Goal: Task Accomplishment & Management: Complete application form

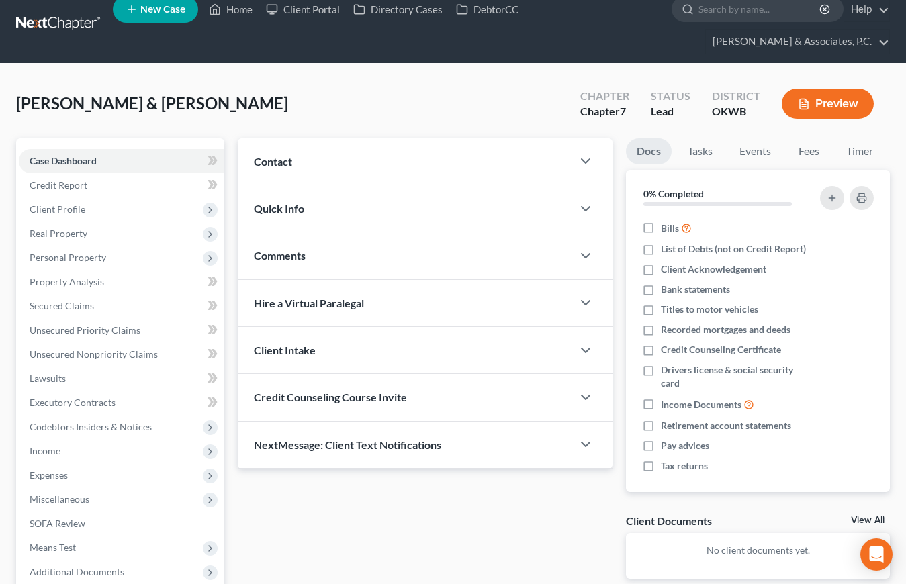
scroll to position [30, 0]
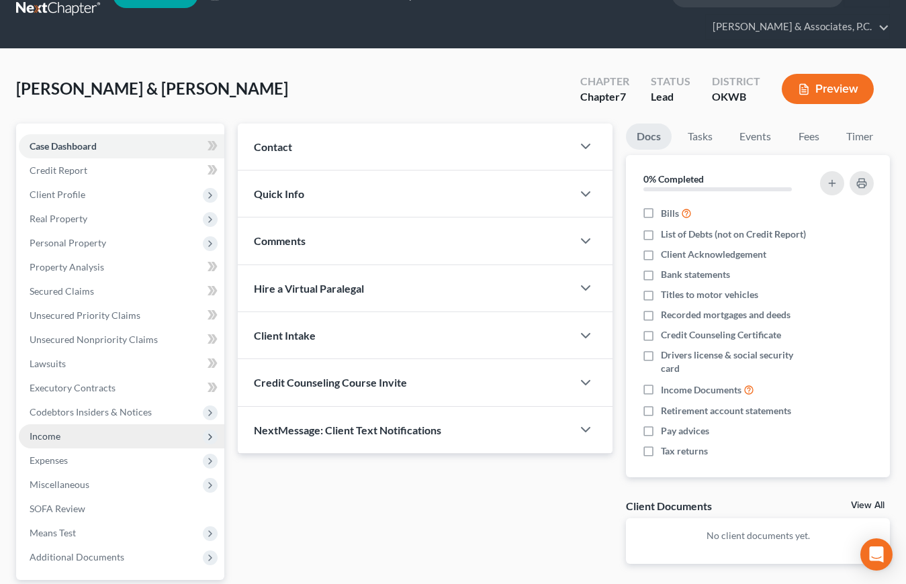
click at [70, 425] on span "Income" at bounding box center [122, 437] width 206 height 24
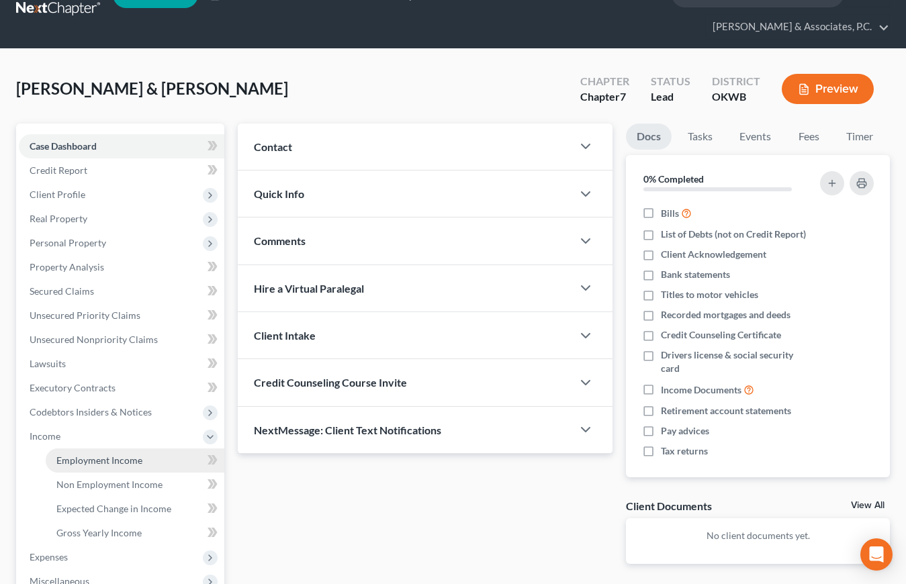
click at [91, 449] on link "Employment Income" at bounding box center [135, 461] width 179 height 24
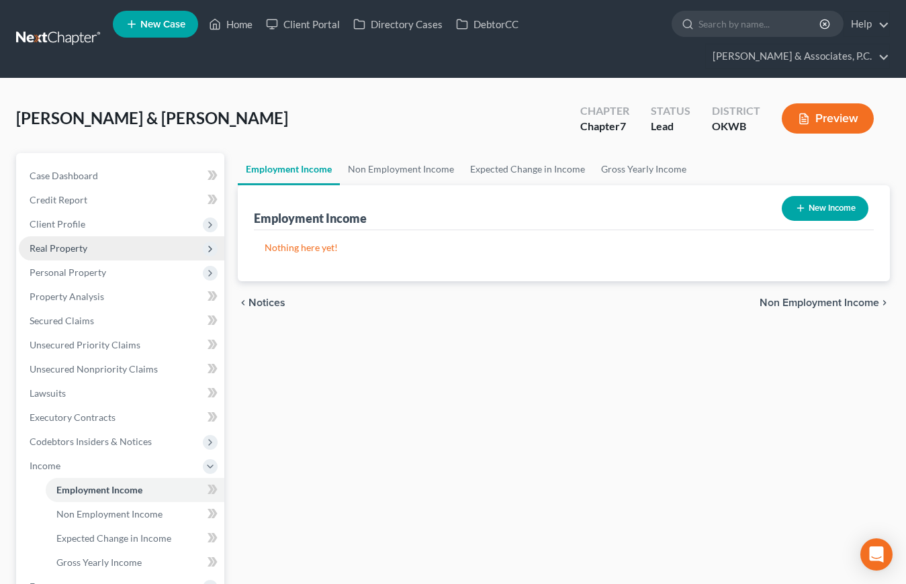
click at [72, 236] on span "Real Property" at bounding box center [122, 248] width 206 height 24
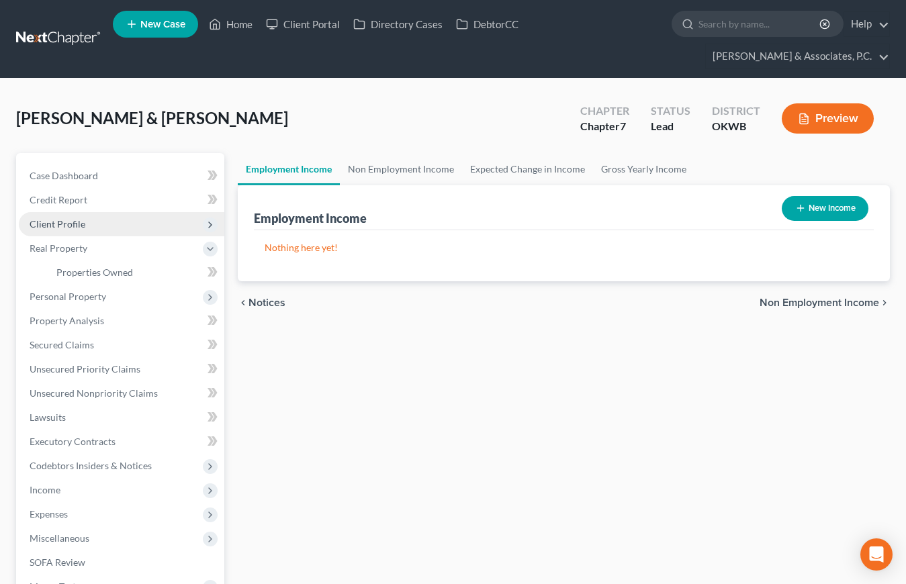
click at [75, 218] on span "Client Profile" at bounding box center [58, 223] width 56 height 11
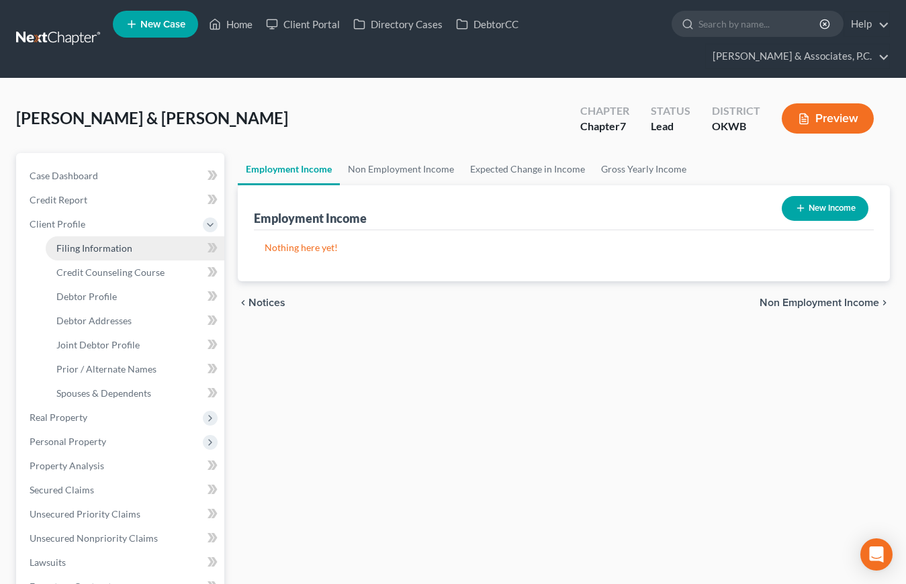
click at [98, 243] on span "Filing Information" at bounding box center [94, 248] width 76 height 11
select select "1"
select select "0"
select select "37"
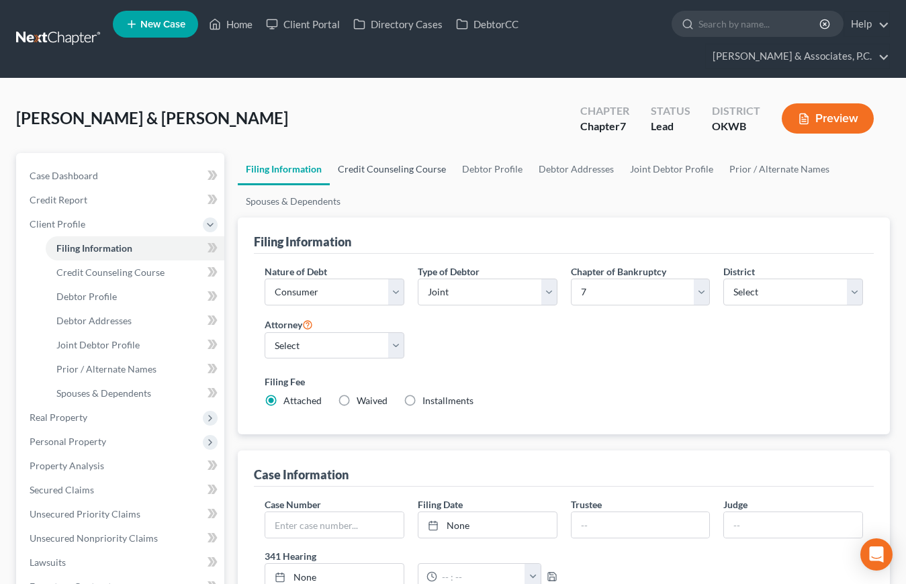
click at [379, 153] on link "Credit Counseling Course" at bounding box center [392, 169] width 124 height 32
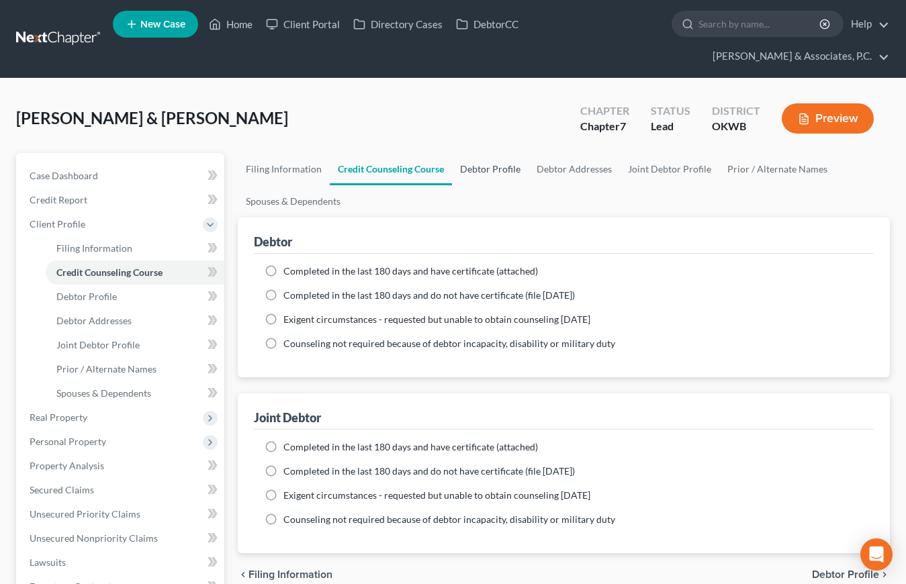
click at [472, 153] on link "Debtor Profile" at bounding box center [490, 169] width 77 height 32
select select "1"
select select "2"
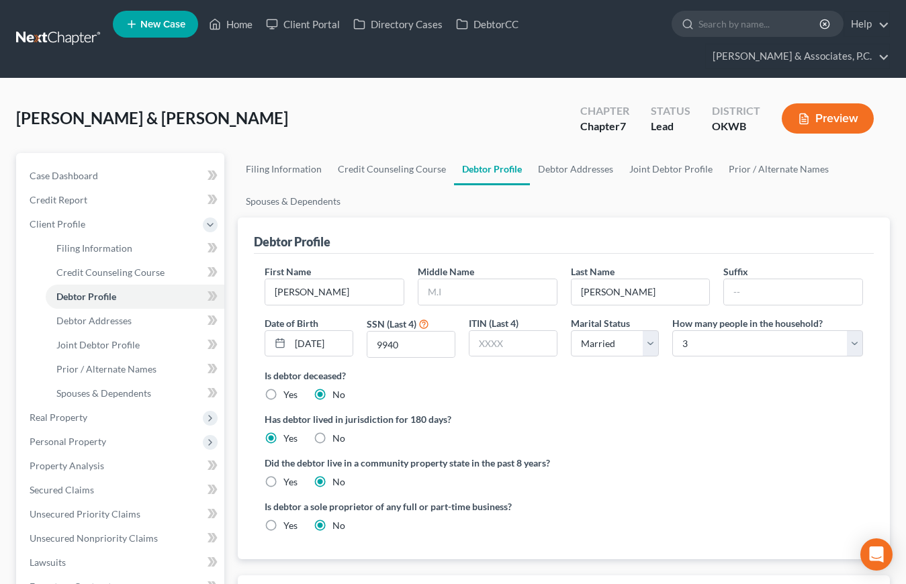
scroll to position [3, 0]
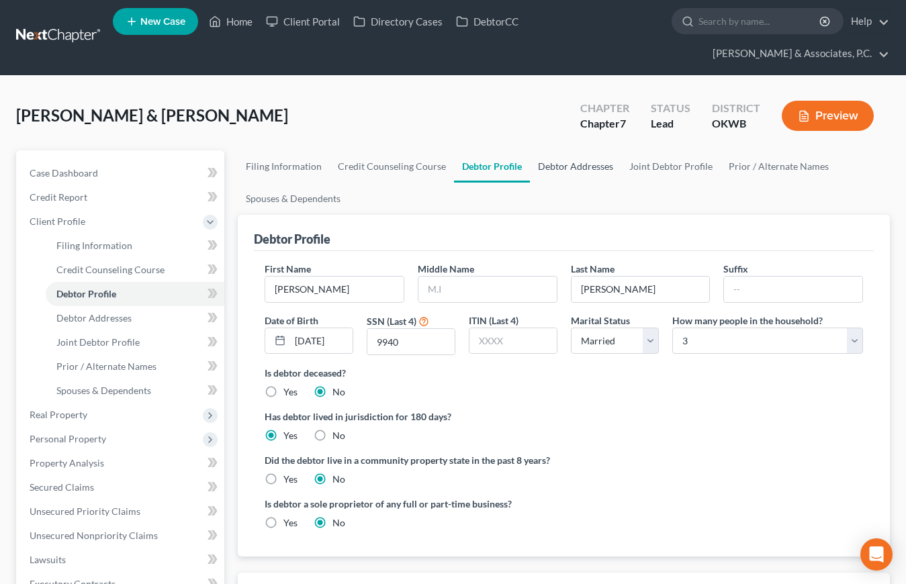
click at [549, 150] on link "Debtor Addresses" at bounding box center [575, 166] width 91 height 32
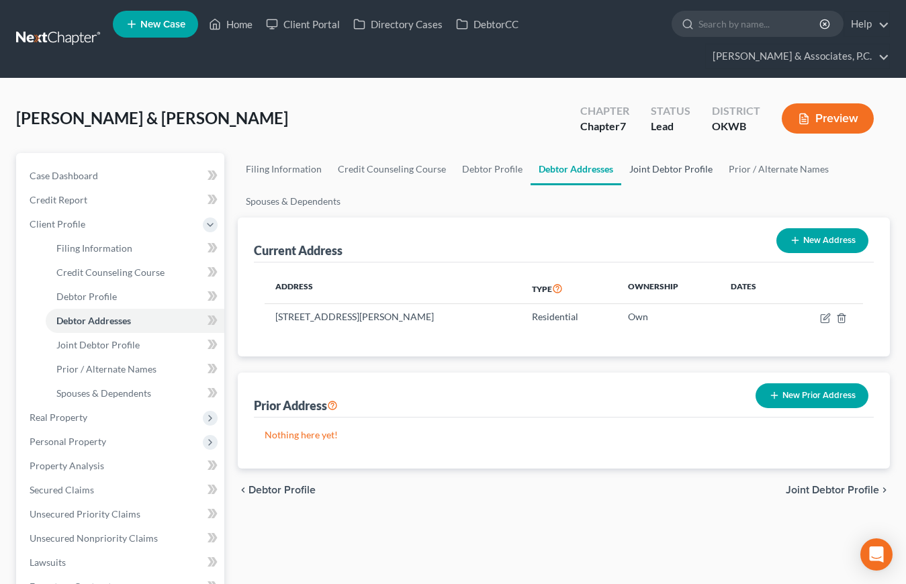
click at [672, 153] on link "Joint Debtor Profile" at bounding box center [670, 169] width 99 height 32
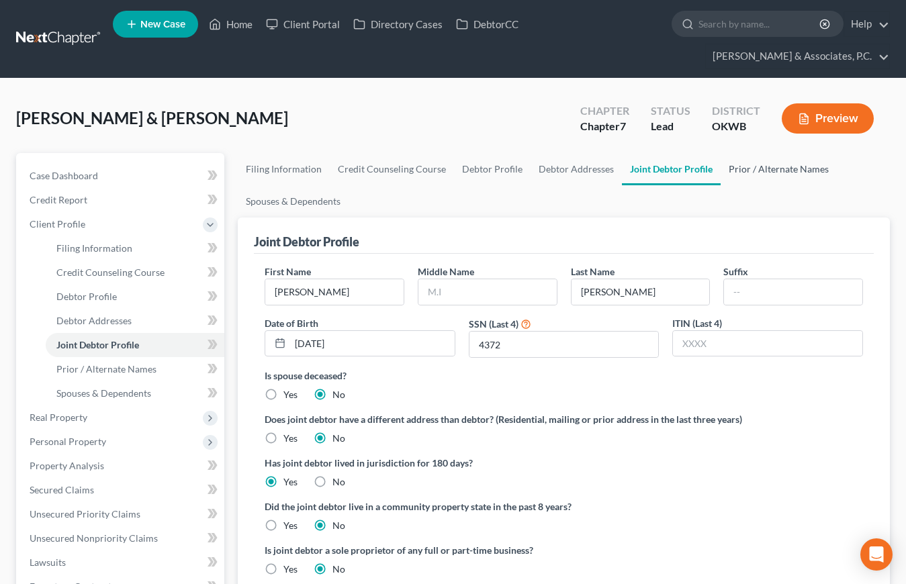
click at [748, 153] on link "Prior / Alternate Names" at bounding box center [779, 169] width 116 height 32
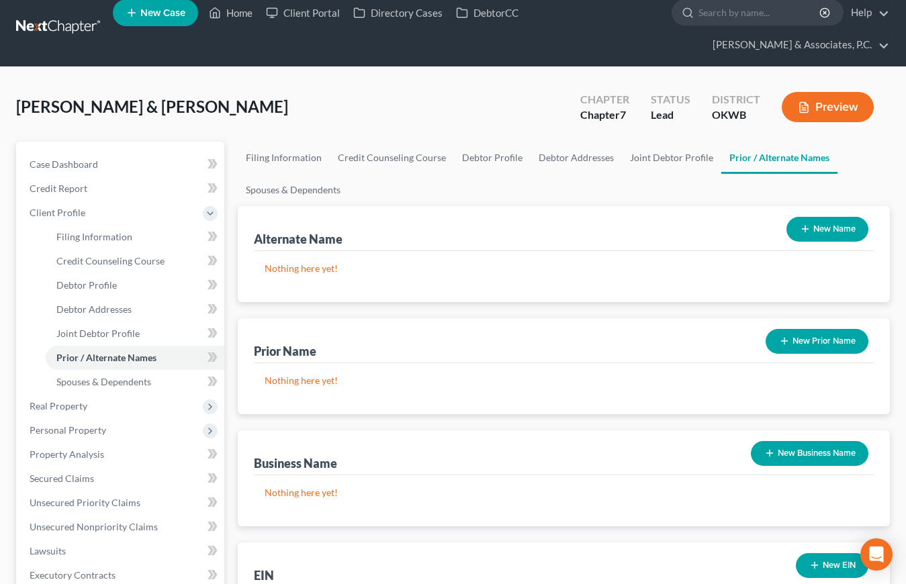
scroll to position [14, 0]
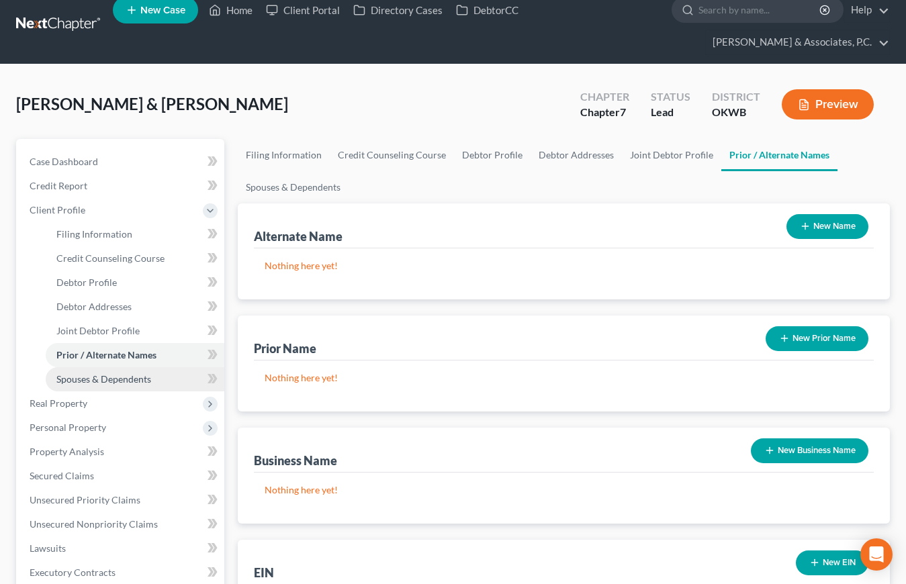
click at [128, 367] on link "Spouses & Dependents" at bounding box center [135, 379] width 179 height 24
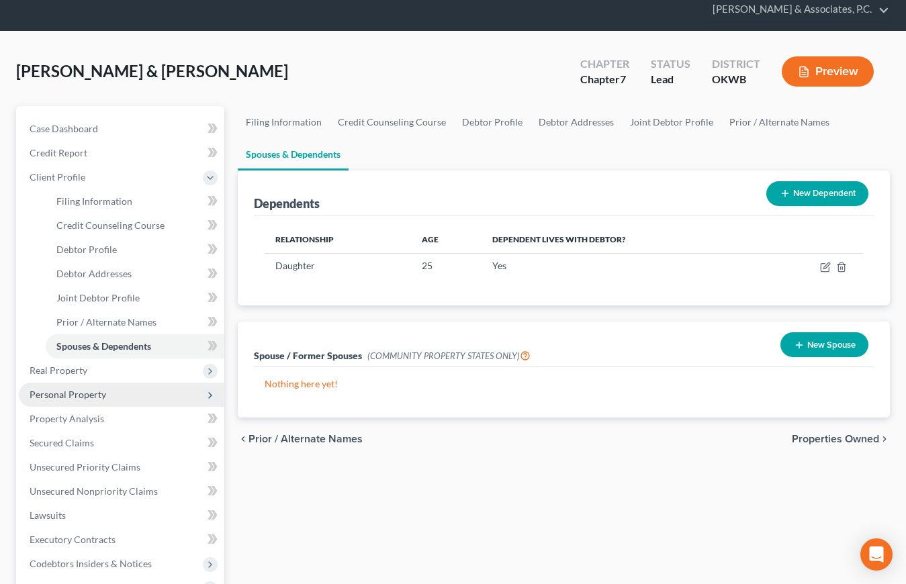
scroll to position [49, 0]
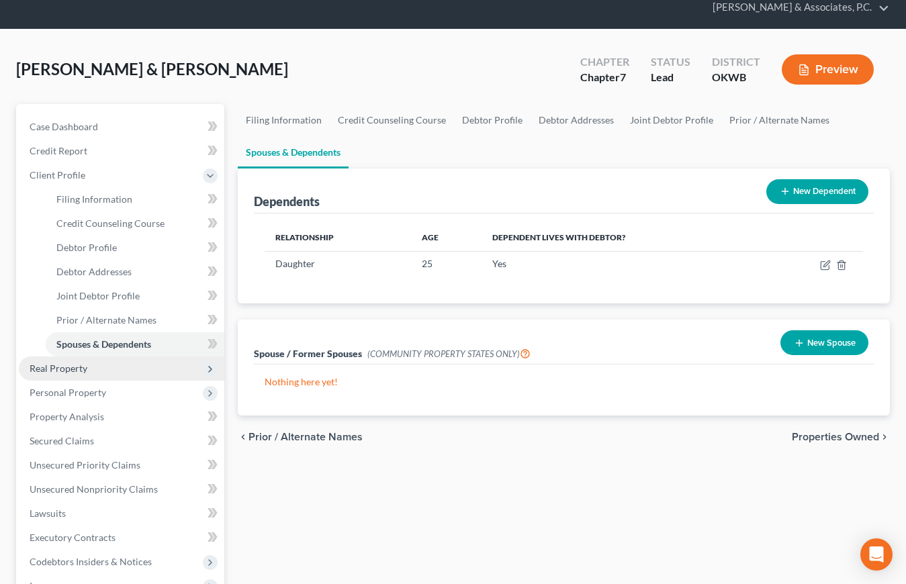
click at [53, 363] on span "Real Property" at bounding box center [59, 368] width 58 height 11
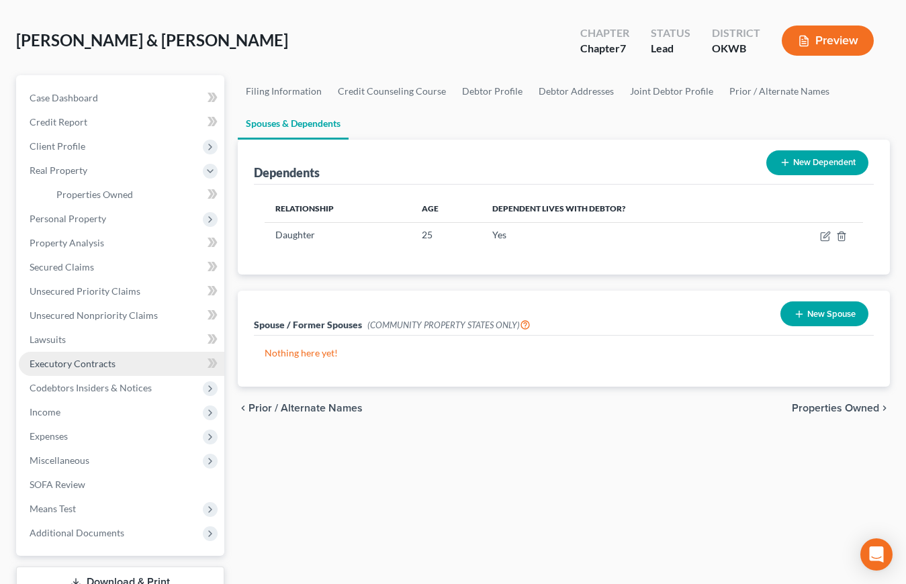
scroll to position [79, 0]
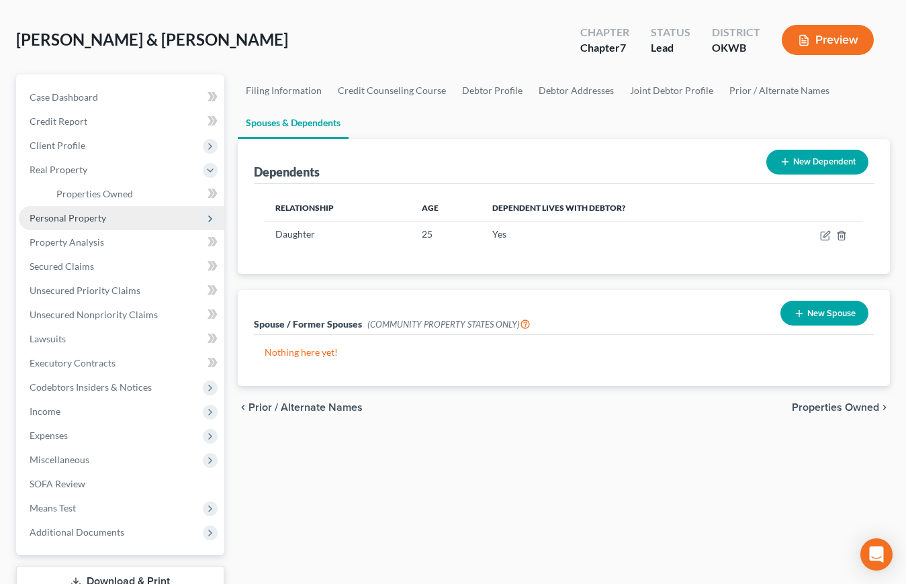
click at [64, 212] on span "Personal Property" at bounding box center [68, 217] width 77 height 11
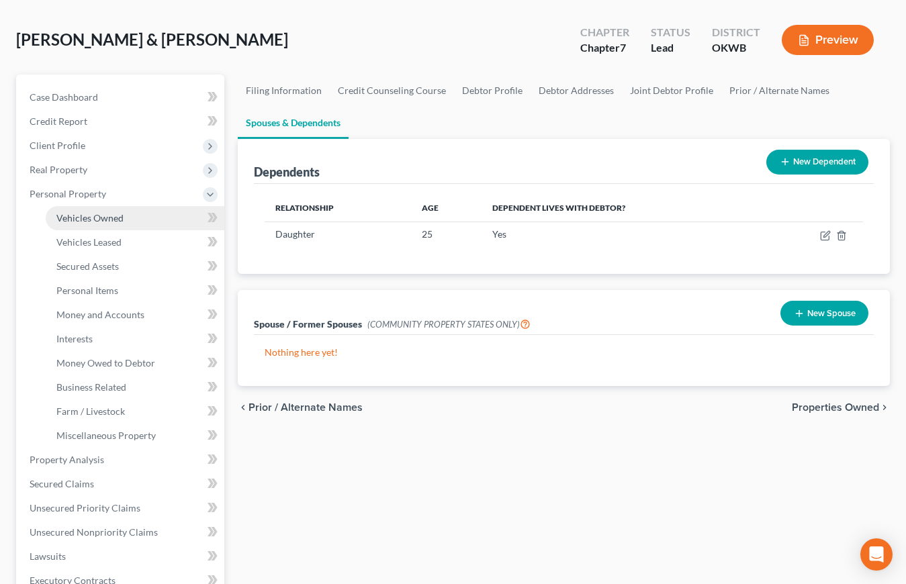
click at [79, 212] on span "Vehicles Owned" at bounding box center [89, 217] width 67 height 11
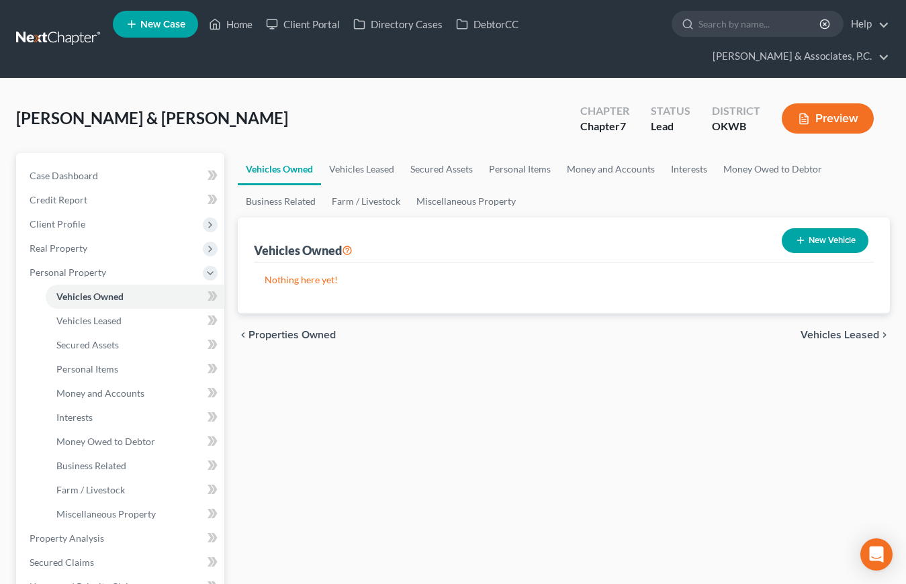
click at [815, 228] on button "New Vehicle" at bounding box center [825, 240] width 87 height 25
select select "0"
select select "2"
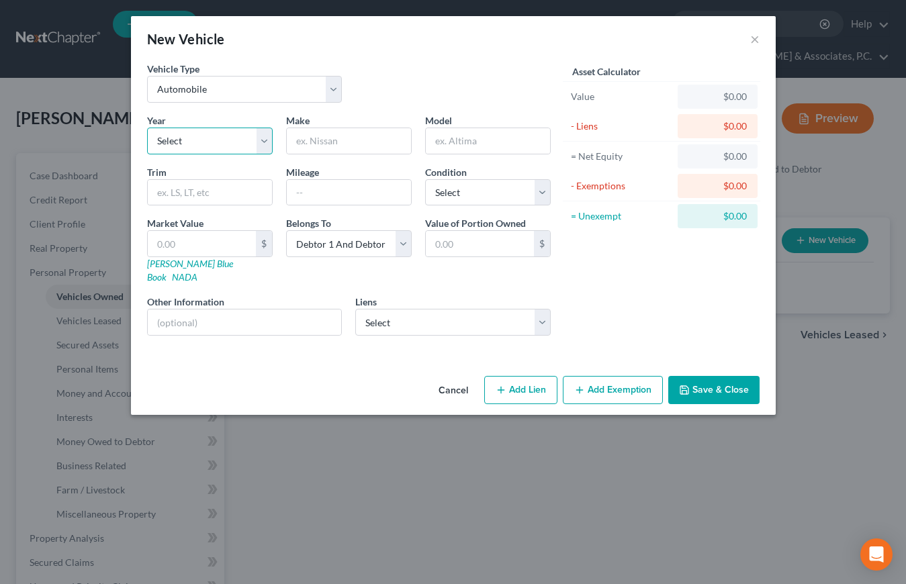
select select "8"
click at [311, 140] on input "text" at bounding box center [349, 141] width 124 height 26
type input "Toyota"
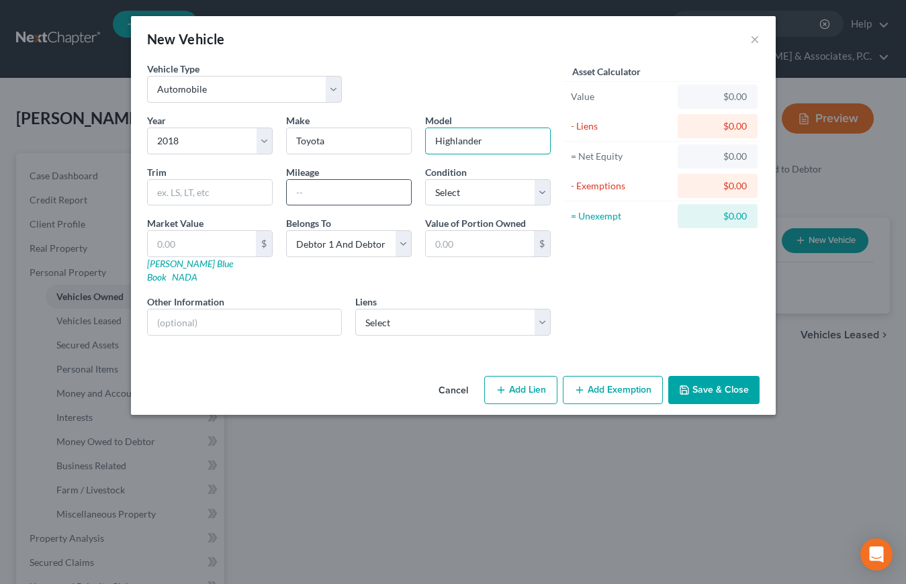
type input "Highlander"
click at [300, 194] on input "text" at bounding box center [349, 193] width 124 height 26
select select "2"
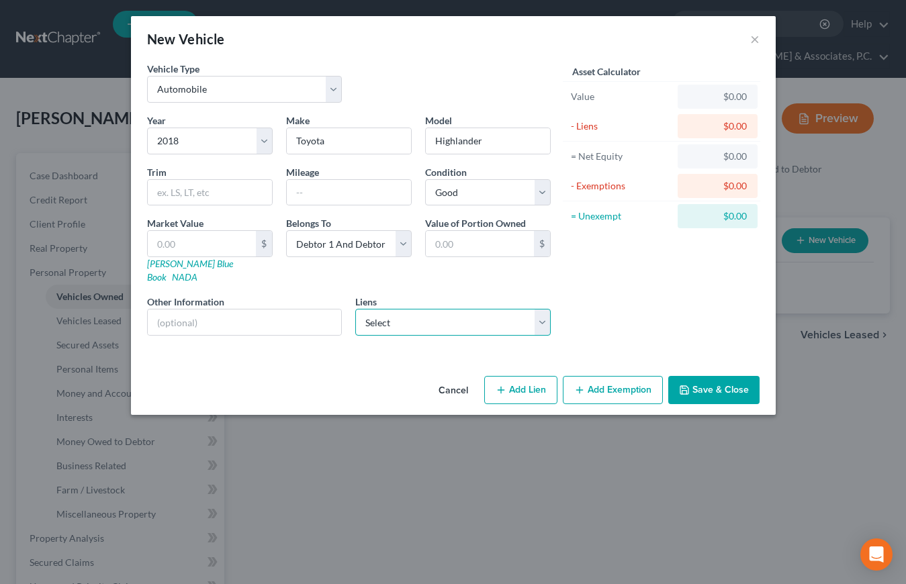
select select "3"
select select
select select "24"
select select "2"
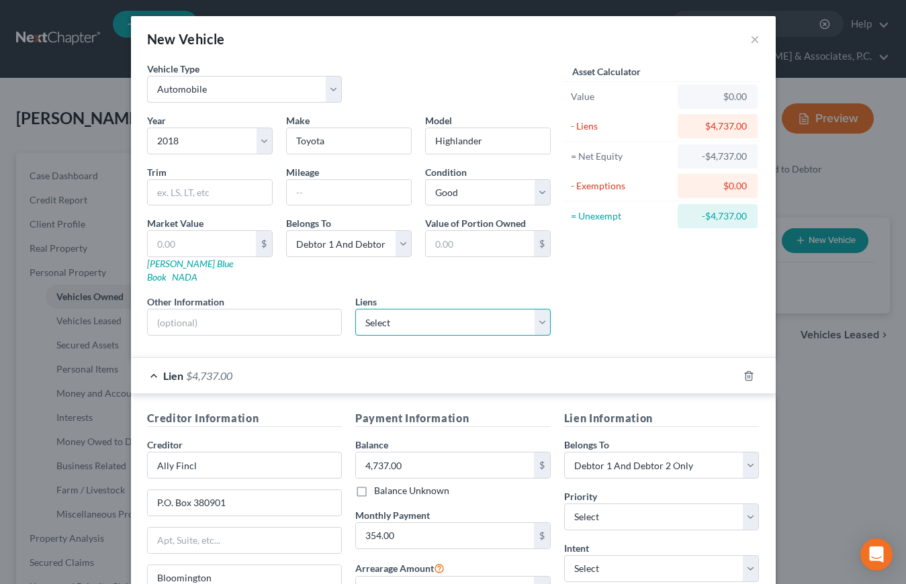
select select "1"
select select
select select "23"
select select "0"
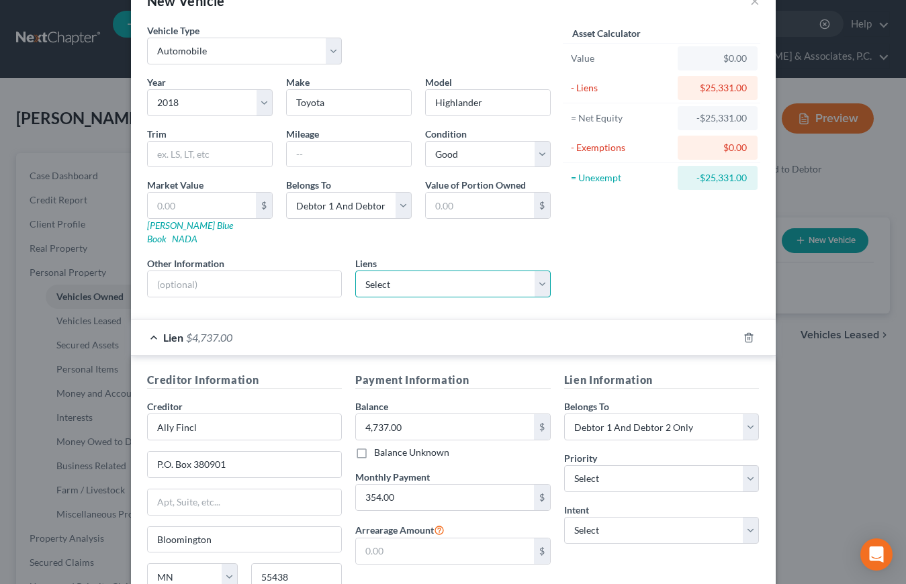
scroll to position [48, 0]
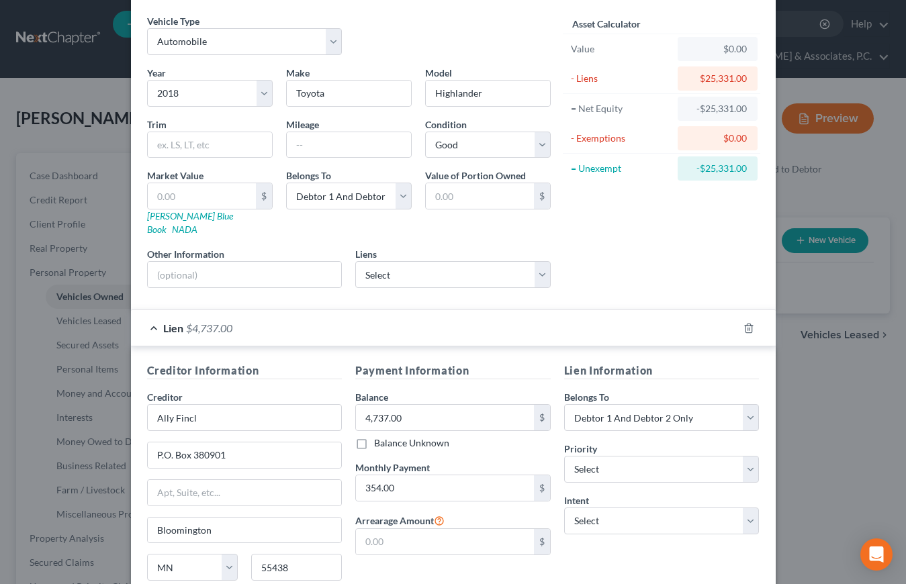
click at [751, 323] on icon "button" at bounding box center [749, 328] width 11 height 11
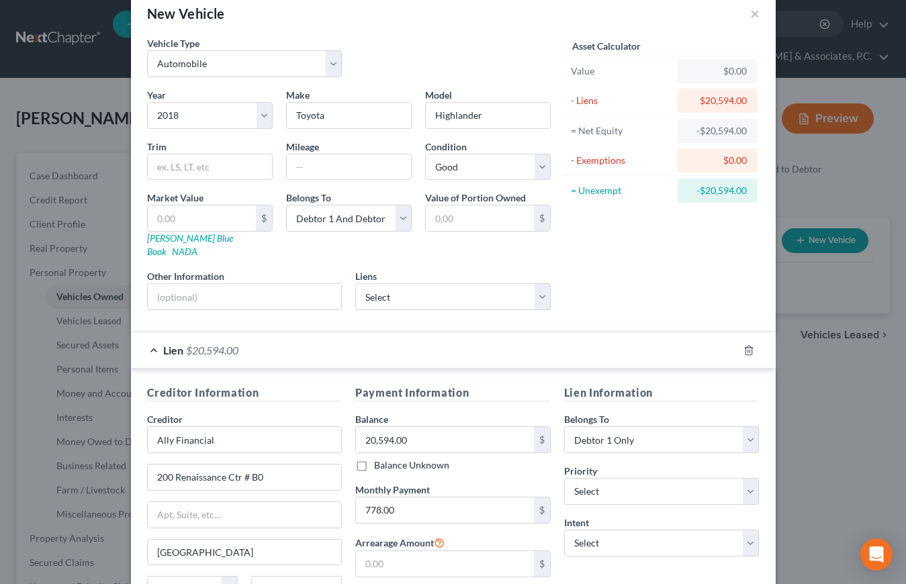
scroll to position [23, 0]
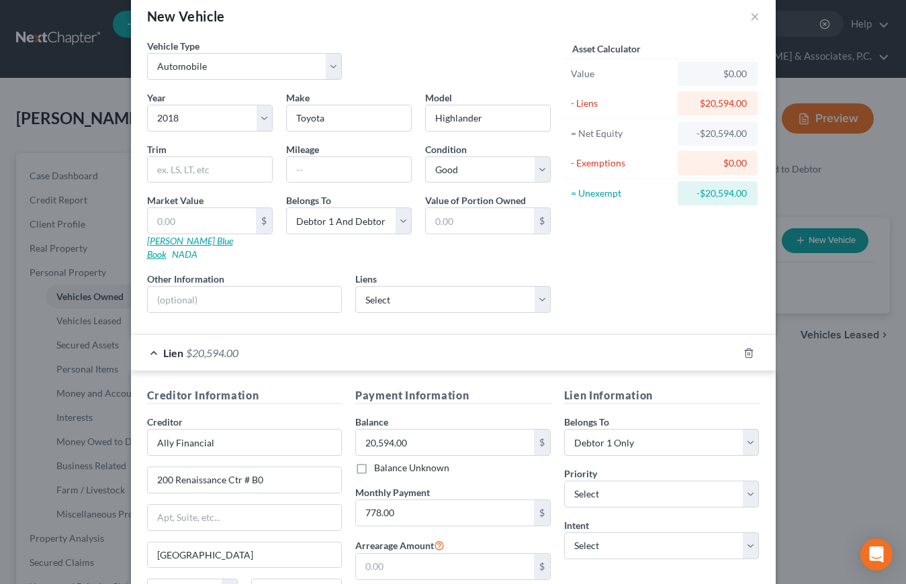
click at [164, 241] on link "Kelly Blue Book" at bounding box center [190, 247] width 86 height 25
click at [207, 221] on input "text" at bounding box center [202, 221] width 108 height 26
type input "1"
type input "1.00"
type input "13"
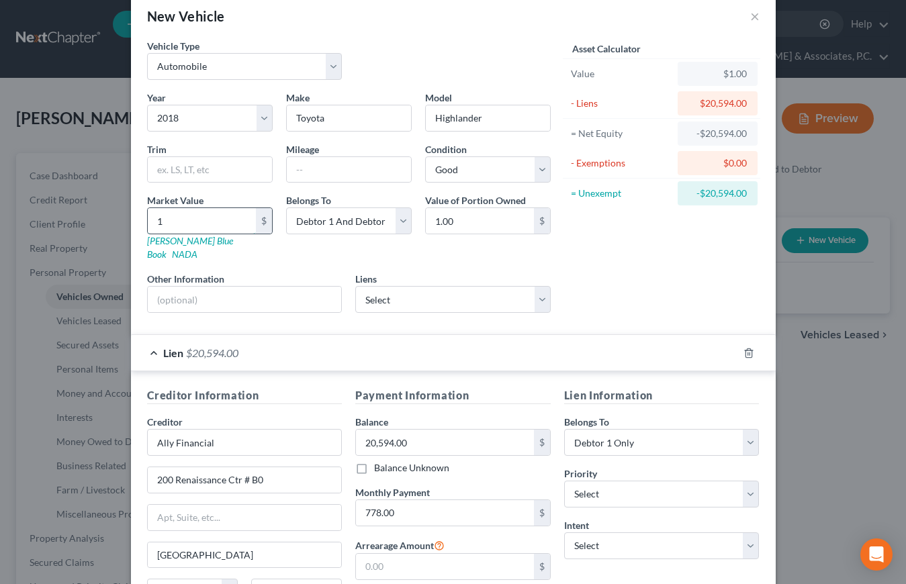
type input "13.00"
type input "133"
type input "133.00"
type input "1338"
type input "1,338.00"
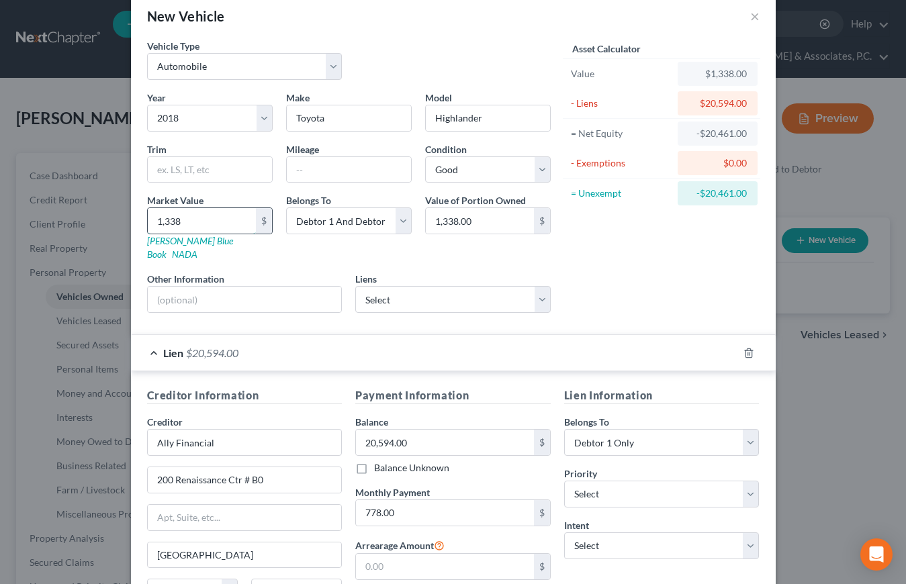
type input "1,3383"
type input "13,383.00"
type input "13,383"
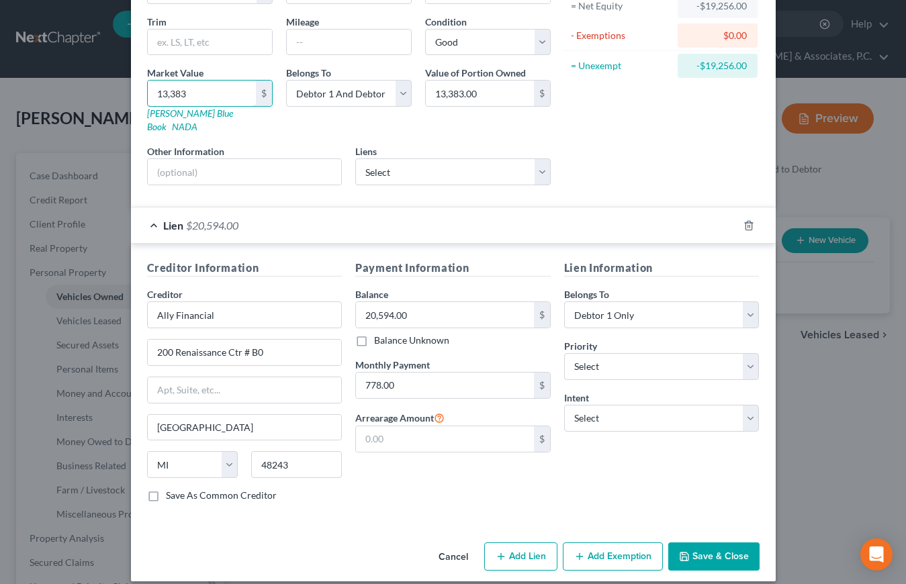
scroll to position [150, 0]
click at [705, 543] on button "Save & Close" at bounding box center [713, 557] width 91 height 28
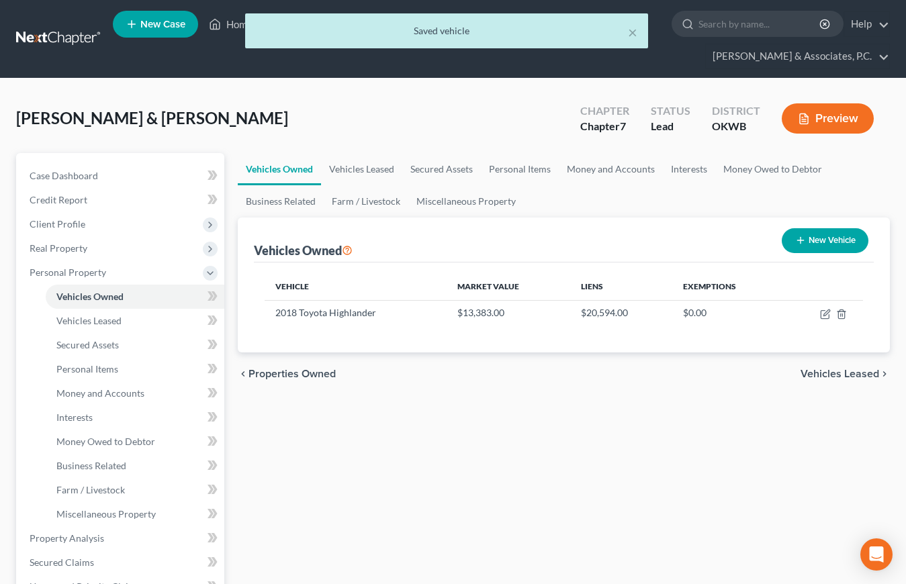
click at [828, 228] on button "New Vehicle" at bounding box center [825, 240] width 87 height 25
select select "0"
select select "2"
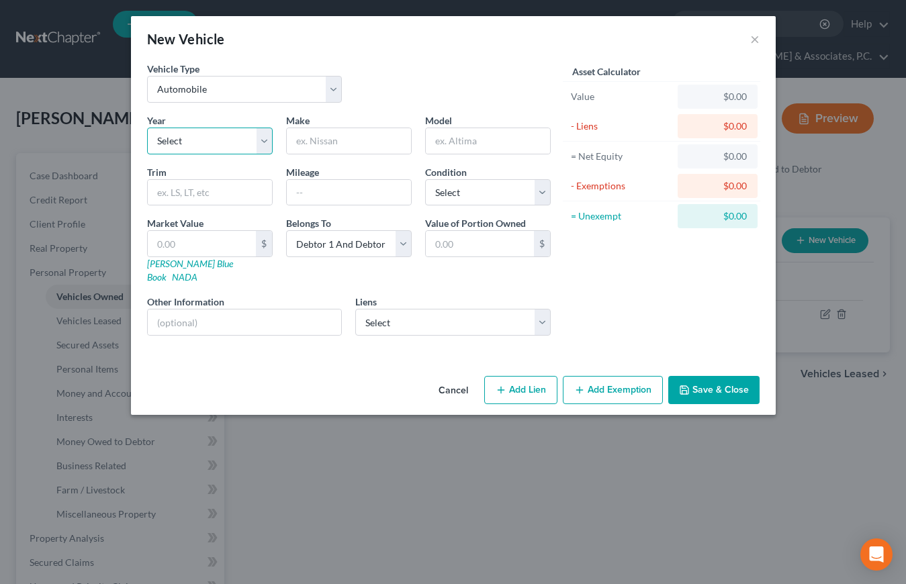
select select "6"
click at [322, 142] on input "text" at bounding box center [349, 141] width 124 height 26
type input "Honda"
type input "Civic"
click at [331, 195] on input "text" at bounding box center [349, 193] width 124 height 26
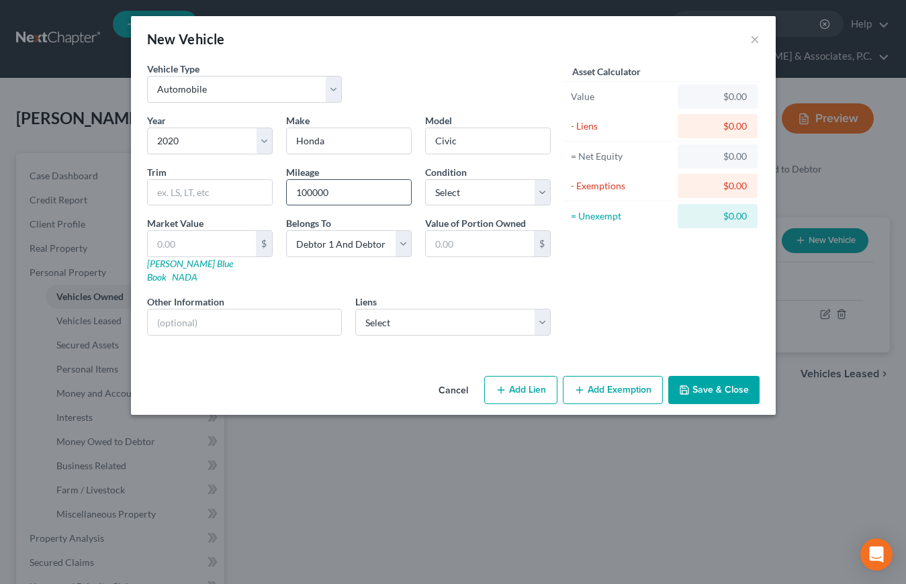
click at [310, 193] on input "100000" at bounding box center [349, 193] width 124 height 26
type input "100,000"
click at [197, 263] on link "Kelly Blue Book" at bounding box center [190, 270] width 86 height 25
click at [180, 249] on input "text" at bounding box center [202, 244] width 108 height 26
type input "1"
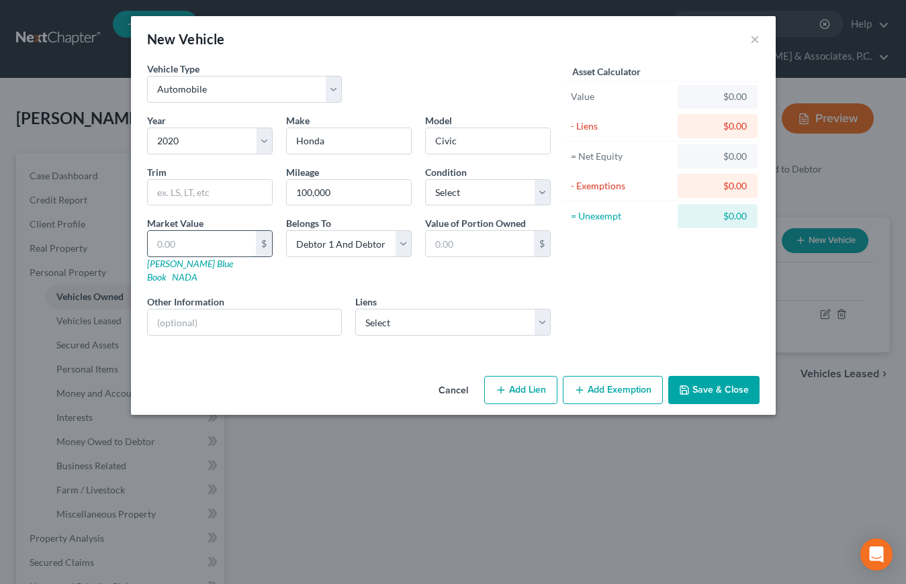
type input "1.00"
type input "11"
type input "11.00"
type input "114"
type input "114.00"
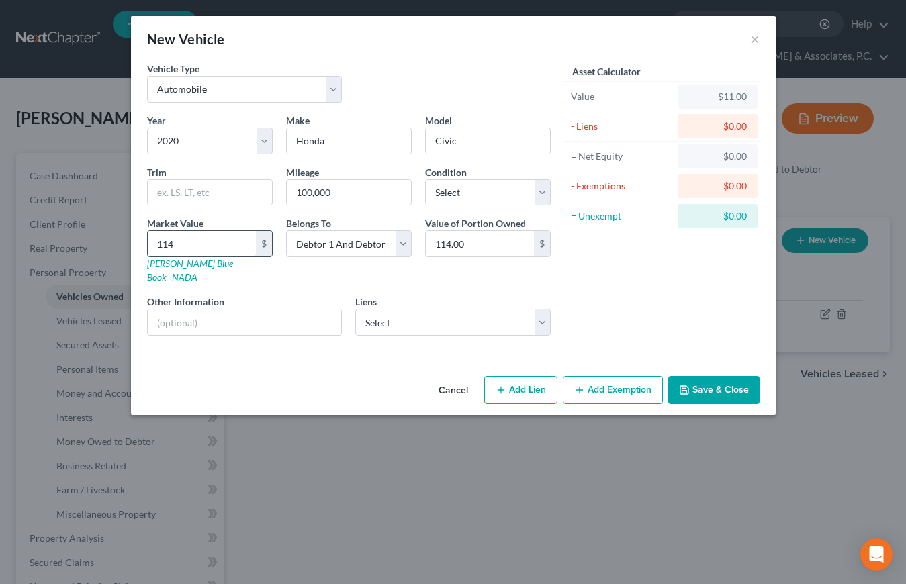
type input "1140"
type input "1,140.00"
type input "1,1404"
type input "11,404.00"
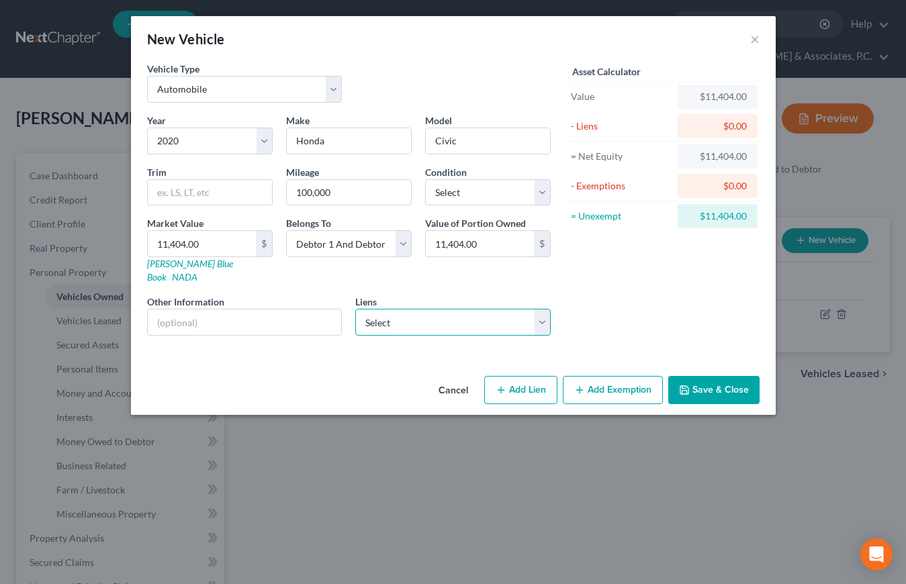
select select "1"
select select
select select "37"
select select "1"
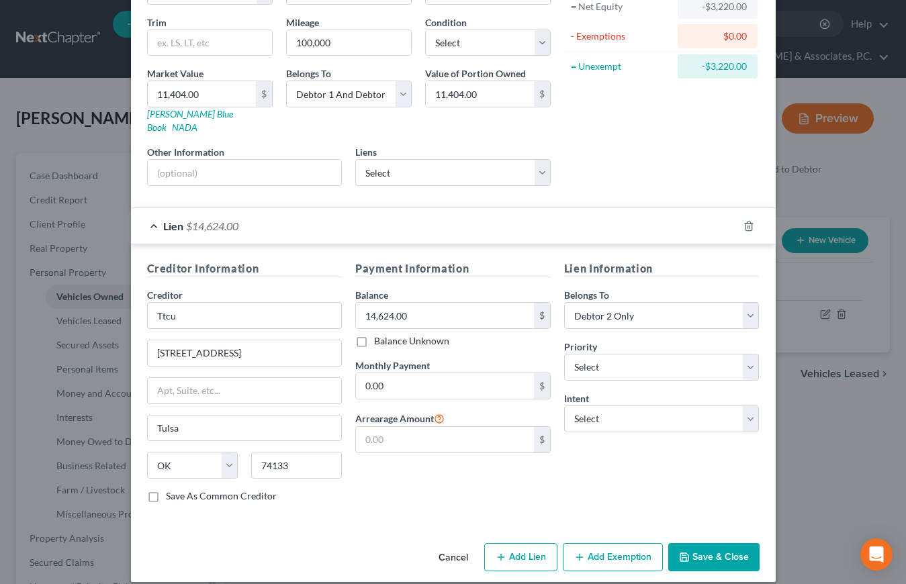
click at [705, 543] on button "Save & Close" at bounding box center [713, 557] width 91 height 28
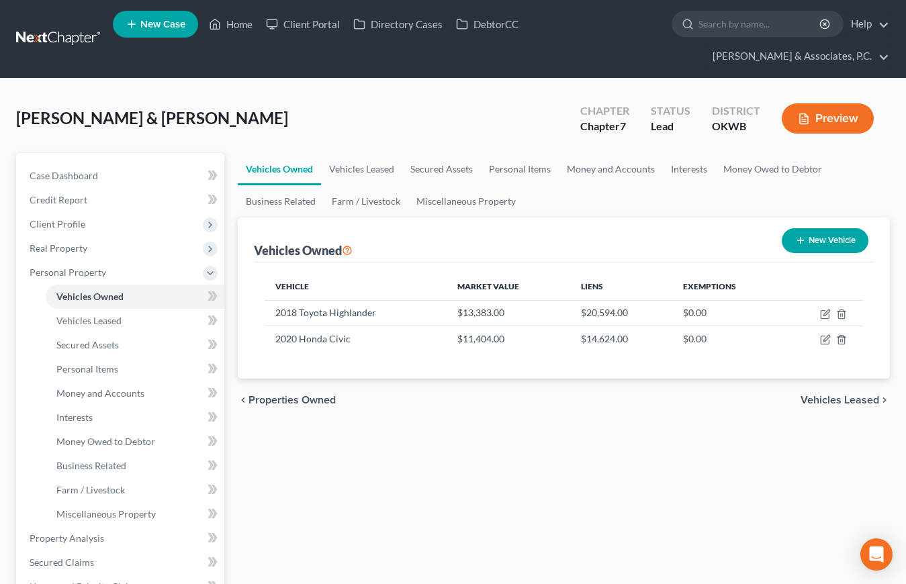
scroll to position [0, 0]
click at [836, 228] on button "New Vehicle" at bounding box center [825, 240] width 87 height 25
select select "0"
select select "2"
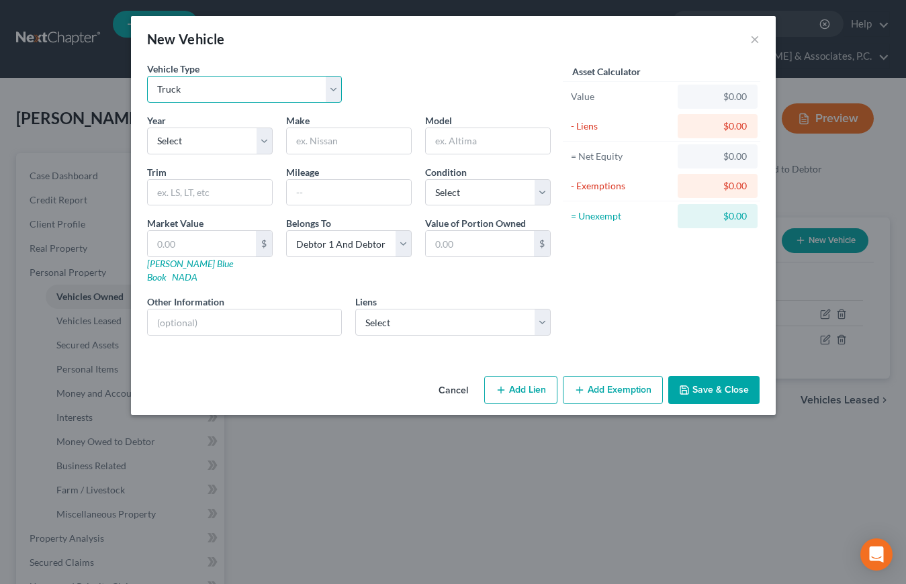
select select "0"
select select "9"
click at [313, 148] on input "text" at bounding box center [349, 141] width 124 height 26
click at [313, 146] on input "text" at bounding box center [349, 141] width 124 height 26
type input "Chevrolet"
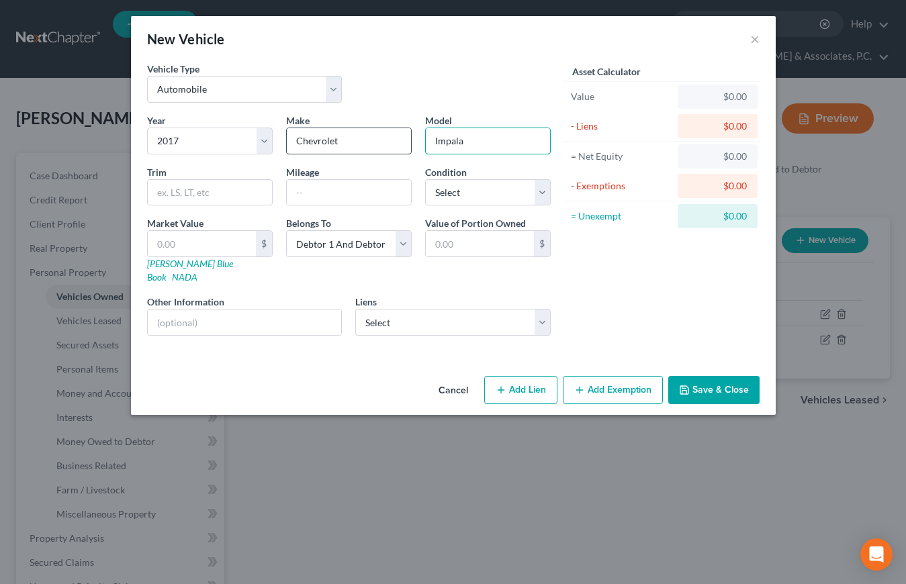
type input "Impala"
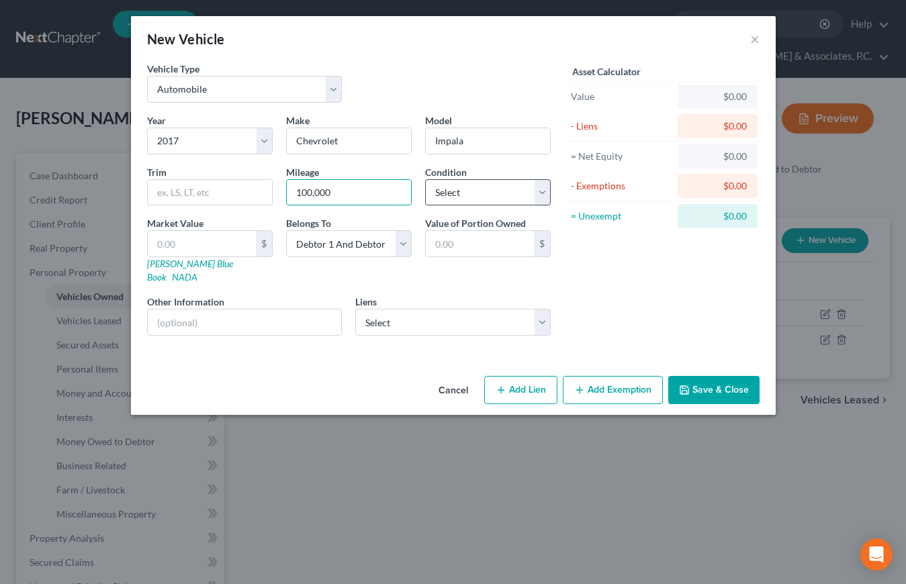
type input "100,000"
select select "2"
click at [161, 265] on link "Kelly Blue Book" at bounding box center [190, 270] width 86 height 25
click at [185, 238] on input "text" at bounding box center [202, 244] width 108 height 26
type input "6"
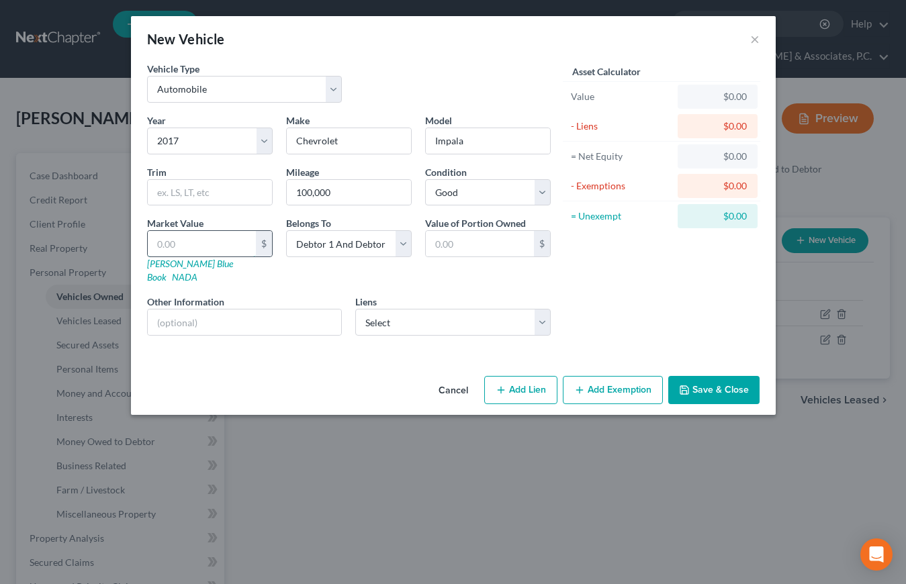
type input "6.00"
type input "61"
type input "61.00"
type input "614"
type input "614.00"
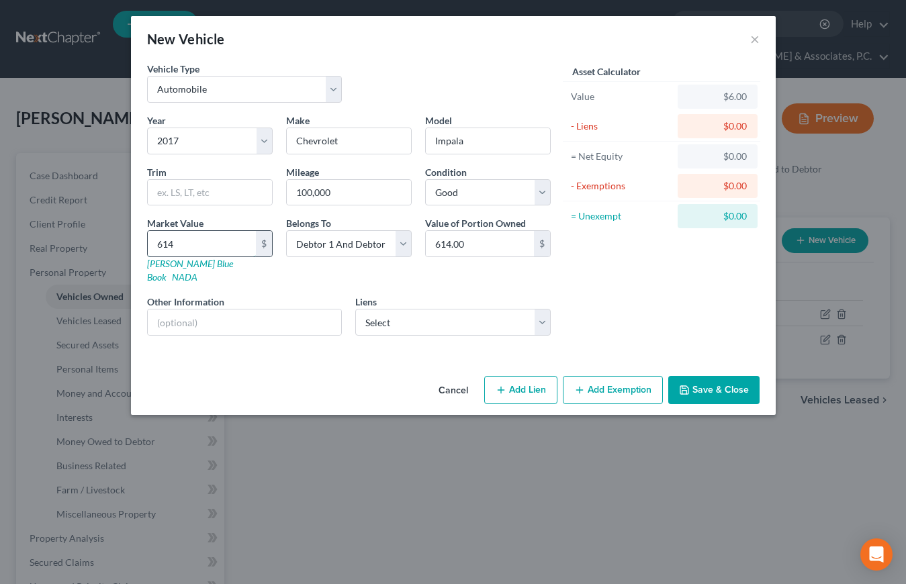
type input "6142"
type input "6,142.00"
select select "1"
select select
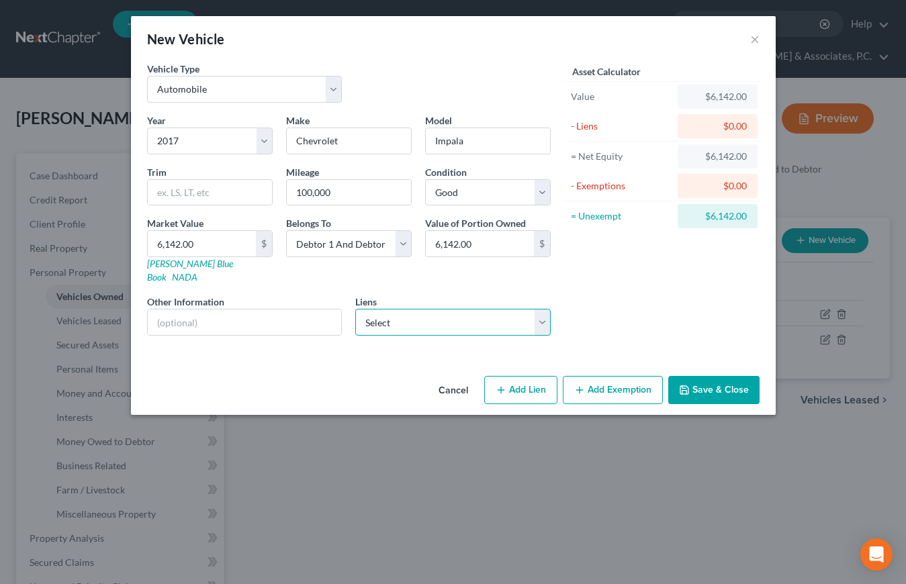
select select "24"
select select "2"
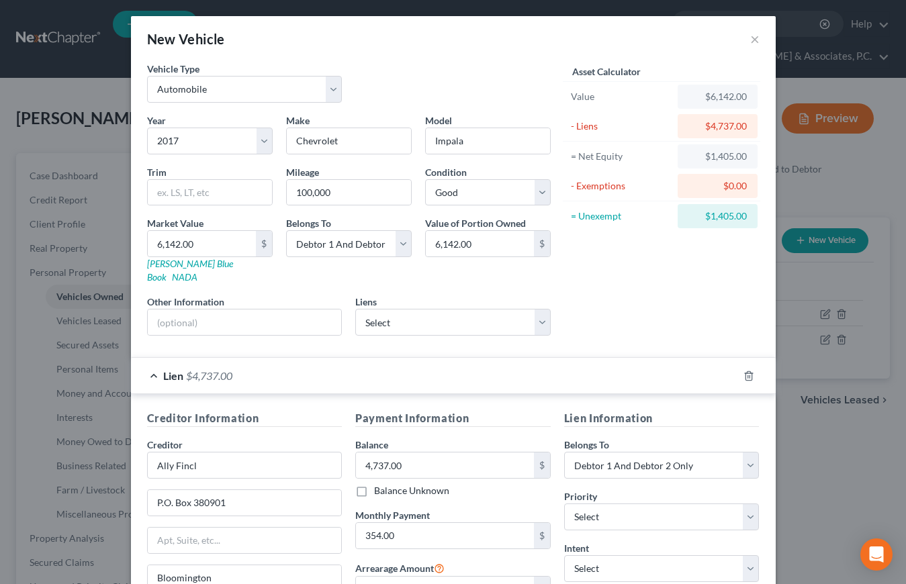
click at [649, 314] on div "Asset Calculator Value $6,142.00 - Liens $4,737.00 = Net Equity $1,405.00 - Exe…" at bounding box center [662, 204] width 209 height 285
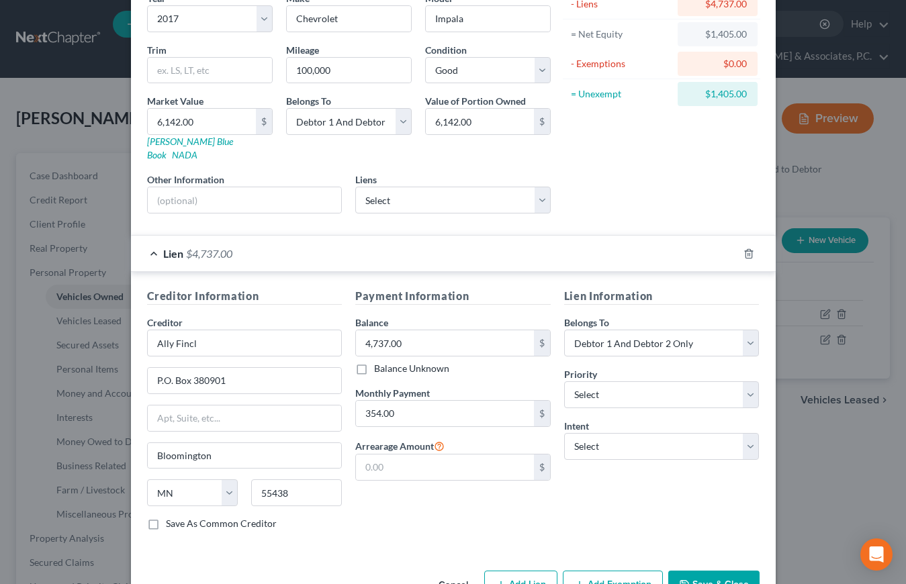
scroll to position [150, 0]
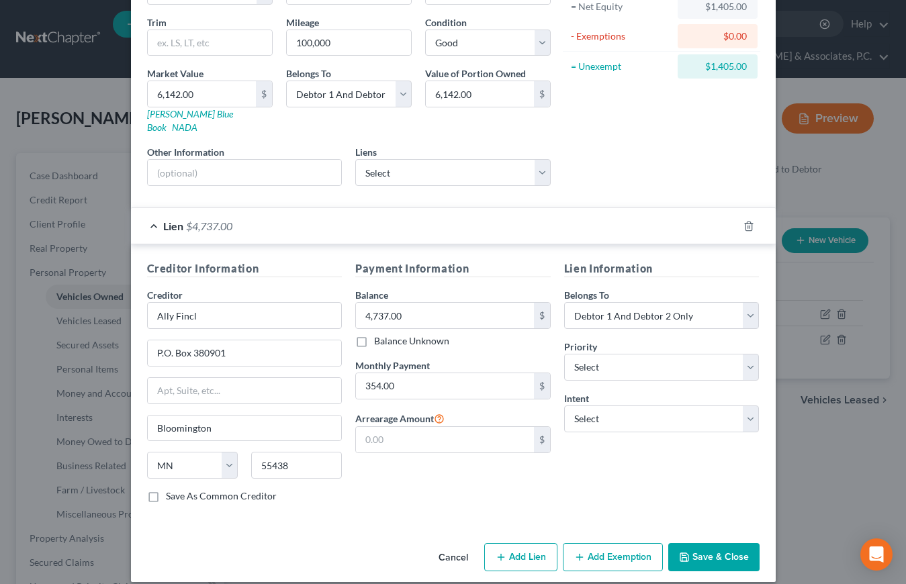
click at [617, 543] on button "Add Exemption" at bounding box center [613, 557] width 100 height 28
select select "2"
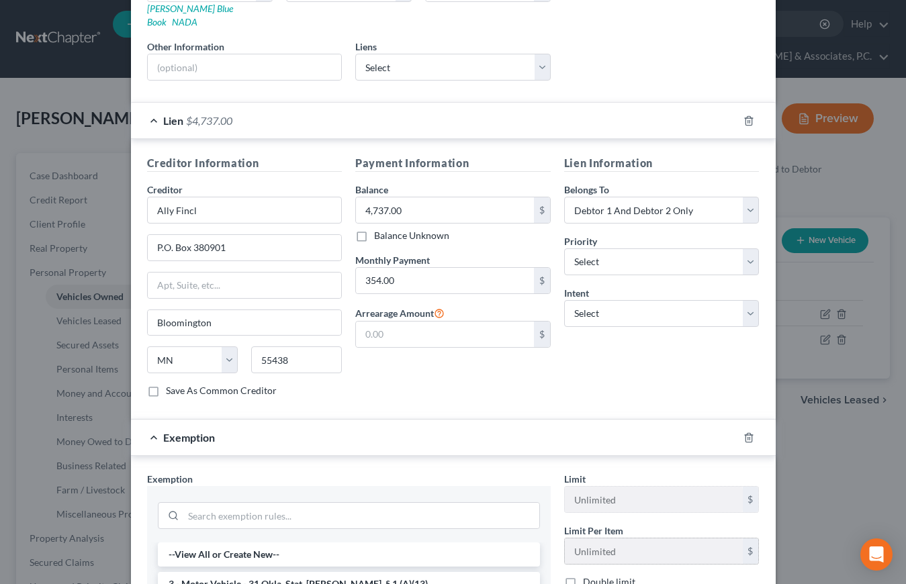
scroll to position [305, 0]
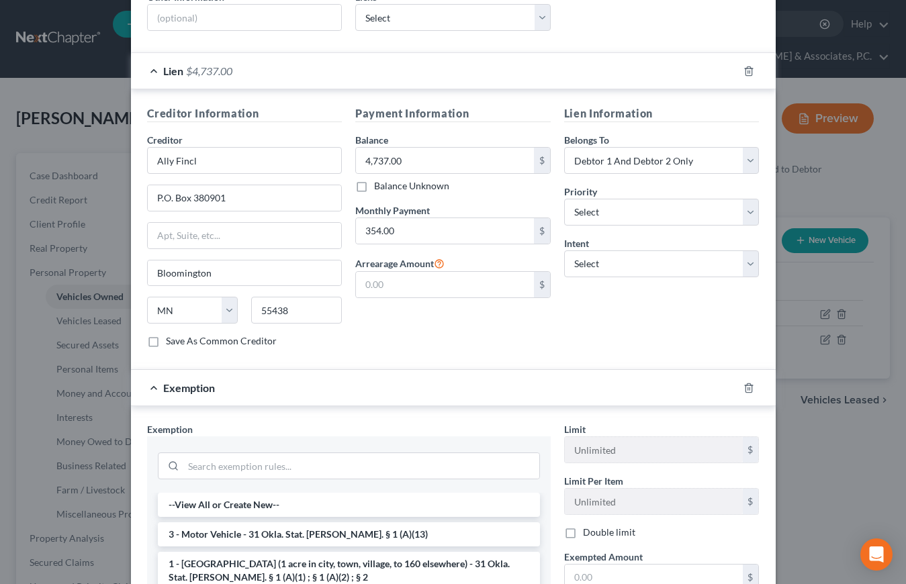
click at [219, 523] on li "3 - Motor Vehicle - 31 Okla. Stat. [PERSON_NAME]. § 1 (A)(13)" at bounding box center [349, 535] width 382 height 24
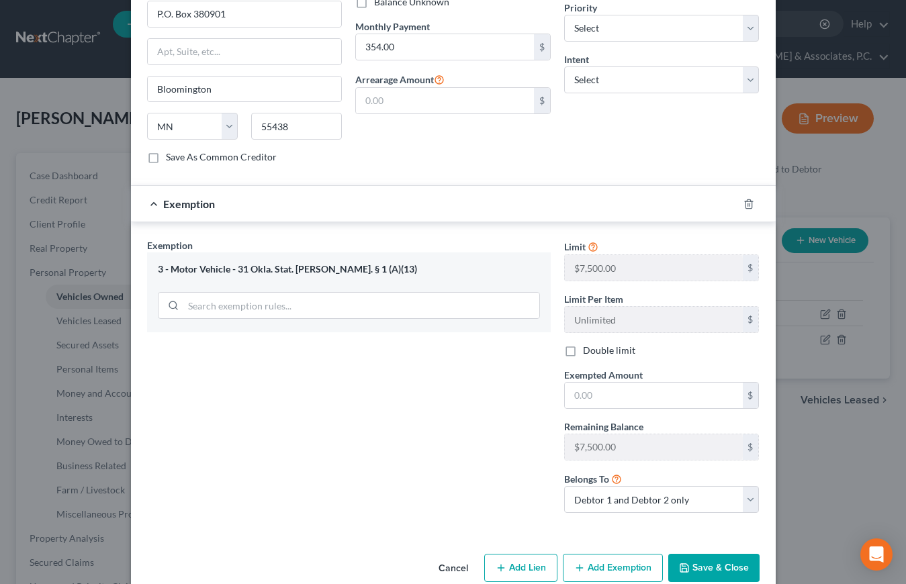
scroll to position [480, 0]
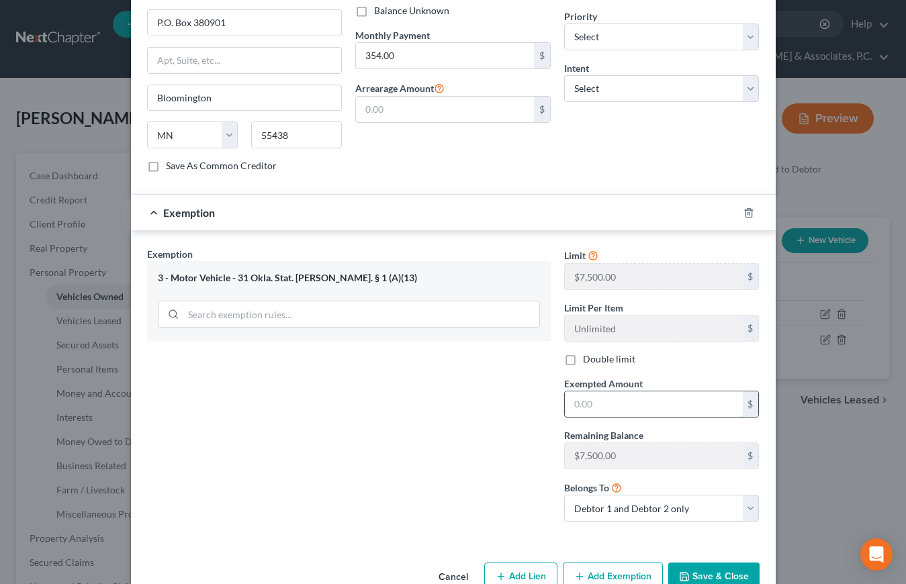
click at [600, 400] on input "text" at bounding box center [654, 405] width 178 height 26
type input "1,405.00"
click at [713, 563] on button "Save & Close" at bounding box center [713, 577] width 91 height 28
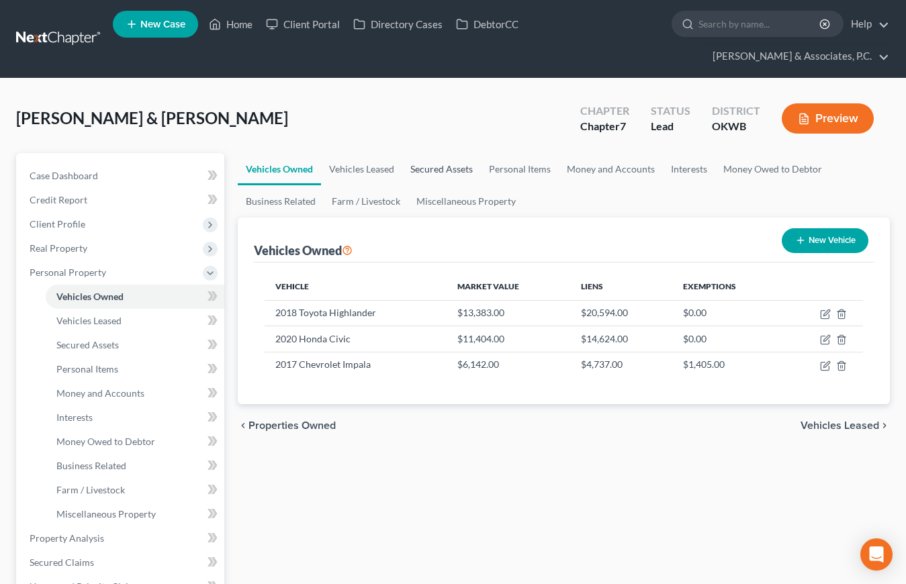
click at [443, 153] on link "Secured Assets" at bounding box center [441, 169] width 79 height 32
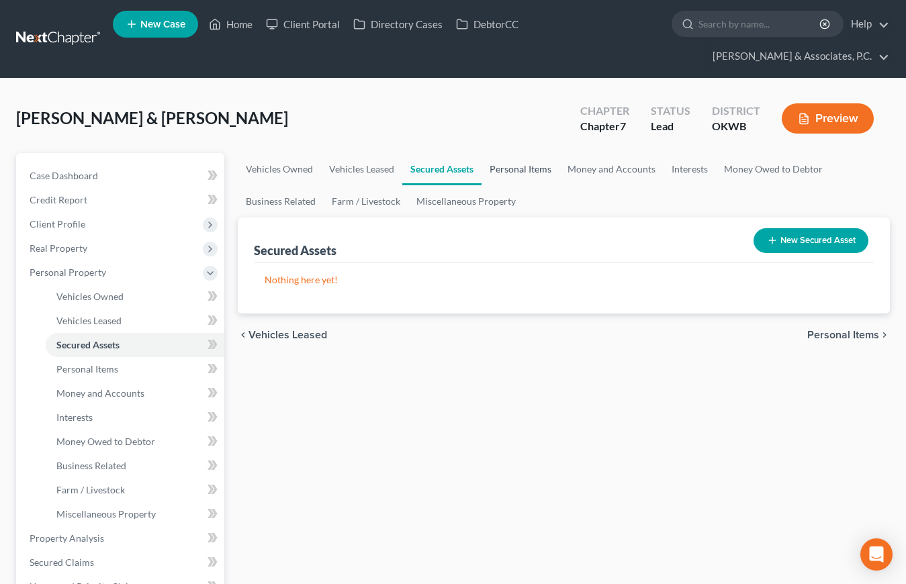
click at [508, 153] on link "Personal Items" at bounding box center [521, 169] width 78 height 32
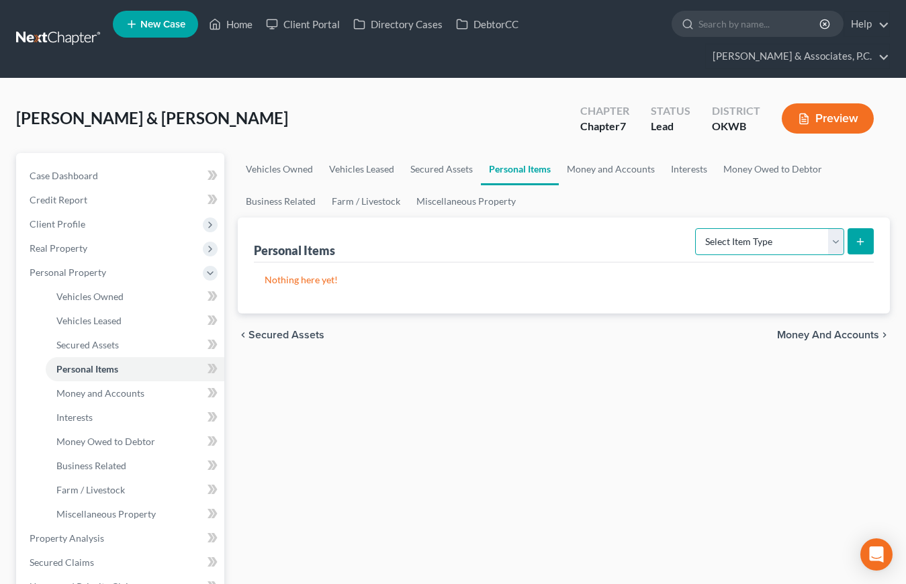
select select "clothing"
click at [857, 236] on icon "submit" at bounding box center [860, 241] width 11 height 11
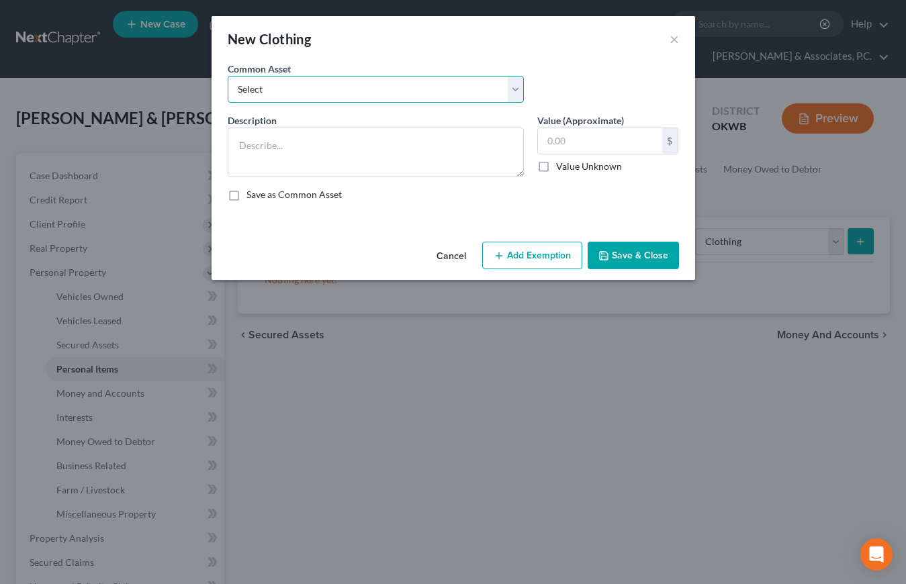
select select "1"
type textarea "Clothing"
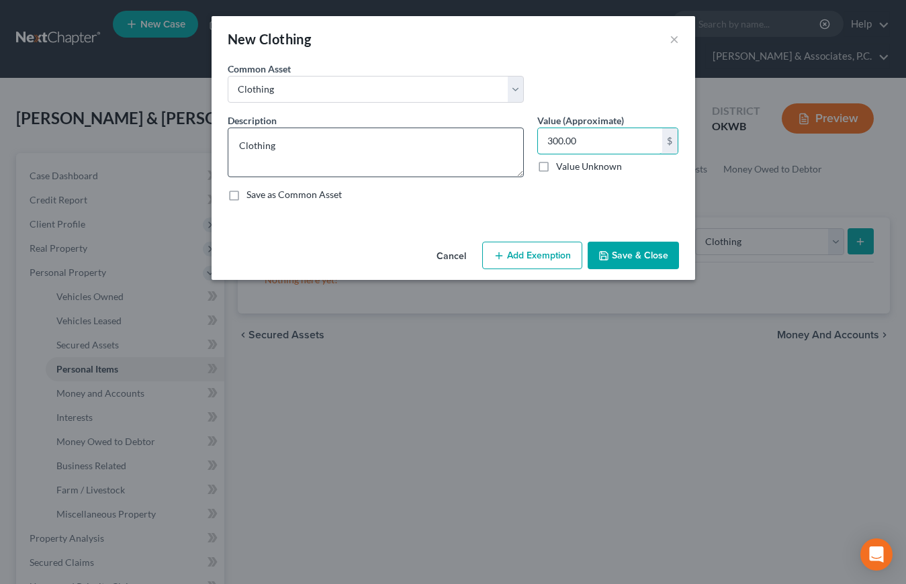
drag, startPoint x: 616, startPoint y: 142, endPoint x: 478, endPoint y: 143, distance: 138.4
click at [478, 143] on div "Description * Clothing Value (Approximate) 300.00 $ Value Unknown Balance Undet…" at bounding box center [453, 163] width 465 height 99
type input "2,000.00"
click at [541, 251] on button "Add Exemption" at bounding box center [532, 256] width 100 height 28
select select "2"
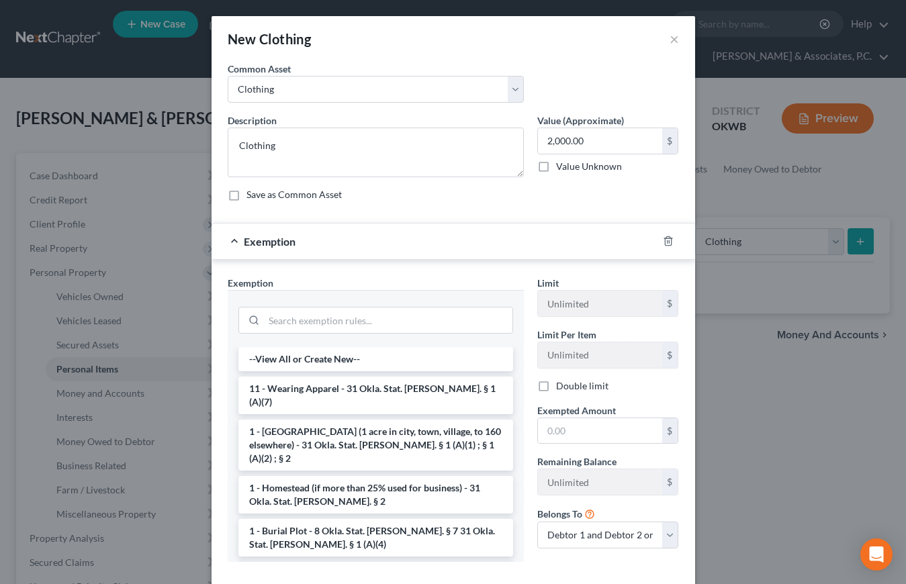
drag, startPoint x: 324, startPoint y: 393, endPoint x: 343, endPoint y: 392, distance: 18.2
click at [326, 393] on li "11 - Wearing Apparel - 31 Okla. Stat. [PERSON_NAME]. § 1 (A)(7)" at bounding box center [375, 396] width 275 height 38
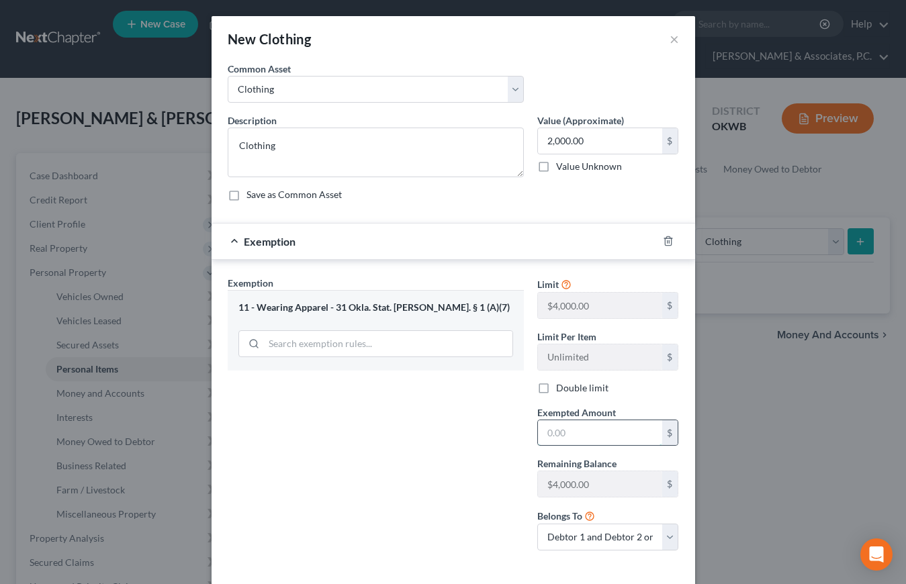
click at [586, 434] on input "text" at bounding box center [600, 434] width 124 height 26
type input "2,000"
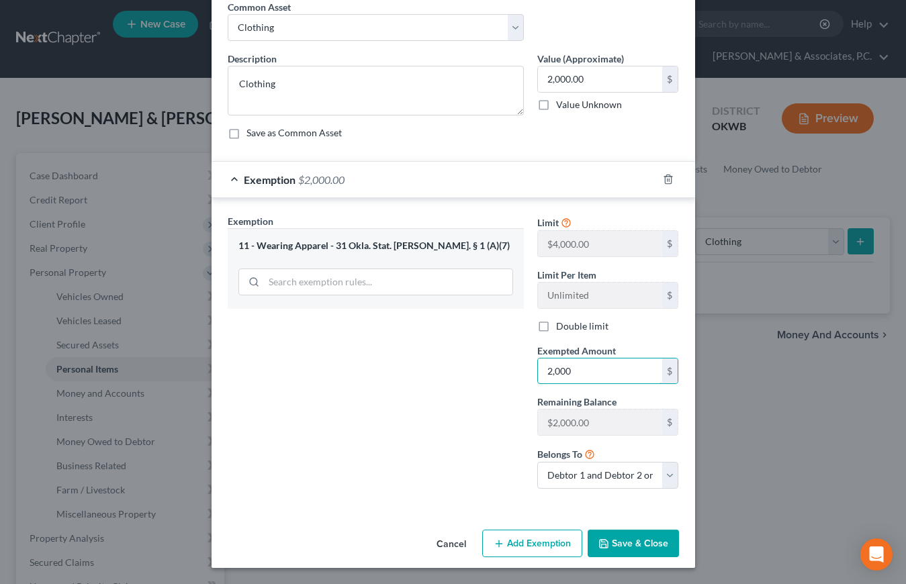
scroll to position [61, 0]
click at [647, 538] on button "Save & Close" at bounding box center [633, 545] width 91 height 28
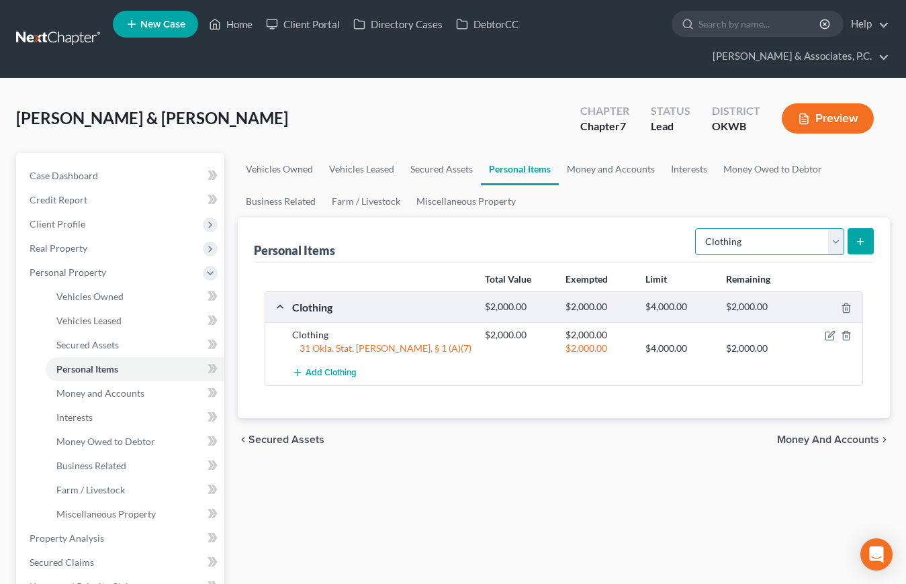
select select "electronics"
click at [861, 238] on line "submit" at bounding box center [861, 241] width 0 height 6
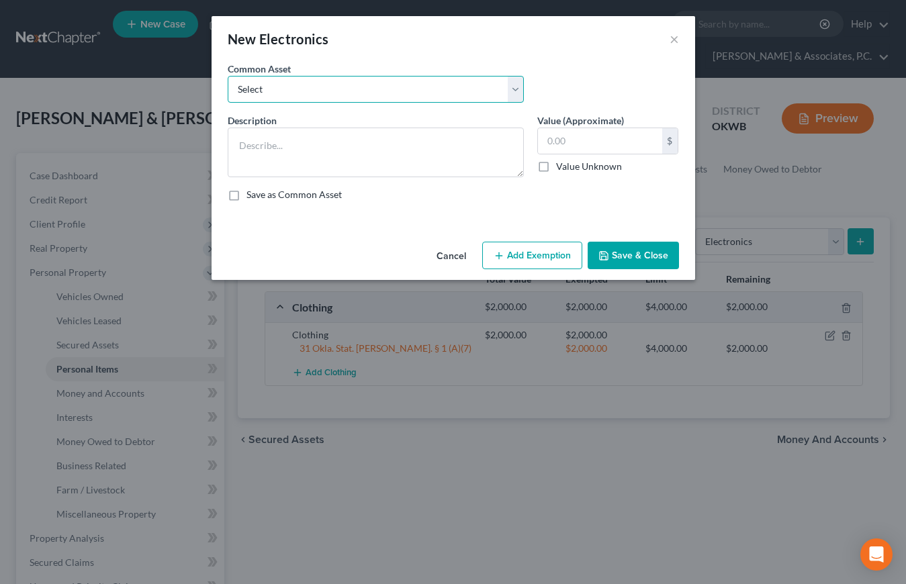
select select "0"
type textarea "Electronics"
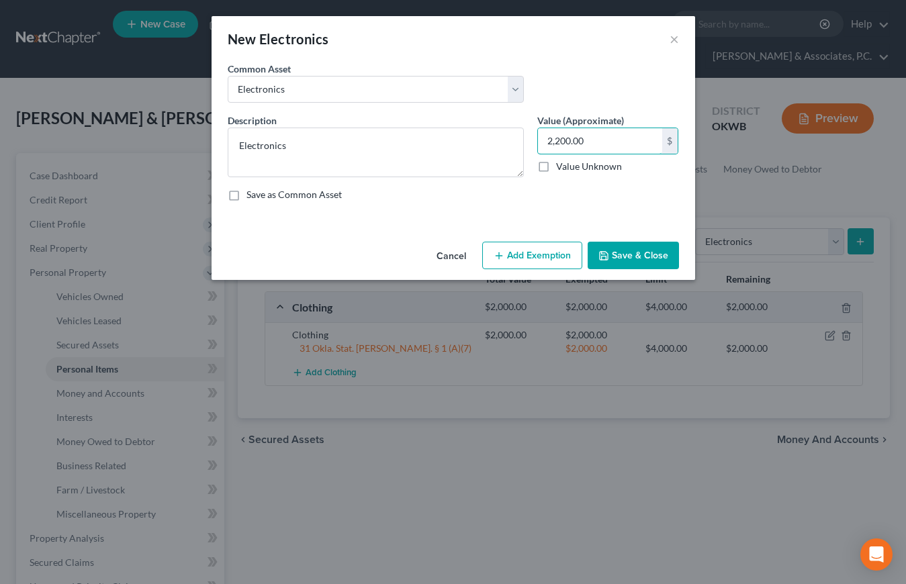
drag, startPoint x: 570, startPoint y: 139, endPoint x: 446, endPoint y: 124, distance: 124.5
click at [446, 124] on div "Description * Electronics Value (Approximate) 2,200.00 $ Value Unknown Balance …" at bounding box center [453, 163] width 465 height 99
type input "3,000.00"
click at [536, 261] on button "Add Exemption" at bounding box center [532, 256] width 100 height 28
select select "2"
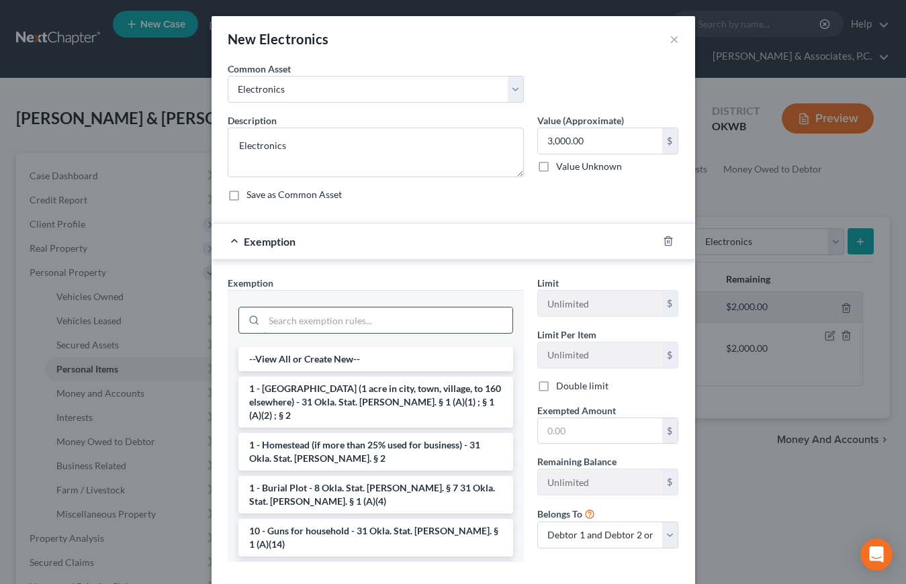
click at [288, 325] on input "search" at bounding box center [388, 321] width 249 height 26
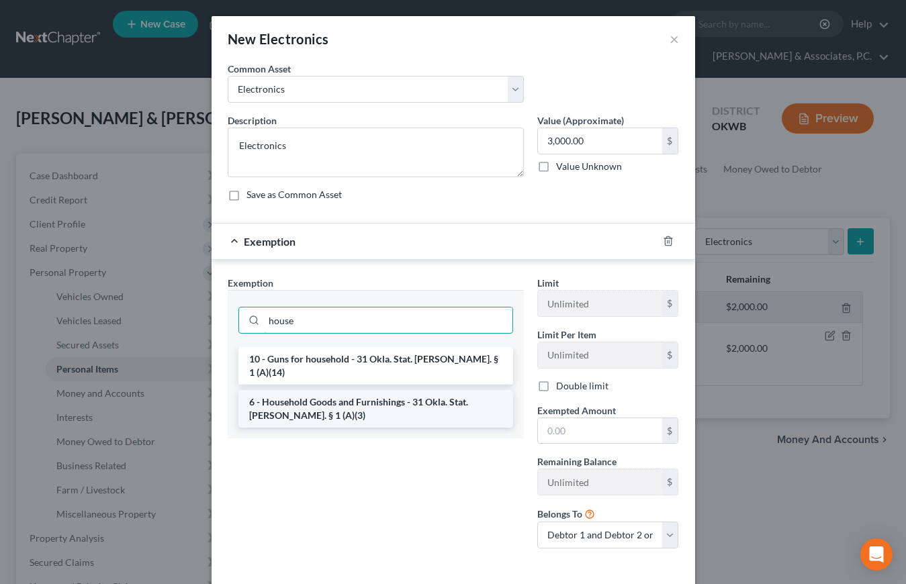
type input "house"
click at [335, 394] on li "6 - Household Goods and Furnishings - 31 Okla. Stat. [PERSON_NAME]. § 1 (A)(3)" at bounding box center [375, 409] width 275 height 38
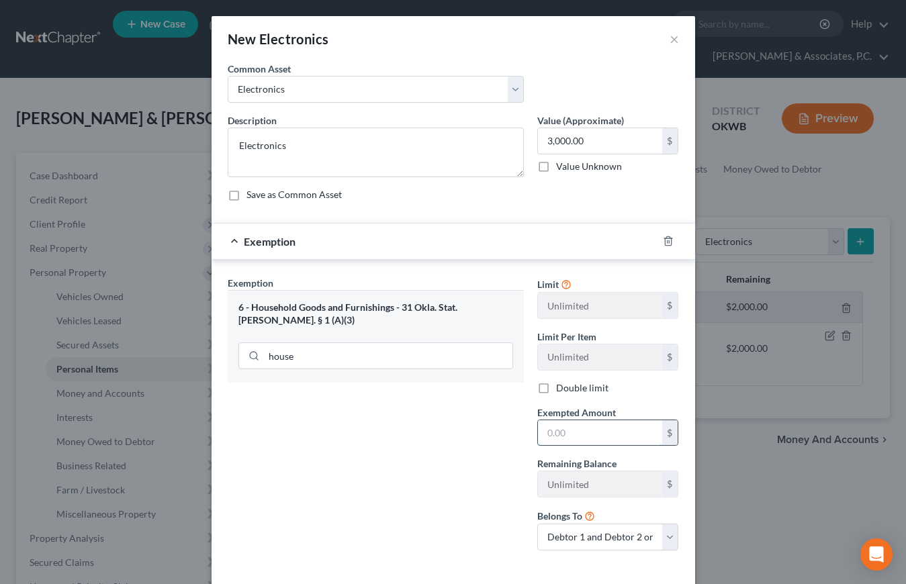
click at [576, 441] on input "text" at bounding box center [600, 434] width 124 height 26
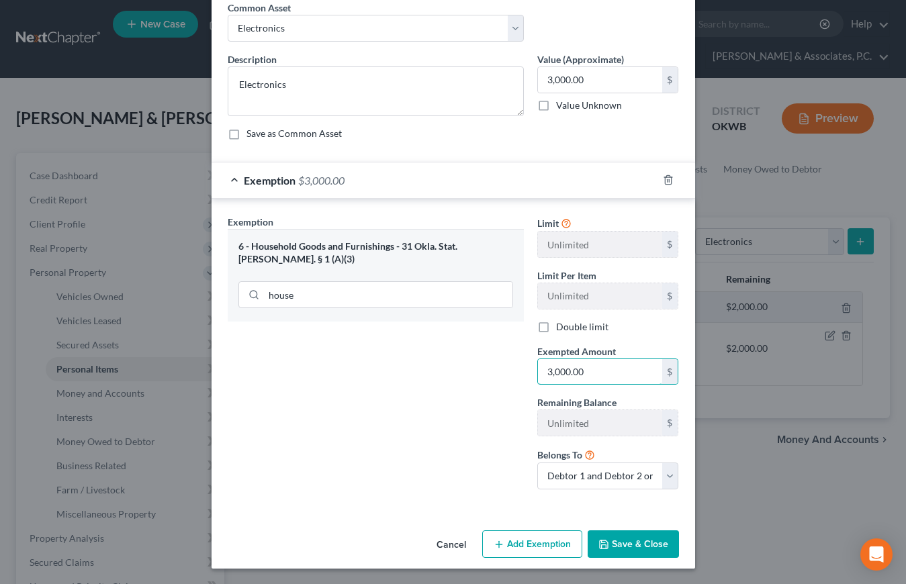
type input "3,000.00"
click at [630, 539] on button "Save & Close" at bounding box center [633, 545] width 91 height 28
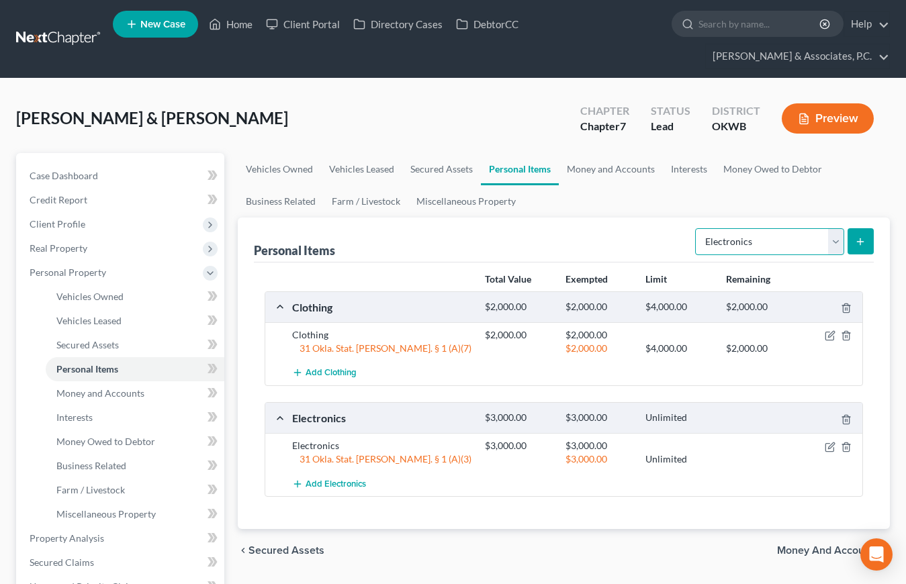
select select "jewelry"
click at [867, 228] on button "submit" at bounding box center [861, 241] width 26 height 26
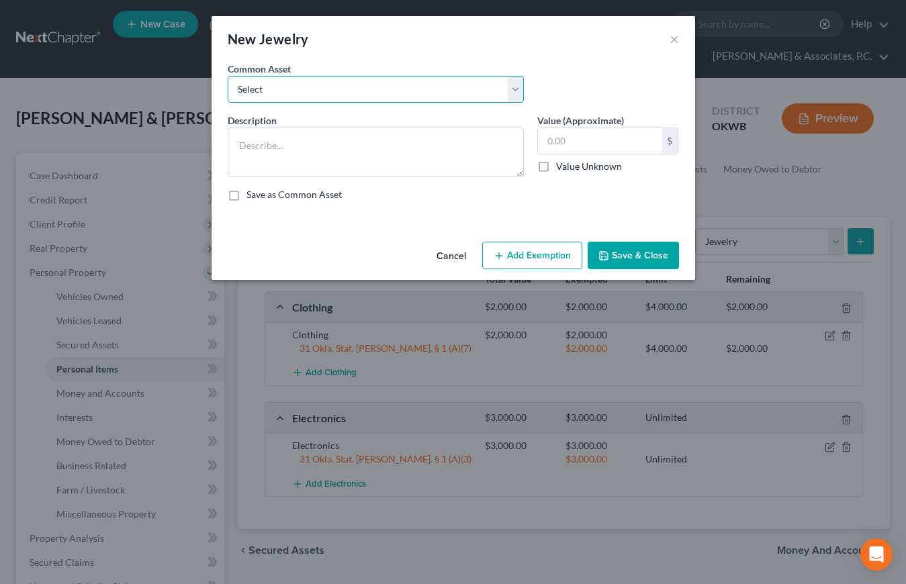
select select "1"
type textarea "Wedding Rings"
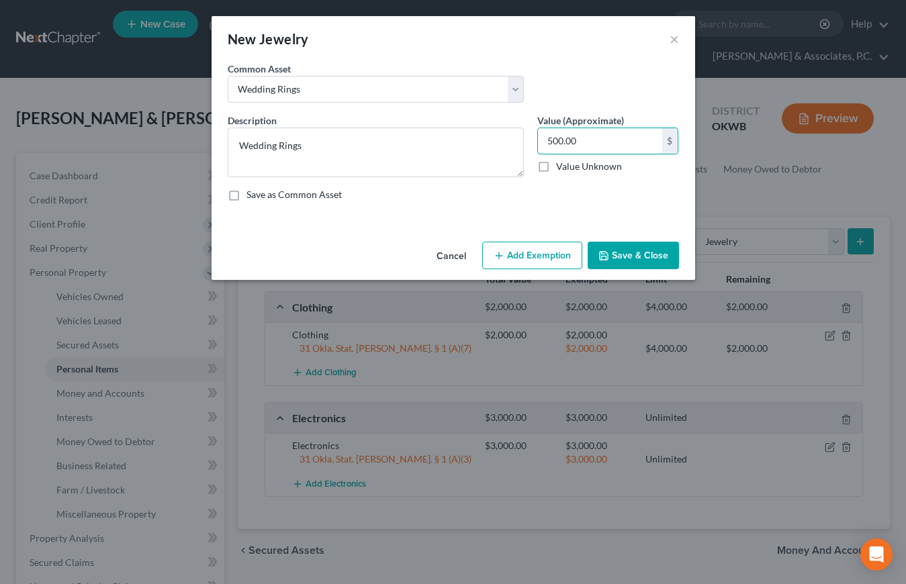
drag, startPoint x: 606, startPoint y: 142, endPoint x: 529, endPoint y: 141, distance: 77.3
click at [529, 141] on div "Description * Wedding Rings Value (Approximate) 500.00 $ Value Unknown Balance …" at bounding box center [453, 163] width 465 height 99
type input "1,500.00"
click at [535, 257] on button "Add Exemption" at bounding box center [532, 256] width 100 height 28
select select "2"
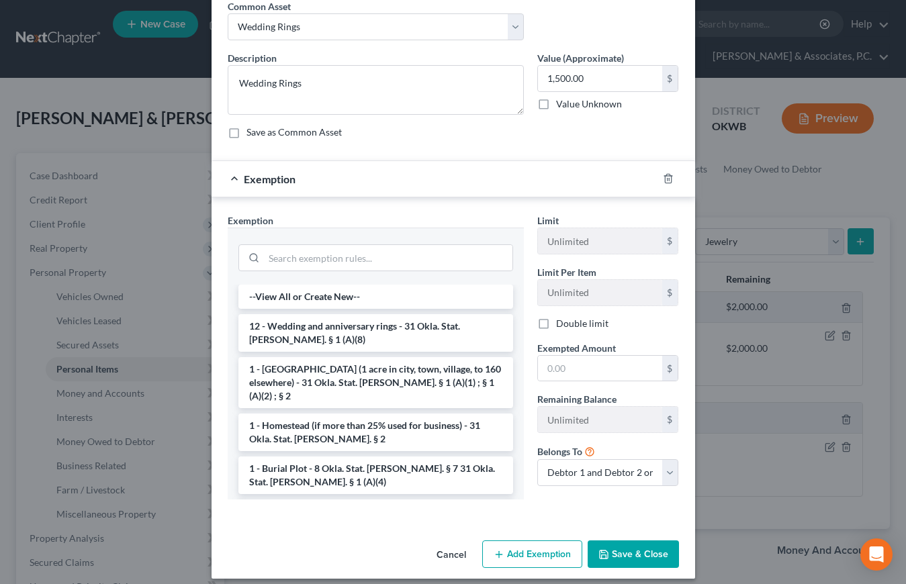
click at [386, 331] on li "12 - Wedding and anniversary rings - 31 Okla. Stat. [PERSON_NAME]. § 1 (A)(8)" at bounding box center [375, 333] width 275 height 38
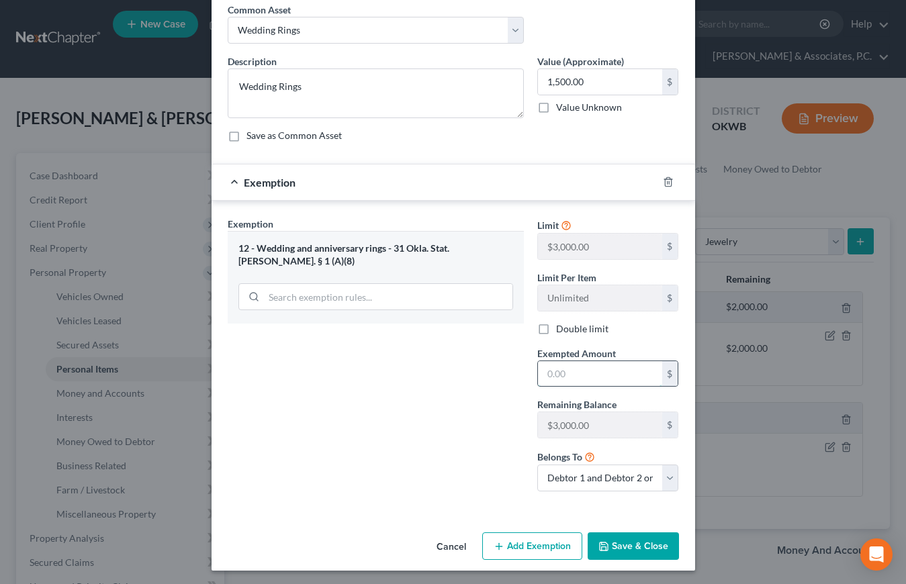
click at [561, 374] on input "text" at bounding box center [600, 374] width 124 height 26
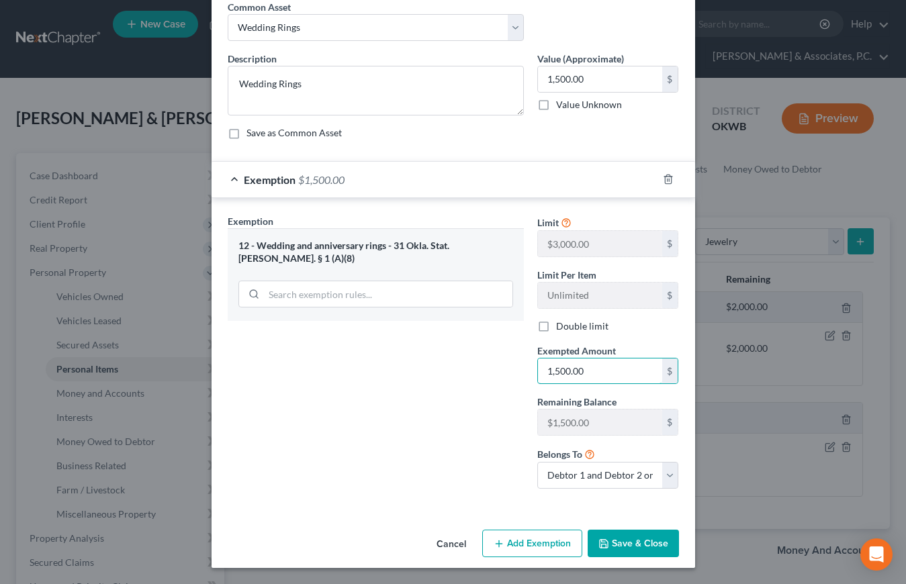
scroll to position [61, 0]
type input "1,500.00"
click at [627, 549] on button "Save & Close" at bounding box center [633, 545] width 91 height 28
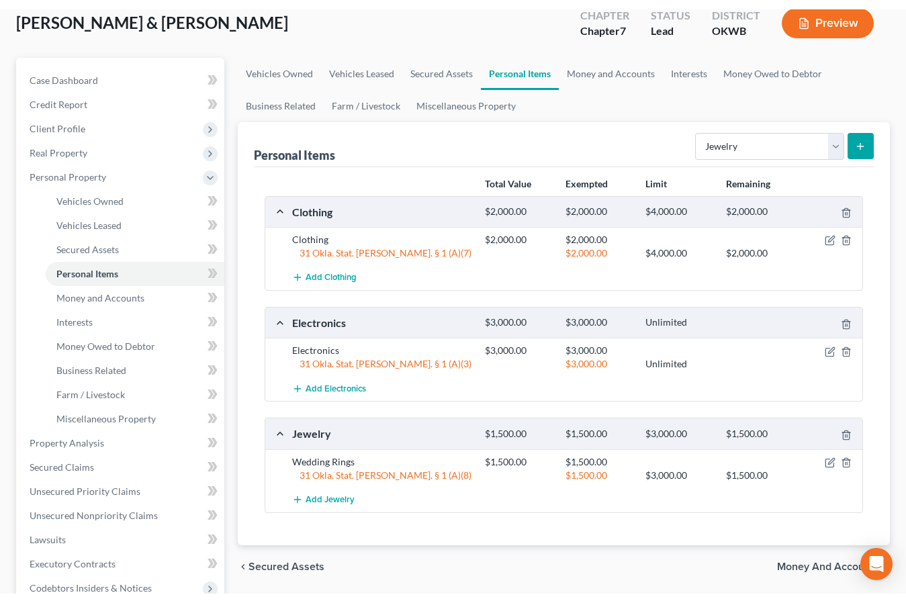
scroll to position [106, 0]
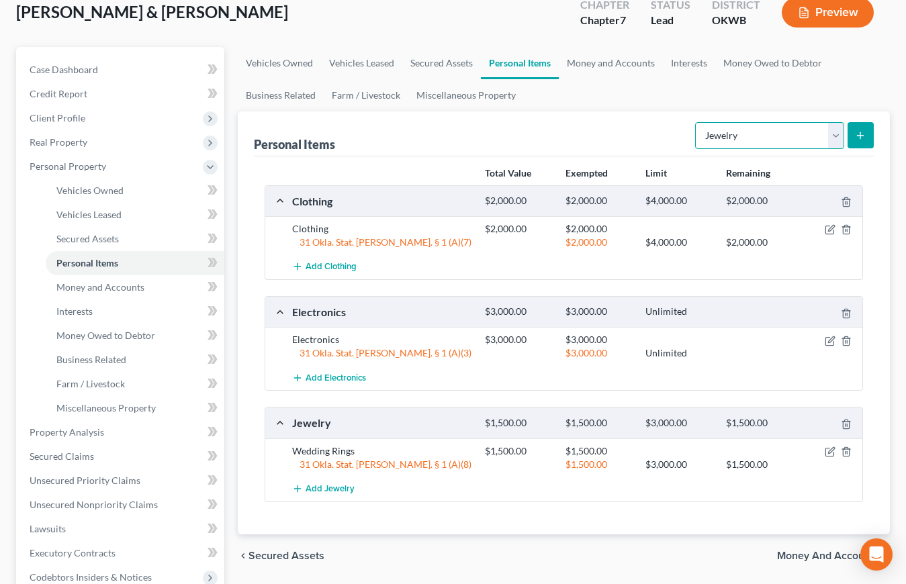
select select "household_goods"
click at [872, 122] on button "submit" at bounding box center [861, 135] width 26 height 26
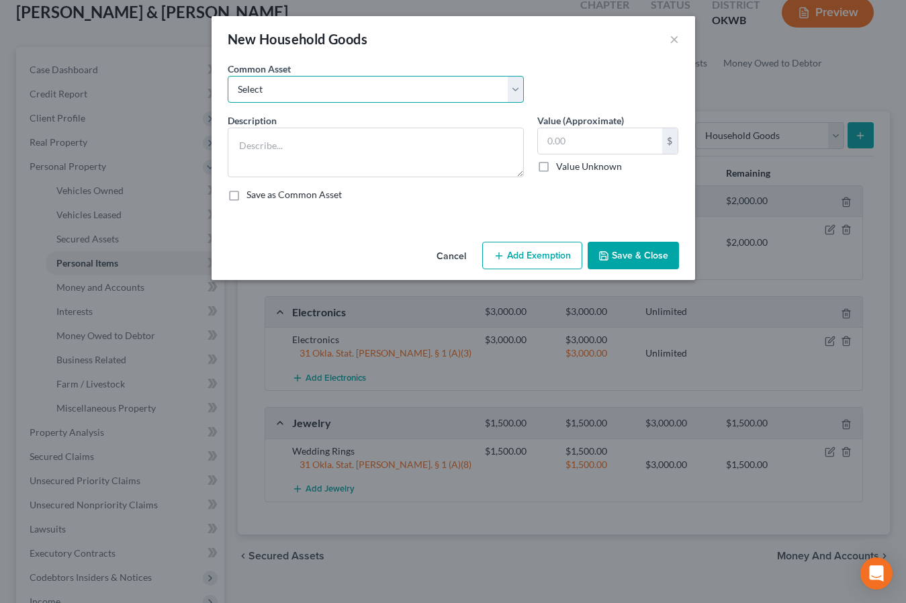
select select "0"
type textarea "Furniture and household goods"
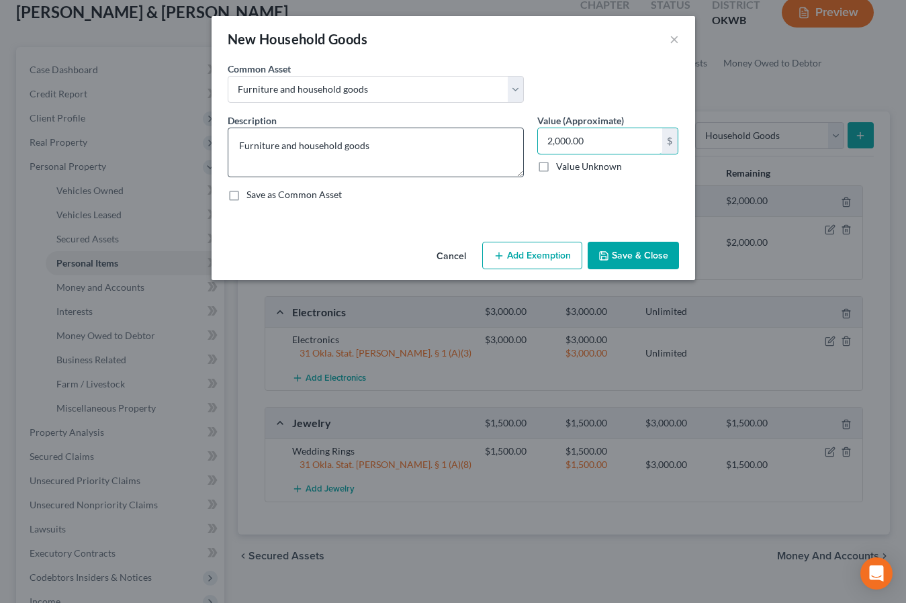
drag, startPoint x: 593, startPoint y: 141, endPoint x: 493, endPoint y: 140, distance: 100.1
click at [493, 140] on div "Description * Furniture and household goods Value (Approximate) 2,000.00 $ Valu…" at bounding box center [453, 163] width 465 height 99
type input "5,000"
click at [545, 255] on button "Add Exemption" at bounding box center [532, 256] width 100 height 28
select select "2"
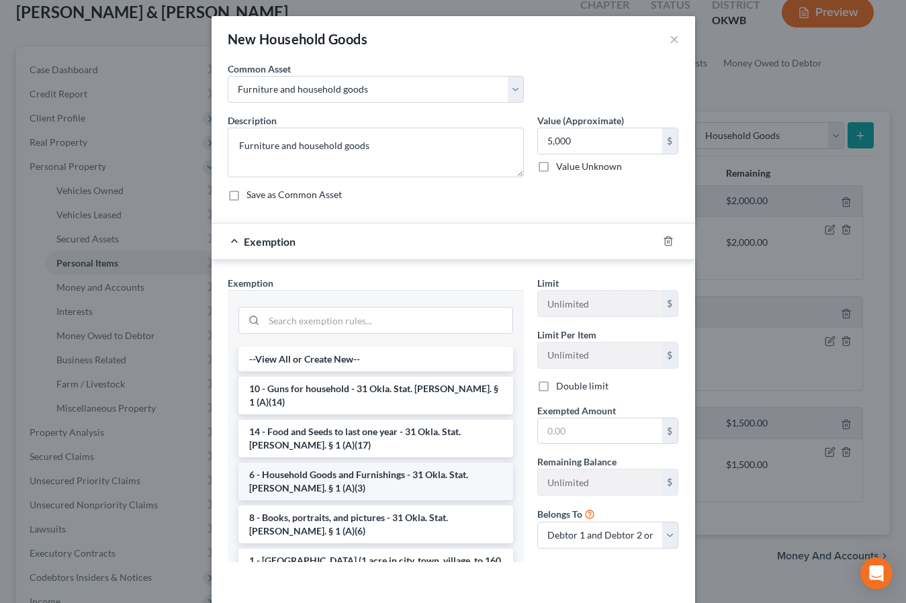
click at [331, 467] on li "6 - Household Goods and Furnishings - 31 Okla. Stat. [PERSON_NAME]. § 1 (A)(3)" at bounding box center [375, 482] width 275 height 38
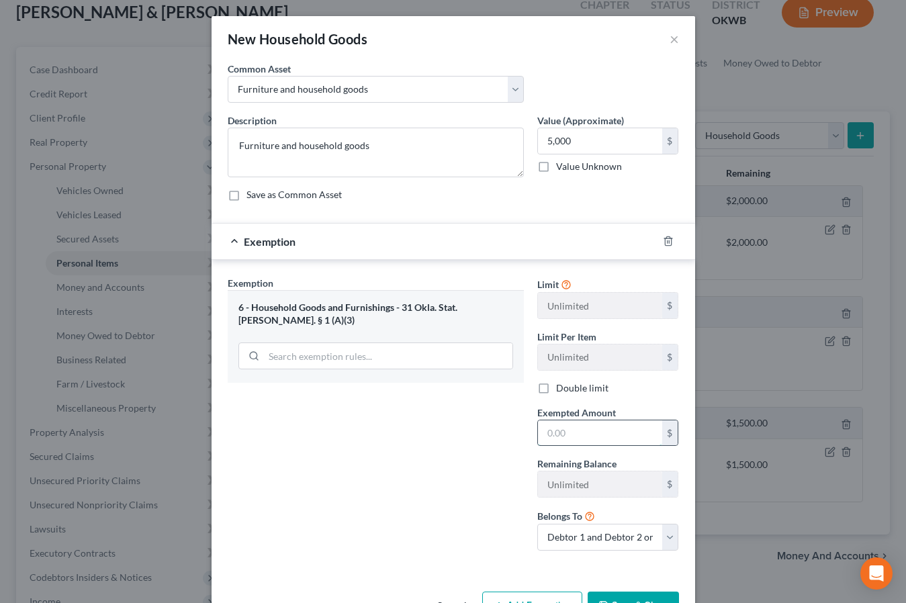
click at [605, 427] on input "text" at bounding box center [600, 434] width 124 height 26
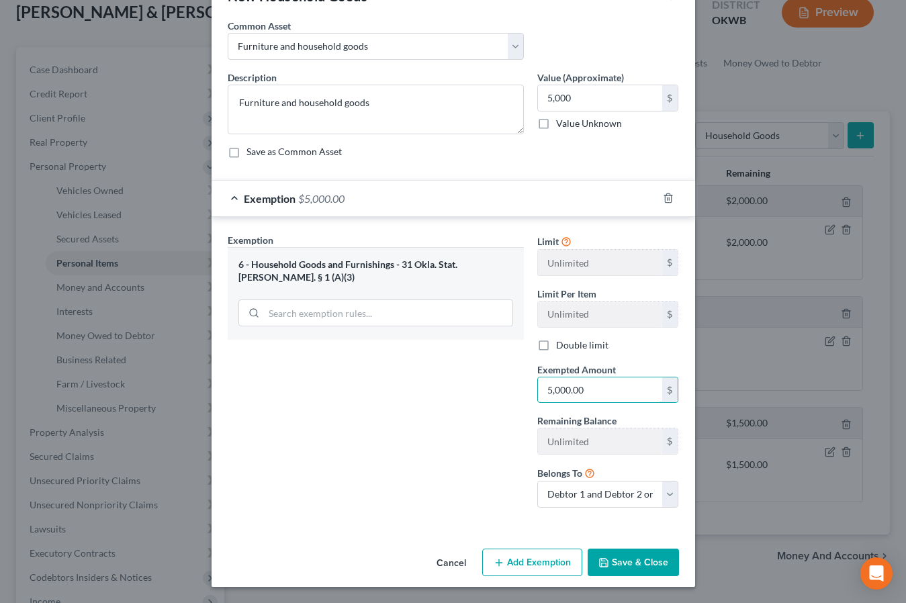
scroll to position [42, 0]
type input "5,000.00"
drag, startPoint x: 642, startPoint y: 568, endPoint x: 621, endPoint y: 567, distance: 20.9
click at [640, 568] on button "Save & Close" at bounding box center [633, 563] width 91 height 28
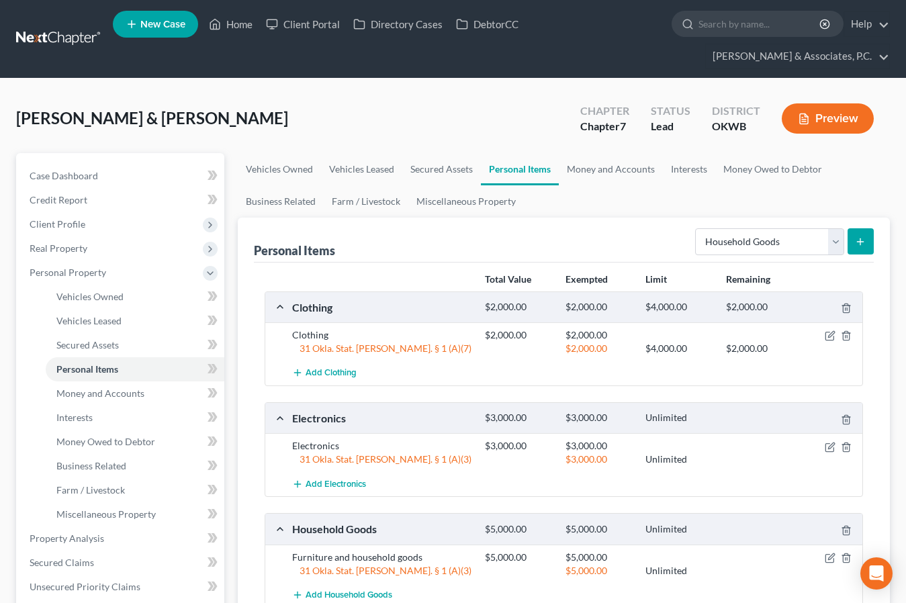
scroll to position [0, 0]
click at [590, 153] on link "Money and Accounts" at bounding box center [611, 169] width 104 height 32
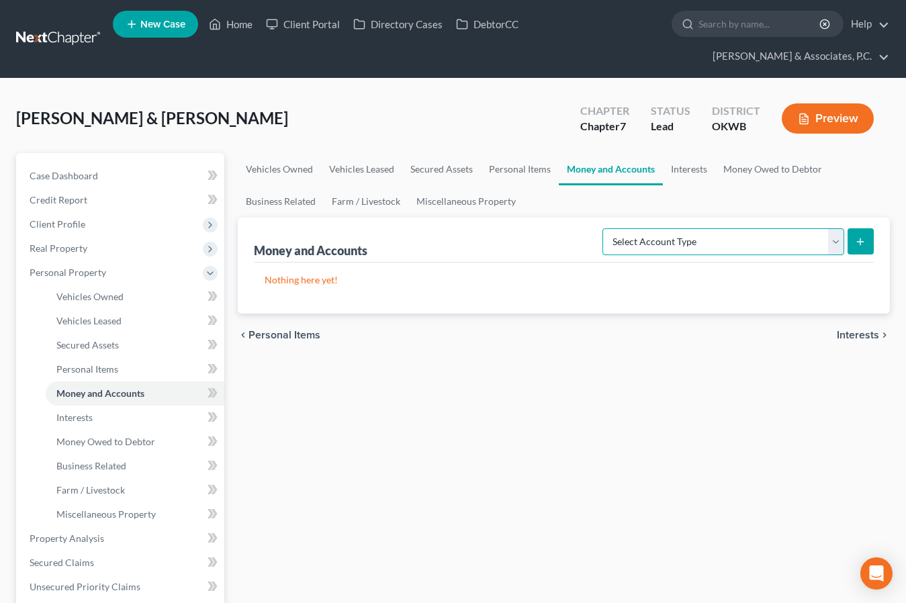
select select "checking"
click at [859, 228] on button "submit" at bounding box center [861, 241] width 26 height 26
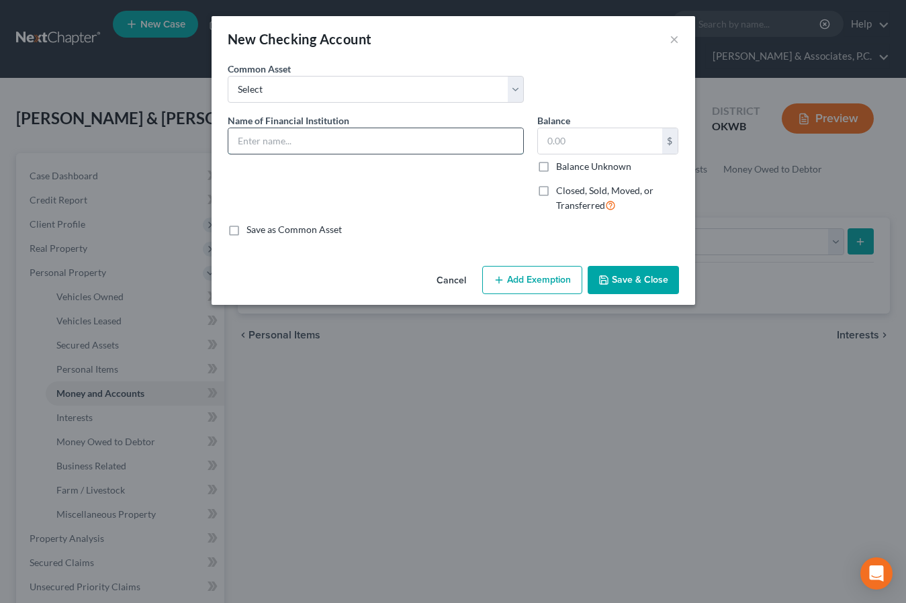
click at [368, 141] on input "text" at bounding box center [375, 141] width 295 height 26
type input "Community State Bank"
type input "90.57"
click at [533, 283] on button "Add Exemption" at bounding box center [532, 280] width 100 height 28
select select "2"
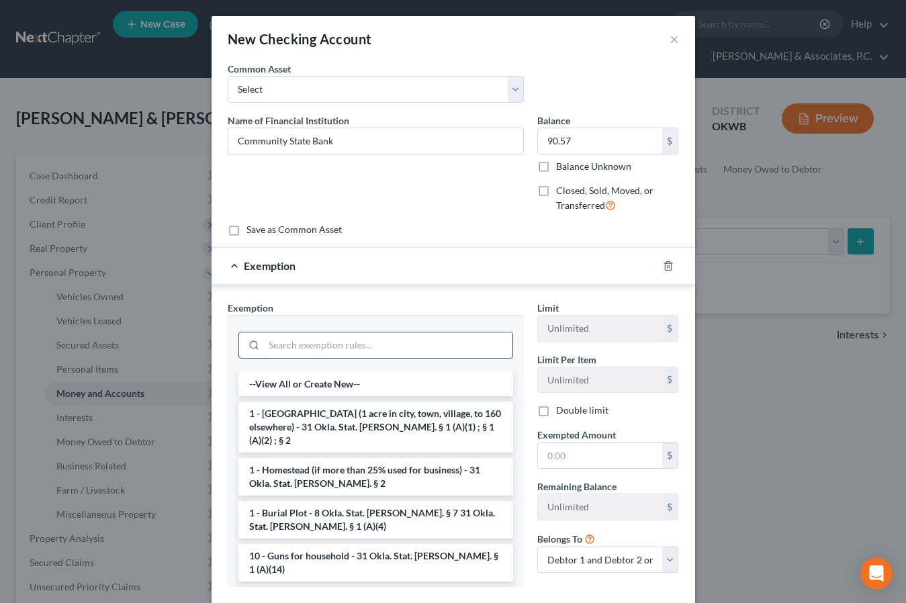
click at [305, 349] on input "search" at bounding box center [388, 346] width 249 height 26
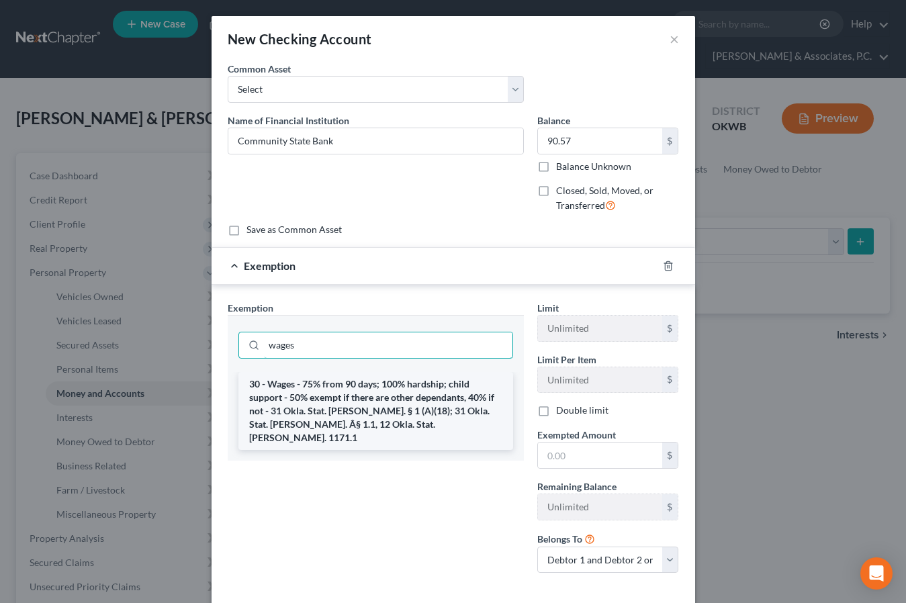
type input "wages"
click at [309, 391] on li "30 - Wages - 75% from 90 days; 100% hardship; child support - 50% exempt if the…" at bounding box center [375, 411] width 275 height 78
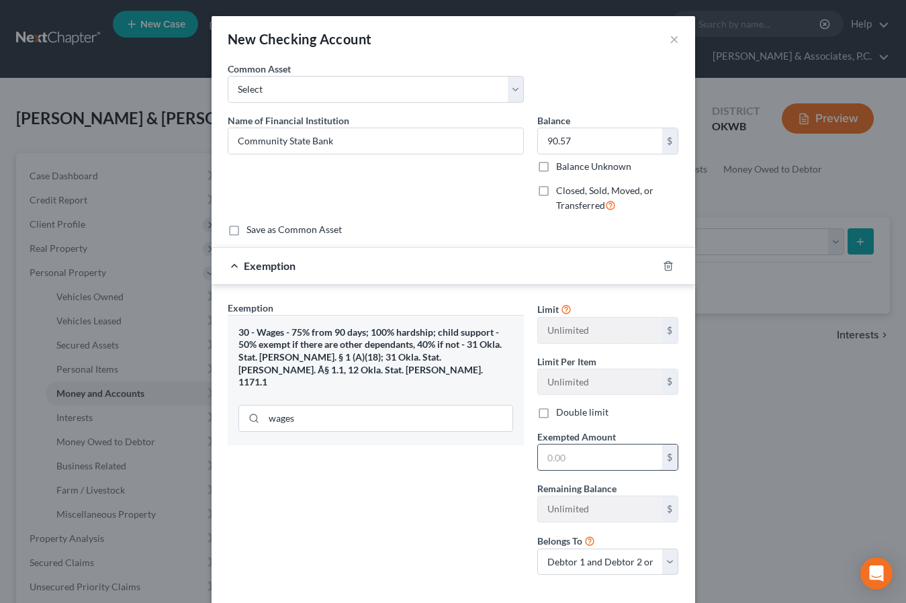
click at [614, 457] on input "text" at bounding box center [600, 458] width 124 height 26
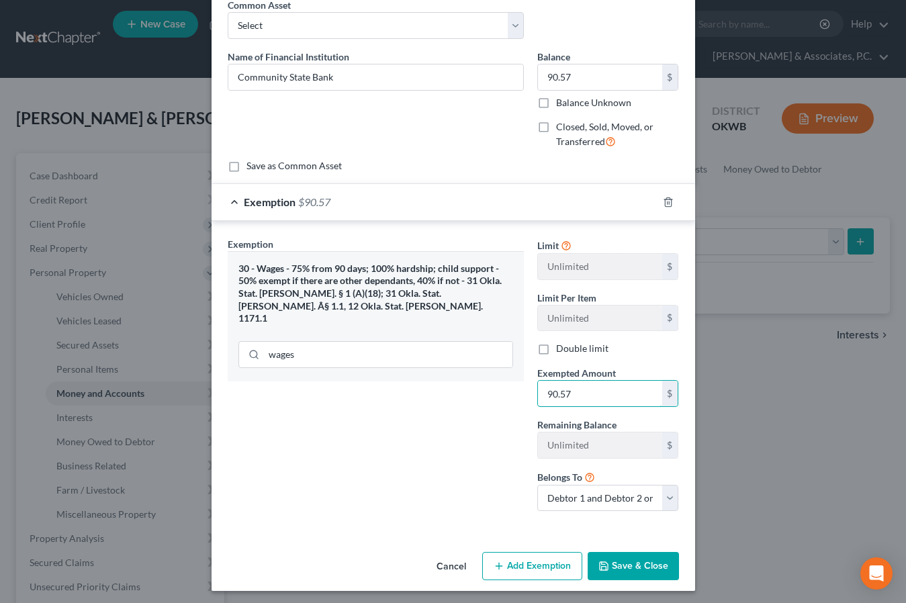
type input "90.57"
click at [627, 578] on button "Save & Close" at bounding box center [633, 566] width 91 height 28
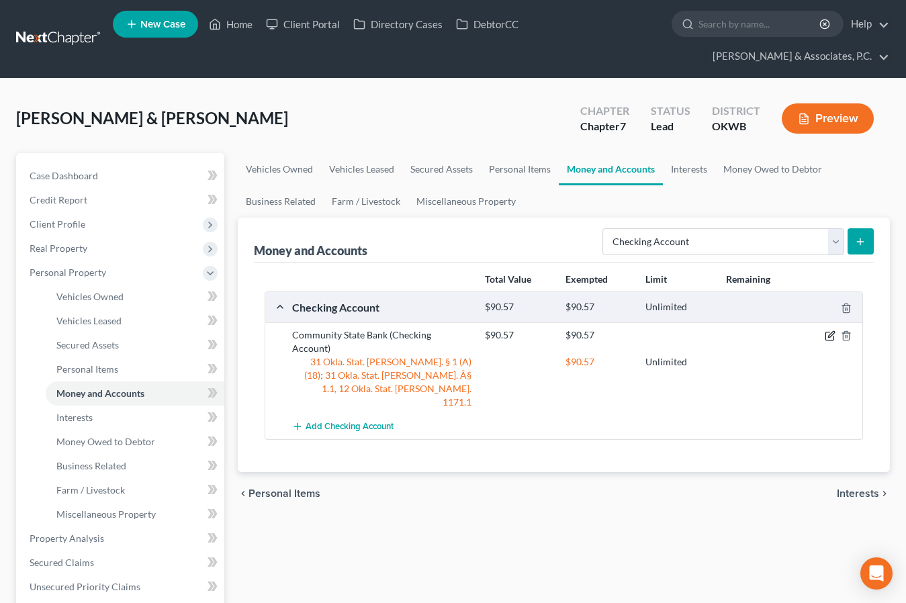
click at [830, 331] on icon "button" at bounding box center [830, 336] width 11 height 11
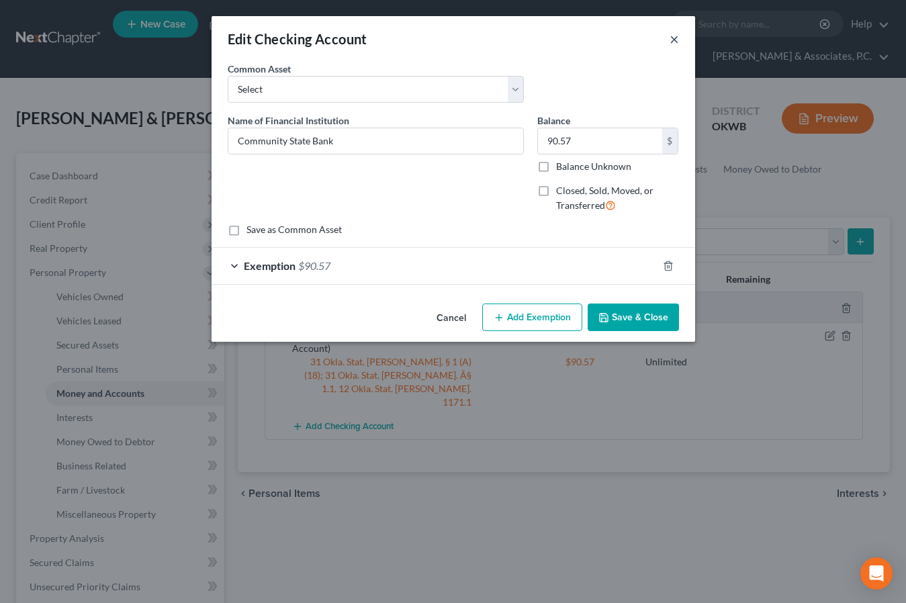
click at [671, 42] on button "×" at bounding box center [674, 39] width 9 height 16
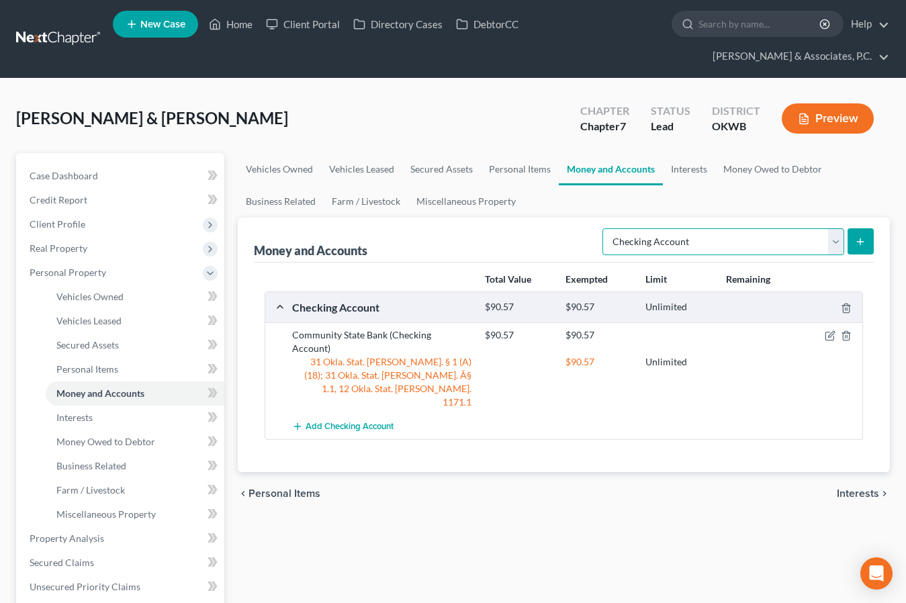
select select "savings"
click at [859, 236] on icon "submit" at bounding box center [860, 241] width 11 height 11
click at [860, 236] on icon "submit" at bounding box center [860, 241] width 11 height 11
click at [867, 228] on button "submit" at bounding box center [861, 241] width 26 height 26
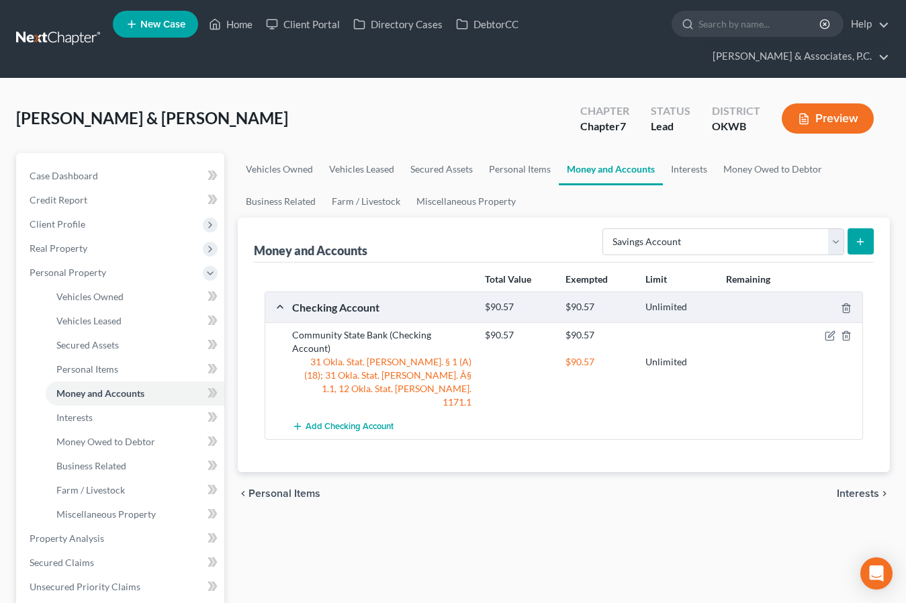
click at [864, 236] on icon "submit" at bounding box center [860, 241] width 11 height 11
click at [865, 236] on icon "submit" at bounding box center [860, 241] width 11 height 11
click at [864, 236] on icon "submit" at bounding box center [860, 241] width 11 height 11
click at [490, 218] on div "Money and Accounts Select Account Type Brokerage Cash on Hand Certificates of D…" at bounding box center [564, 240] width 620 height 45
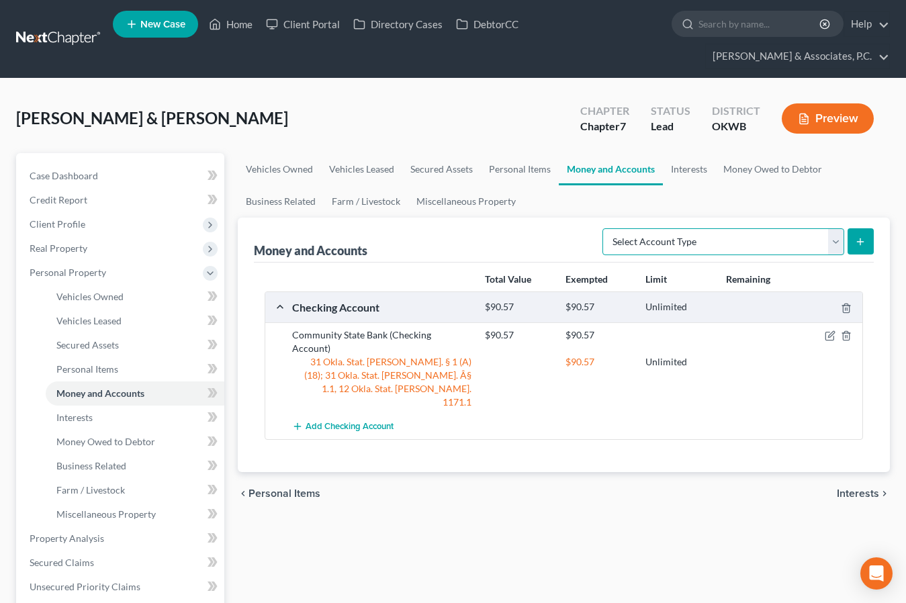
select select "savings"
click at [861, 238] on line "submit" at bounding box center [861, 241] width 0 height 6
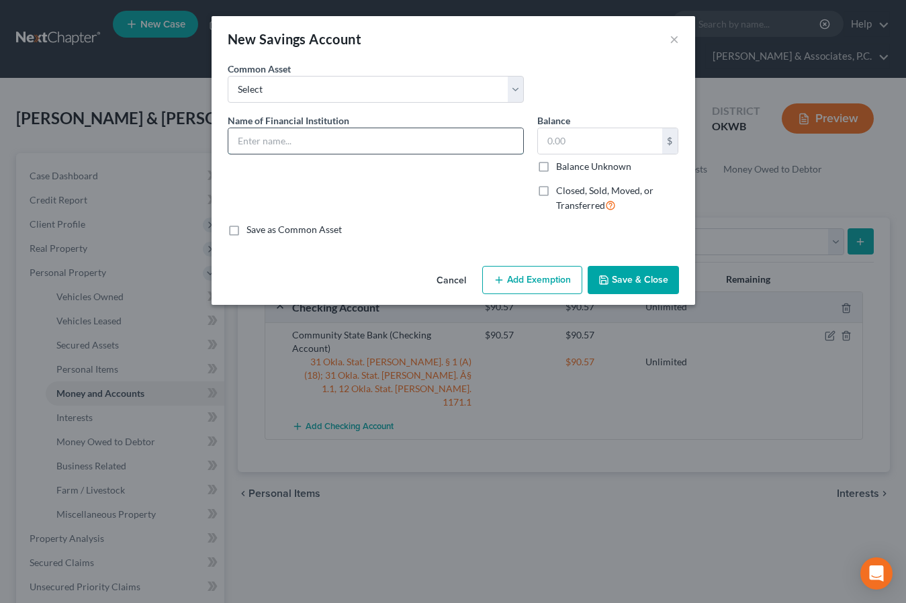
click at [315, 140] on input "text" at bounding box center [375, 141] width 295 height 26
type input "Community State Bank"
click at [557, 142] on input "text" at bounding box center [600, 141] width 124 height 26
click at [556, 168] on label "Balance Unknown" at bounding box center [593, 166] width 75 height 13
click at [562, 168] on input "Balance Unknown" at bounding box center [566, 164] width 9 height 9
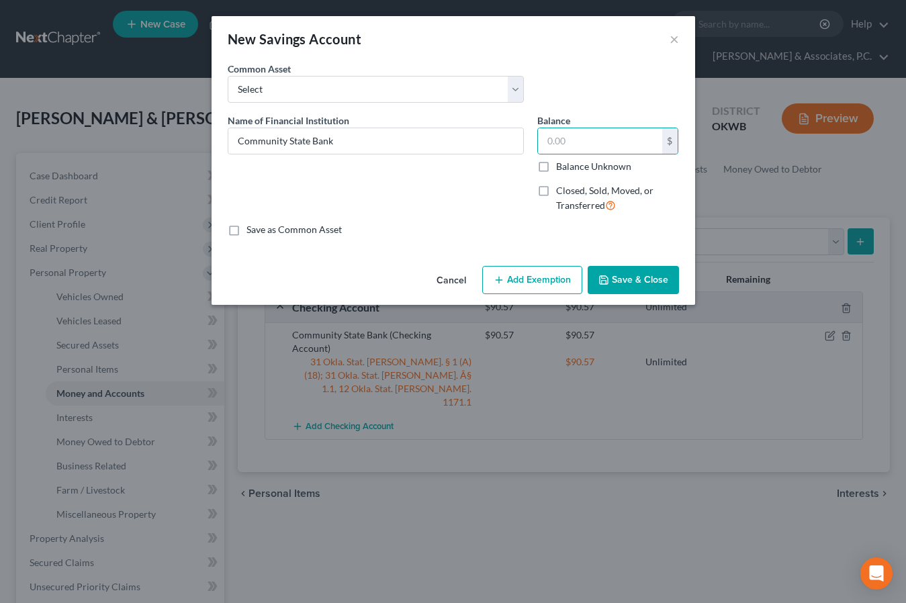
checkbox input "true"
type input "0.00"
click at [540, 284] on button "Add Exemption" at bounding box center [532, 280] width 100 height 28
select select "2"
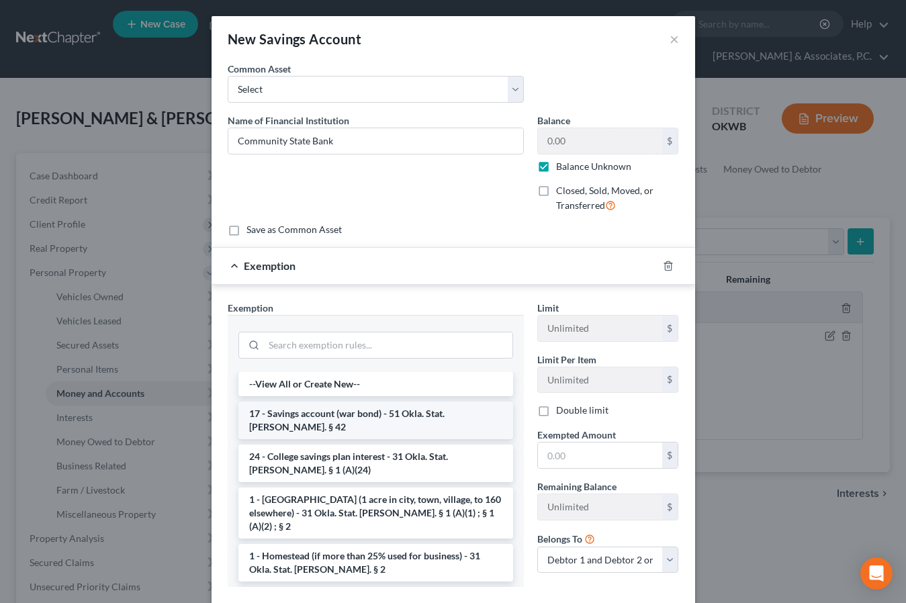
click at [371, 419] on li "17 - Savings account (war bond) - 51 Okla. Stat. [PERSON_NAME]. § 42" at bounding box center [375, 421] width 275 height 38
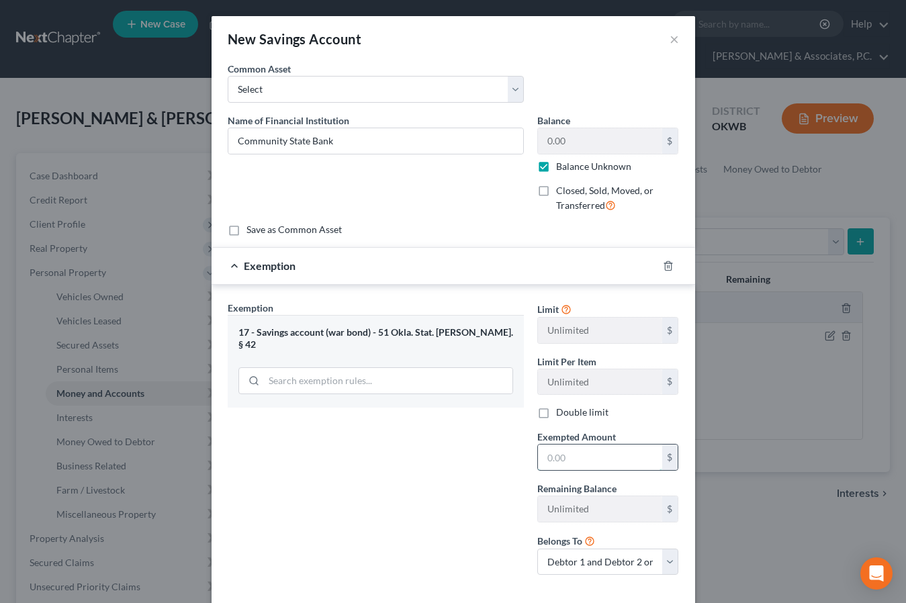
click at [617, 461] on input "text" at bounding box center [600, 458] width 124 height 26
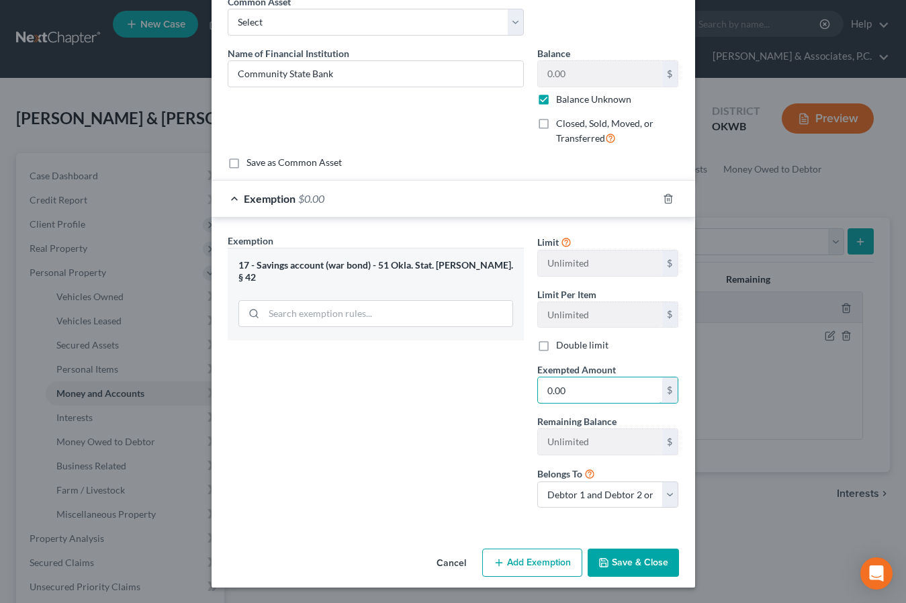
scroll to position [67, 0]
type input "0.00"
click at [619, 564] on button "Save & Close" at bounding box center [633, 563] width 91 height 28
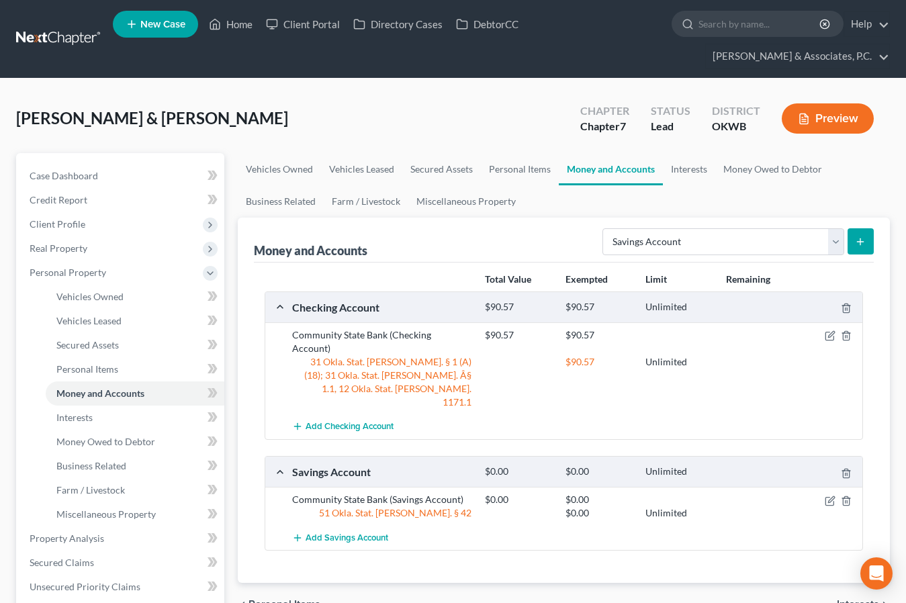
scroll to position [0, 0]
click at [692, 153] on link "Interests" at bounding box center [689, 169] width 52 height 32
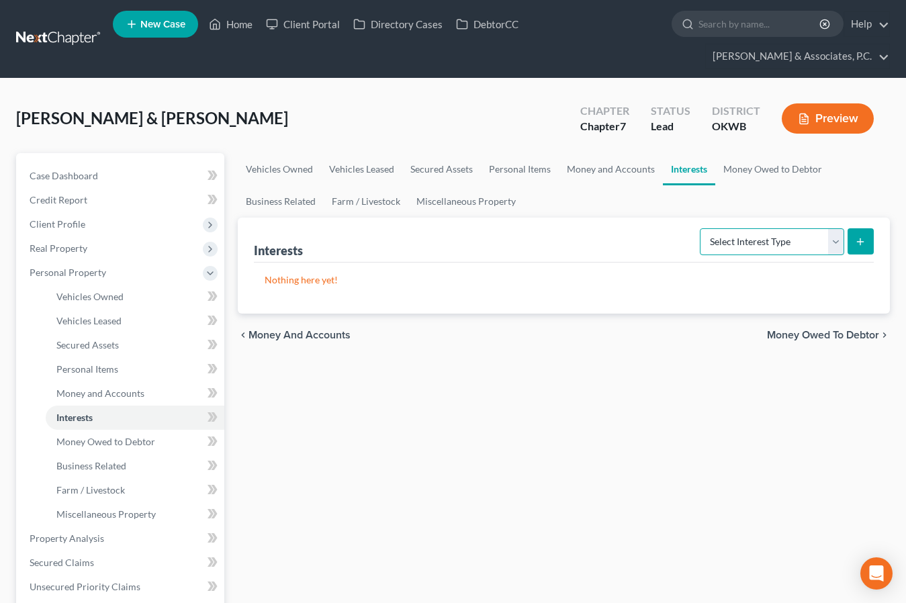
select select "401k"
click at [865, 236] on icon "submit" at bounding box center [860, 241] width 11 height 11
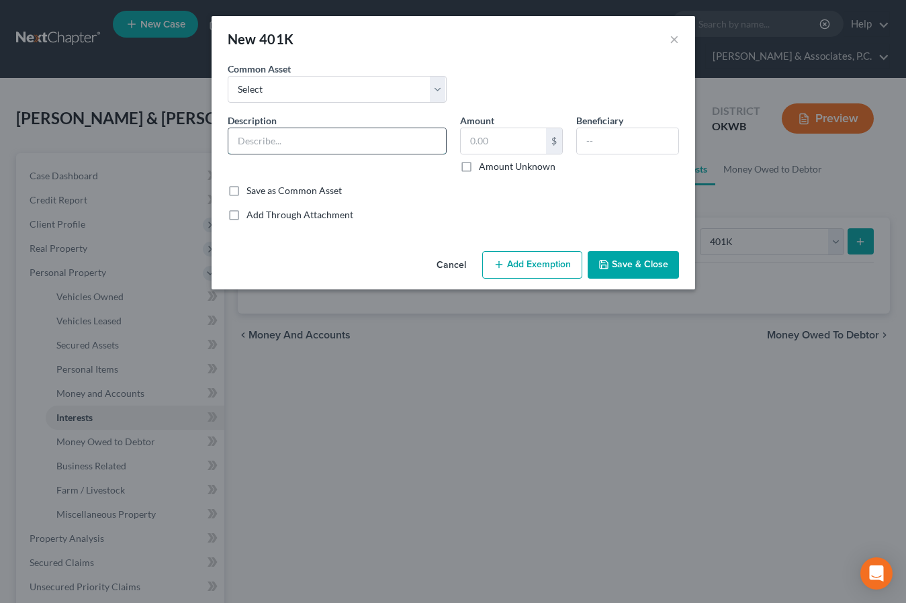
click at [331, 142] on input "text" at bounding box center [337, 141] width 218 height 26
click at [326, 142] on input "text" at bounding box center [337, 141] width 218 height 26
type input "401K"
click at [492, 150] on input "text" at bounding box center [503, 141] width 85 height 26
click at [479, 168] on label "Amount Unknown" at bounding box center [517, 166] width 77 height 13
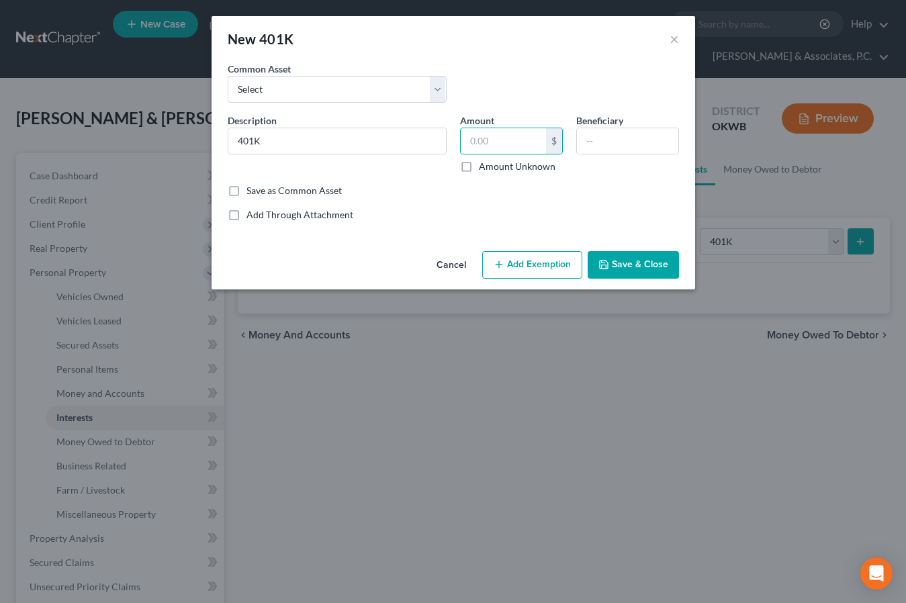
click at [484, 168] on input "Amount Unknown" at bounding box center [488, 164] width 9 height 9
checkbox input "true"
click at [534, 263] on button "Add Exemption" at bounding box center [532, 265] width 100 height 28
select select "2"
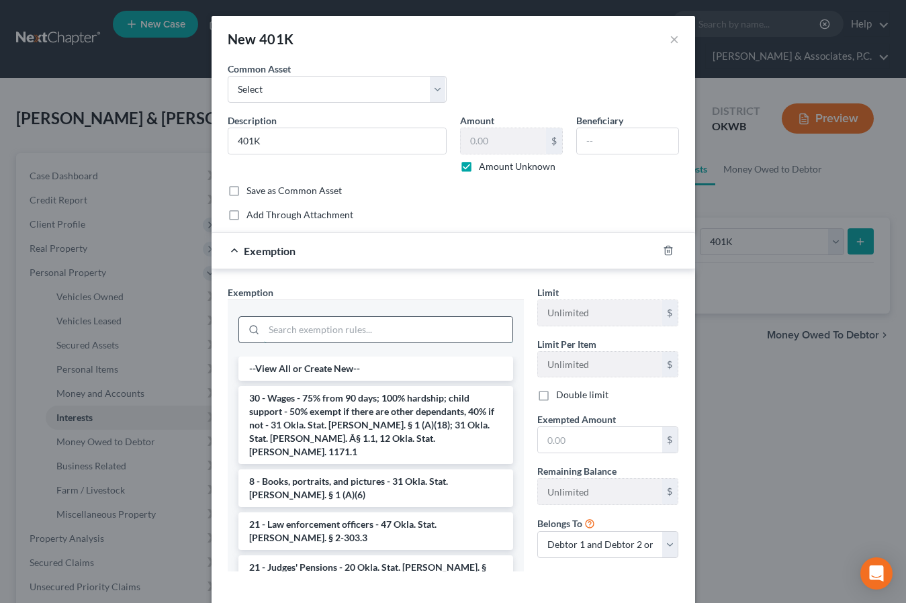
click at [296, 329] on input "search" at bounding box center [388, 330] width 249 height 26
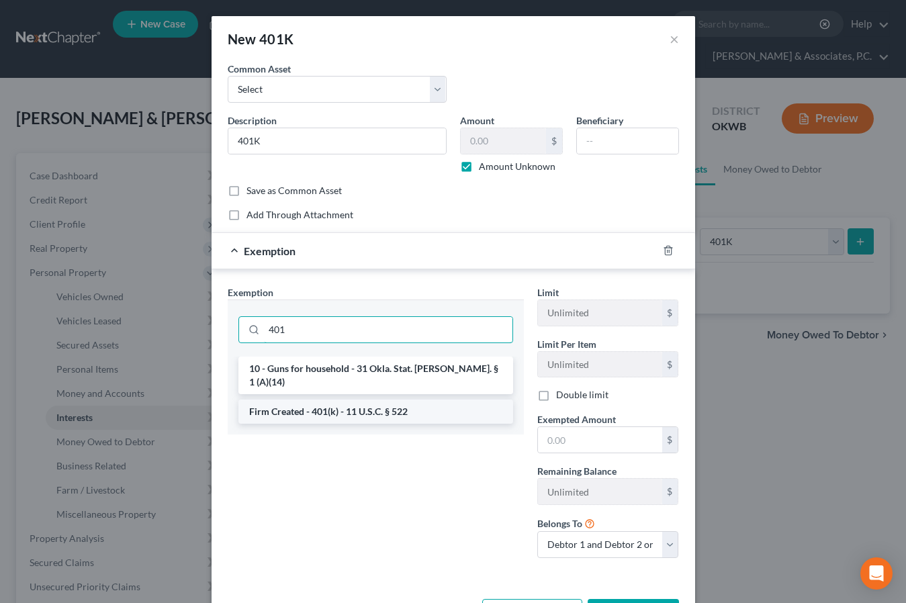
type input "401"
click at [311, 402] on li "Firm Created - 401(k) - 11 U.S.C. § 522" at bounding box center [375, 412] width 275 height 24
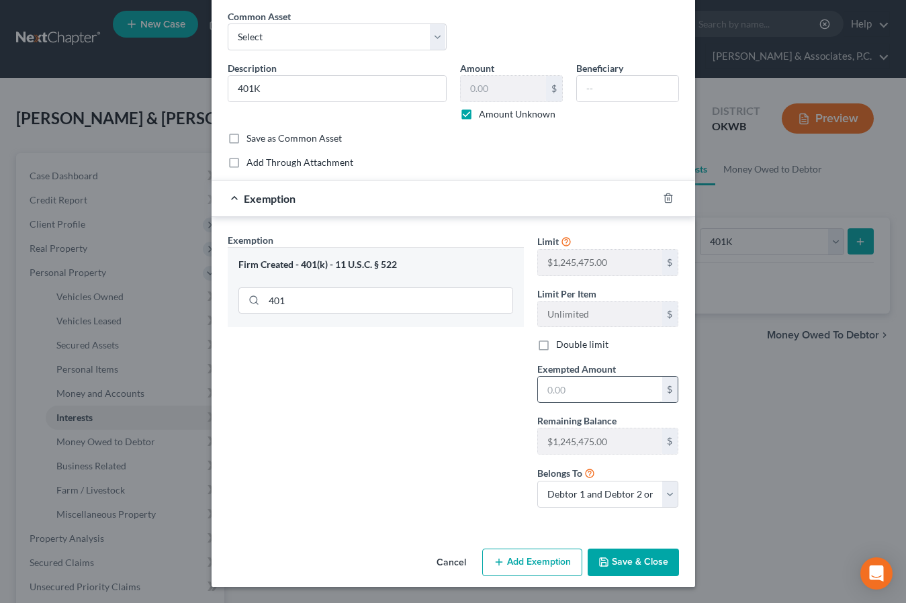
scroll to position [52, 0]
click at [564, 390] on input "text" at bounding box center [600, 391] width 124 height 26
type input "0.00"
click at [627, 562] on button "Save & Close" at bounding box center [633, 563] width 91 height 28
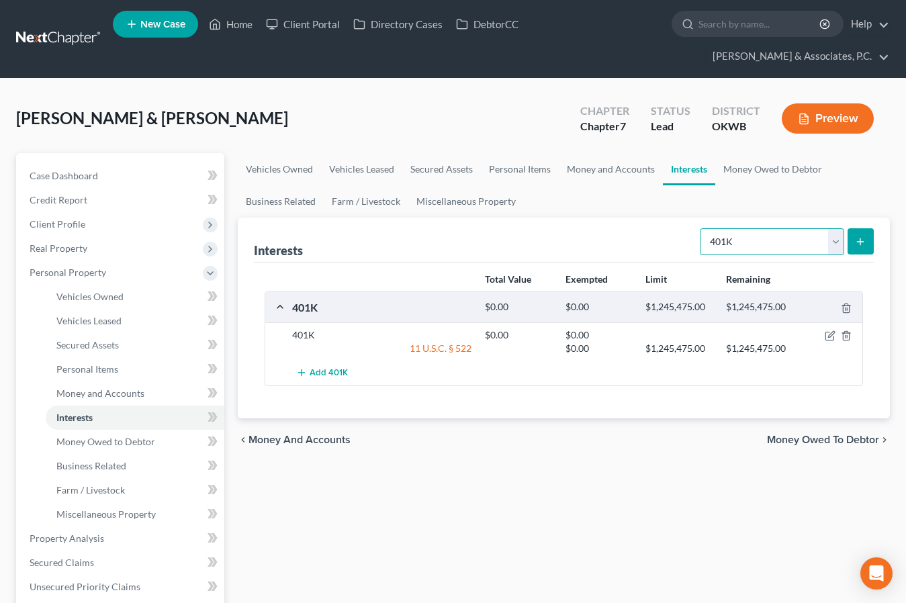
select select "whole_life_insurance"
click at [854, 228] on button "submit" at bounding box center [861, 241] width 26 height 26
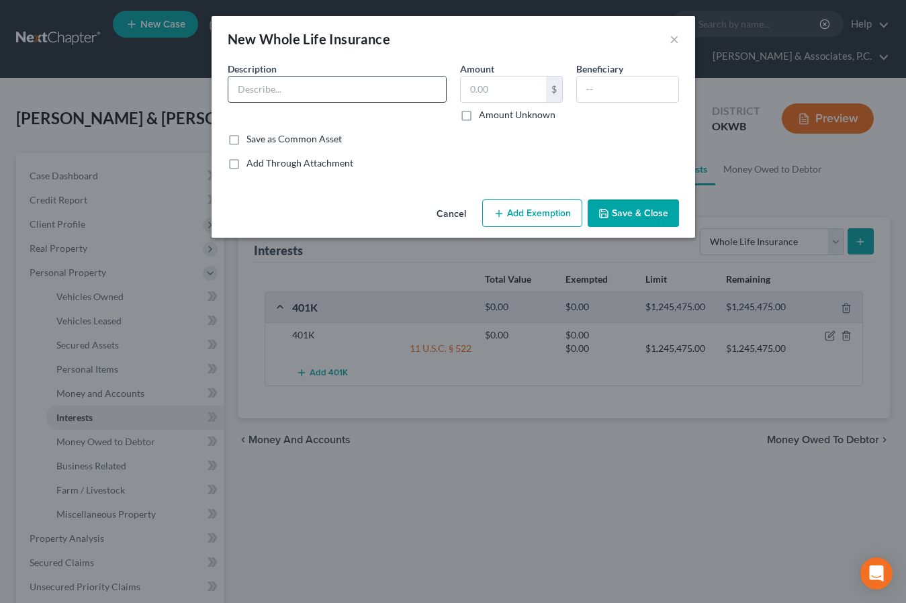
click at [336, 88] on input "text" at bounding box center [337, 90] width 218 height 26
type input "d"
type input "Death Benefit, 10,000"
click at [484, 90] on input "text" at bounding box center [503, 90] width 85 height 26
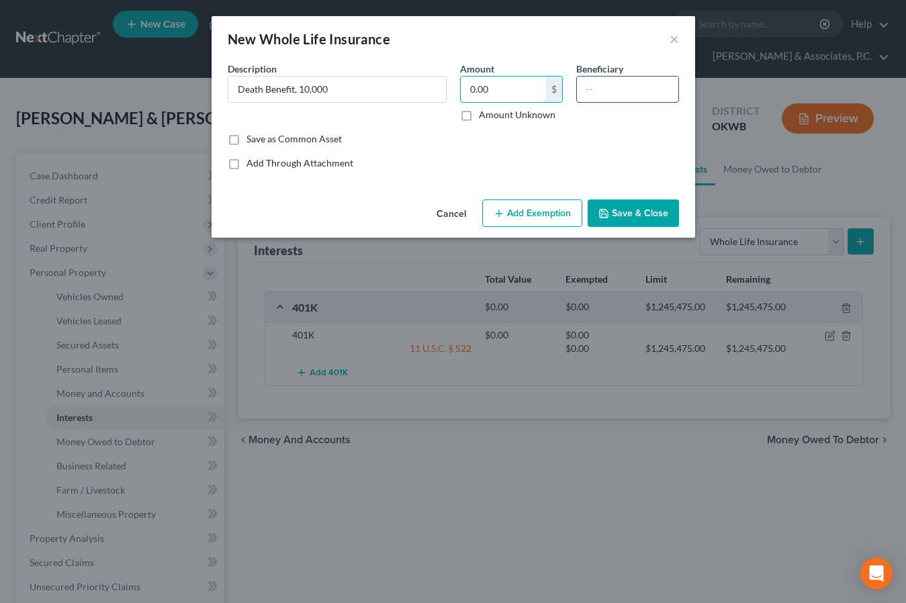
type input "0.00"
click at [619, 87] on input "text" at bounding box center [627, 90] width 101 height 26
type input "[PERSON_NAME]"
click at [512, 215] on button "Add Exemption" at bounding box center [532, 214] width 100 height 28
select select "2"
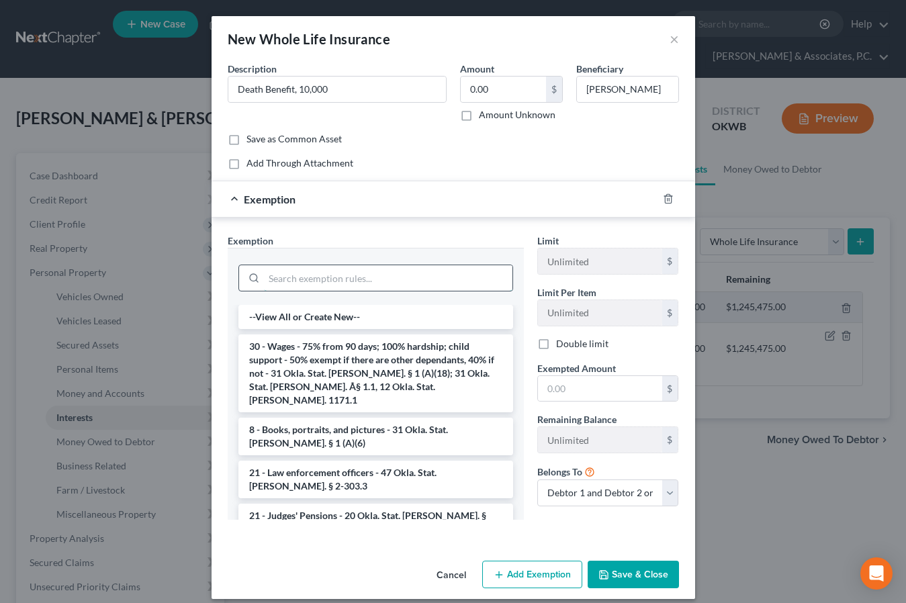
click at [323, 275] on input "search" at bounding box center [388, 278] width 249 height 26
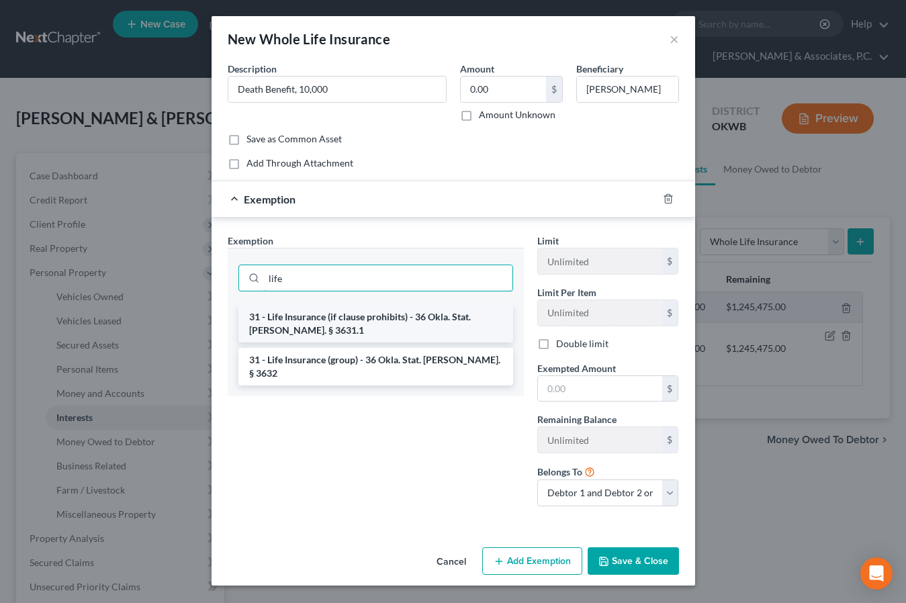
type input "life"
click at [349, 311] on li "31 - Life Insurance (if clause prohibits) - 36 Okla. Stat. [PERSON_NAME]. § 363…" at bounding box center [375, 324] width 275 height 38
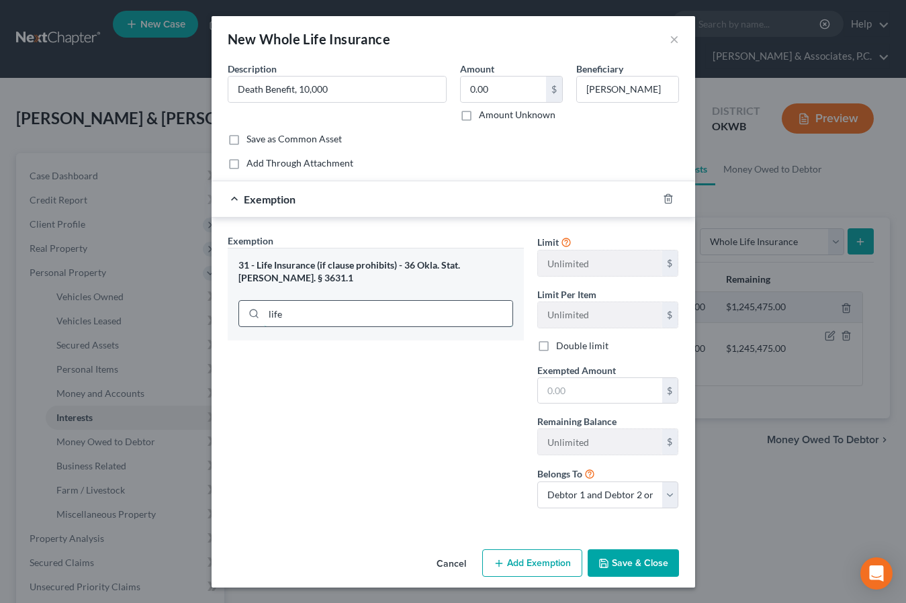
click at [391, 308] on input "life" at bounding box center [388, 314] width 249 height 26
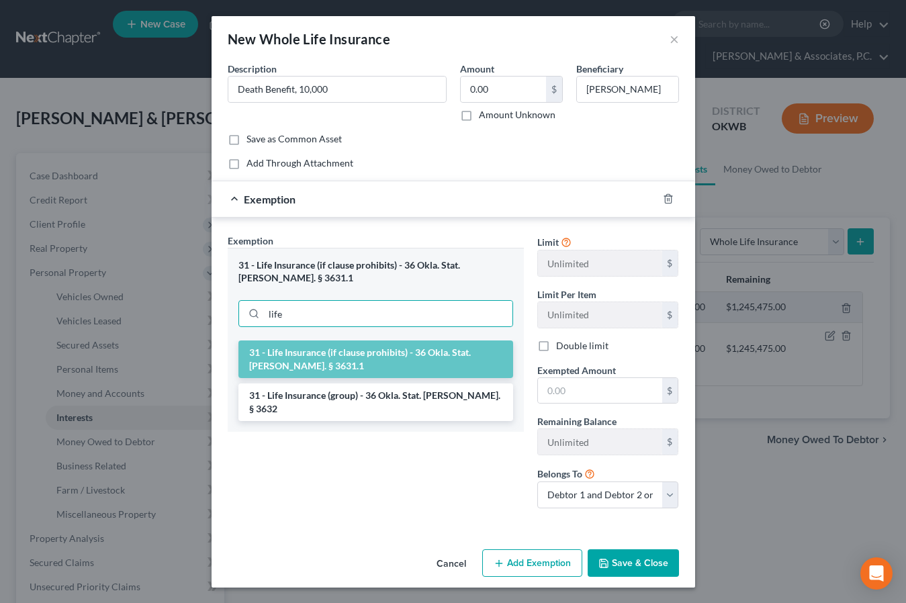
click at [324, 364] on li "31 - Life Insurance (if clause prohibits) - 36 Okla. Stat. [PERSON_NAME]. § 363…" at bounding box center [375, 360] width 275 height 38
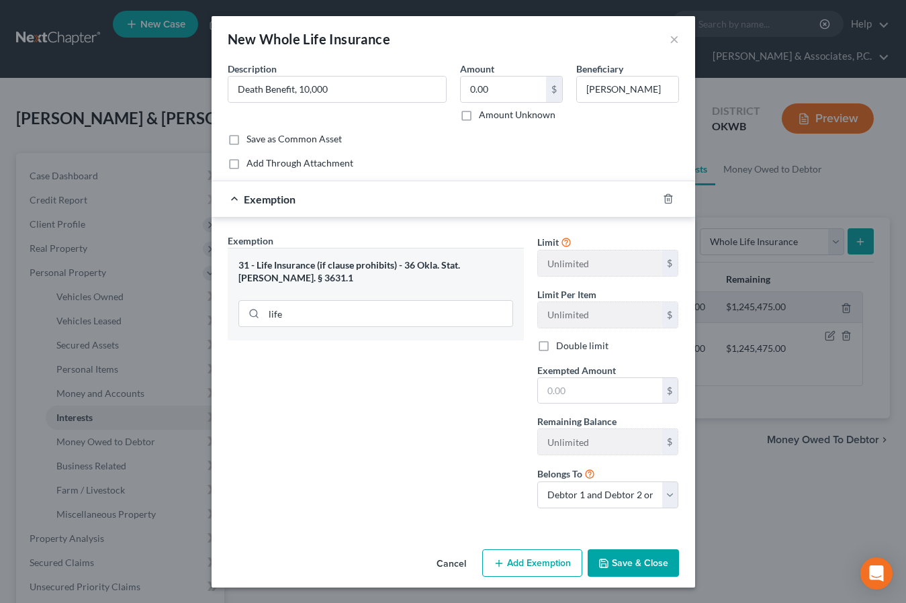
click at [669, 201] on line "button" at bounding box center [669, 200] width 0 height 3
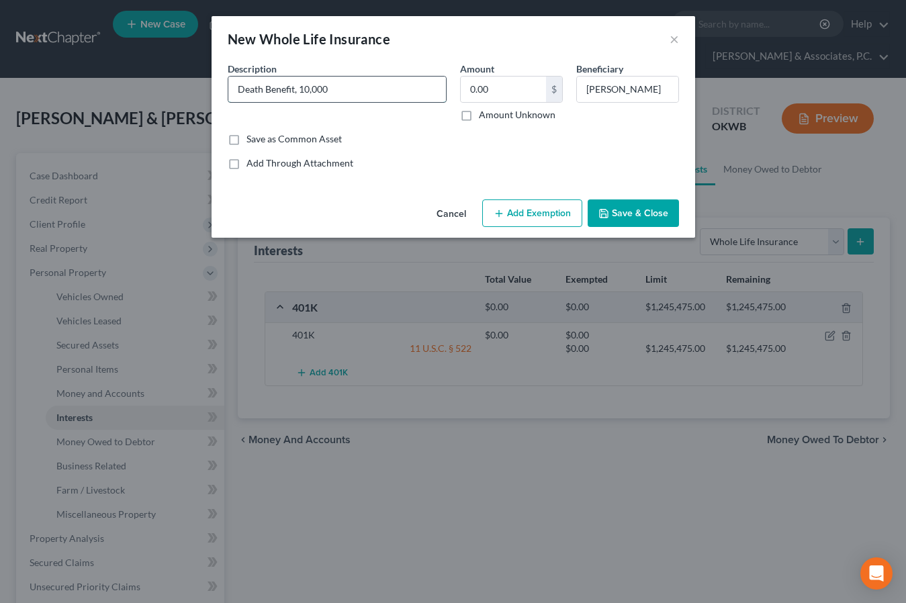
click at [361, 89] on input "Death Benefit, 10,000" at bounding box center [337, 90] width 218 height 26
click at [351, 92] on input "Whole Life, Death Benefit, 10,000" at bounding box center [337, 90] width 218 height 26
type input "Whole Life, Death Benefit, $10,000"
click at [611, 212] on button "Save & Close" at bounding box center [633, 214] width 91 height 28
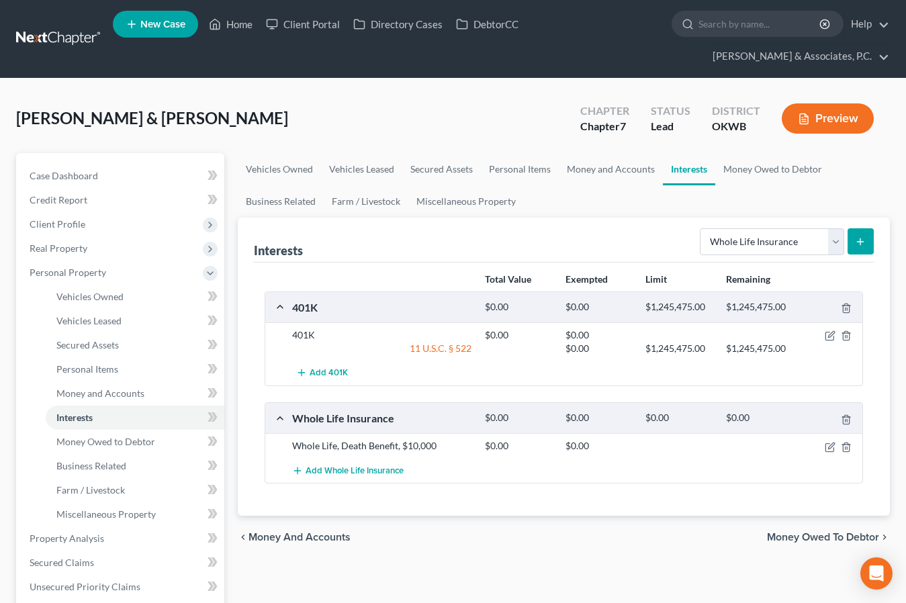
click at [849, 228] on button "submit" at bounding box center [861, 241] width 26 height 26
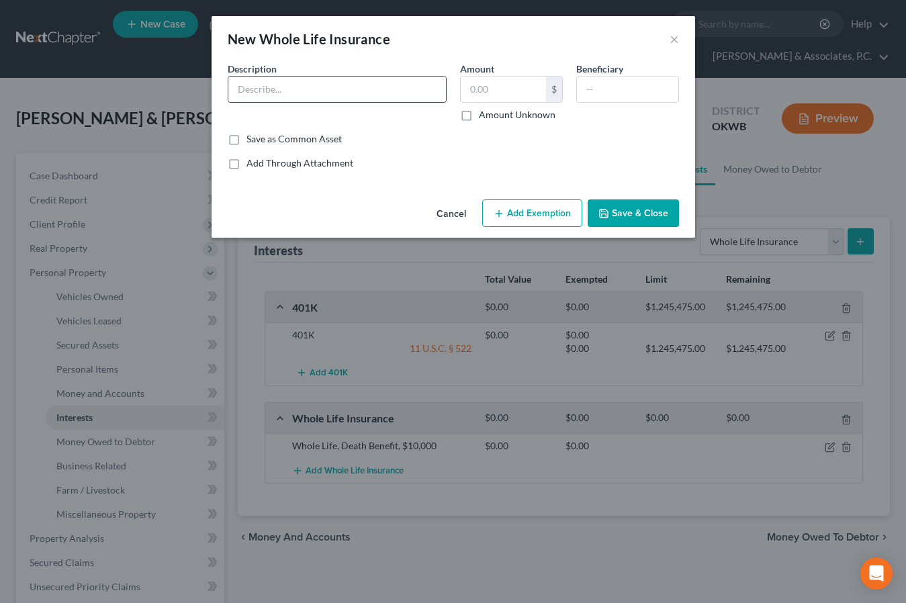
click at [304, 88] on input "text" at bounding box center [337, 90] width 218 height 26
type input "Whole Life, Death Benefit, $20,000"
type input "0.00"
type input "[PERSON_NAME]"
click at [601, 212] on icon "button" at bounding box center [604, 214] width 8 height 8
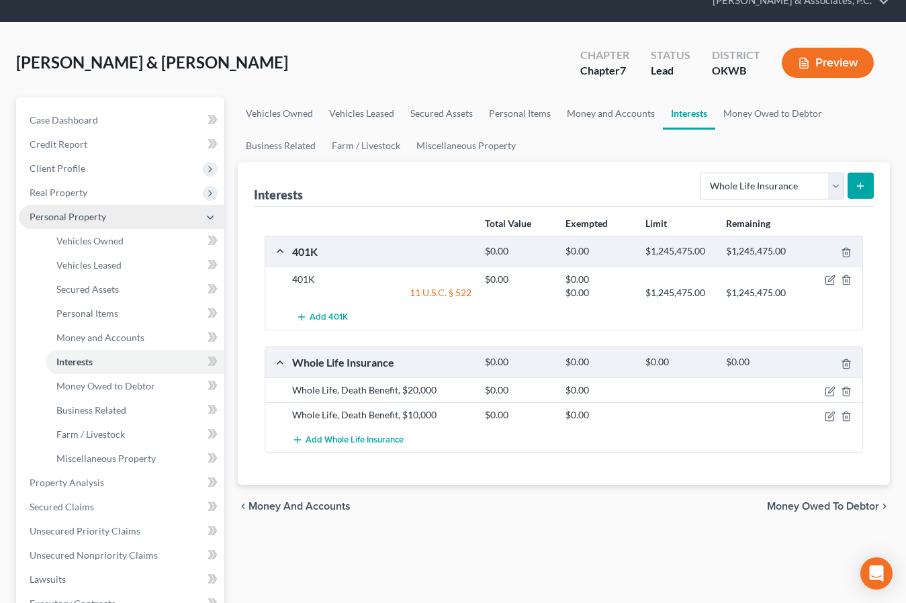
scroll to position [61, 0]
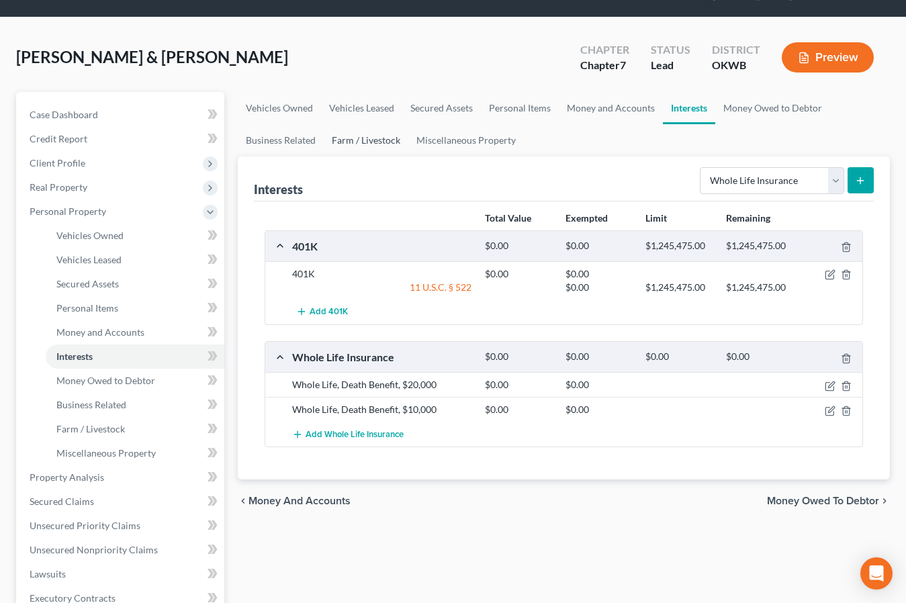
click at [387, 124] on link "Farm / Livestock" at bounding box center [366, 140] width 85 height 32
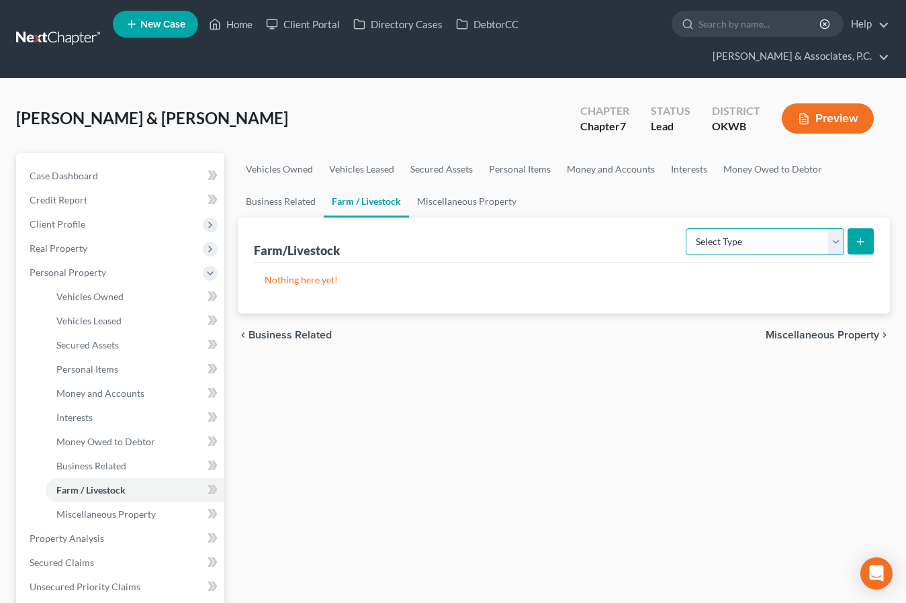
select select "animals"
click at [859, 242] on line "submit" at bounding box center [861, 242] width 6 height 0
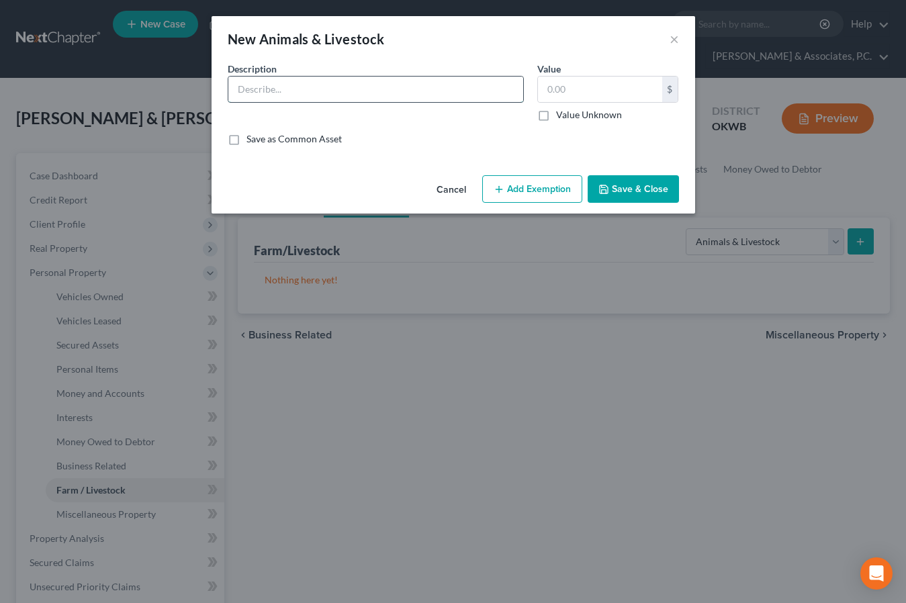
click at [325, 91] on input "text" at bounding box center [375, 90] width 295 height 26
type input "Cattle"
click at [556, 118] on label "Value Unknown" at bounding box center [589, 114] width 66 height 13
click at [562, 117] on input "Value Unknown" at bounding box center [566, 112] width 9 height 9
checkbox input "true"
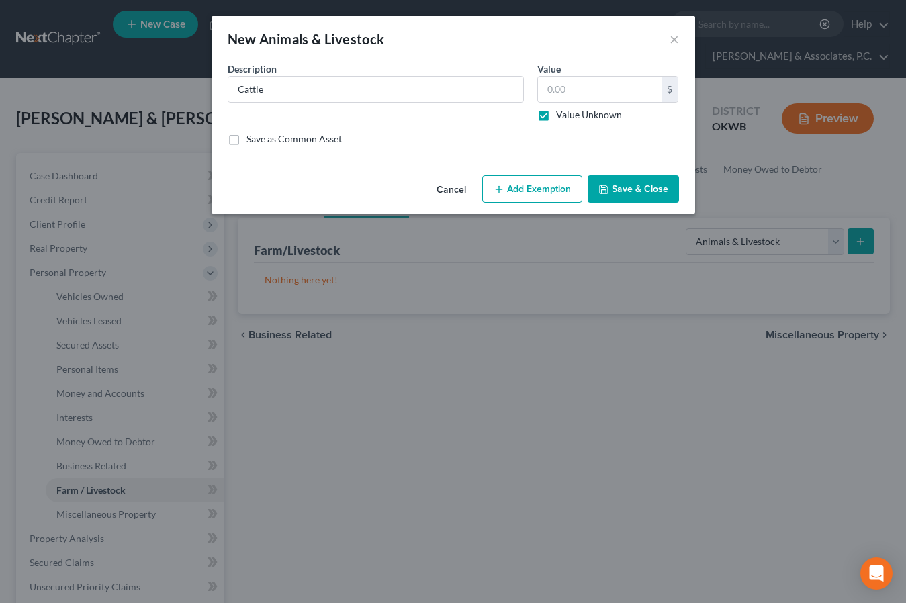
type input "0.00"
click at [530, 182] on button "Add Exemption" at bounding box center [532, 189] width 100 height 28
select select "2"
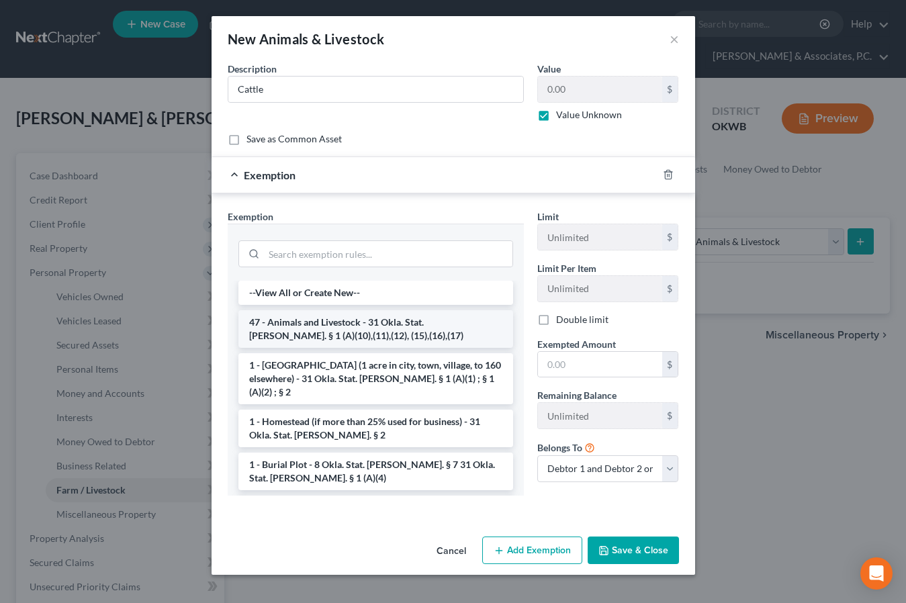
click at [401, 328] on li "47 - Animals and Livestock - 31 Okla. Stat. [PERSON_NAME]. § 1 (A)(10),(11),(12…" at bounding box center [375, 329] width 275 height 38
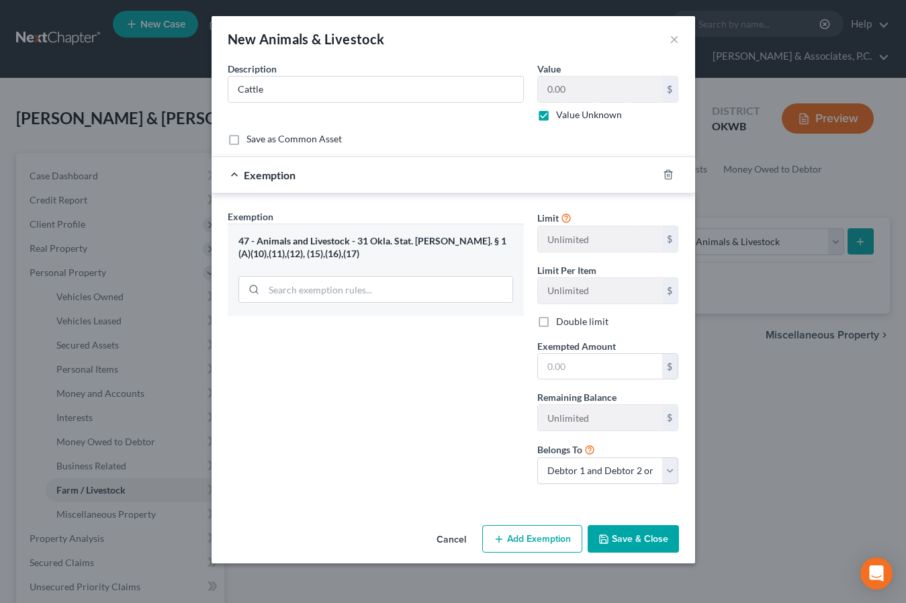
click at [622, 545] on button "Save & Close" at bounding box center [633, 539] width 91 height 28
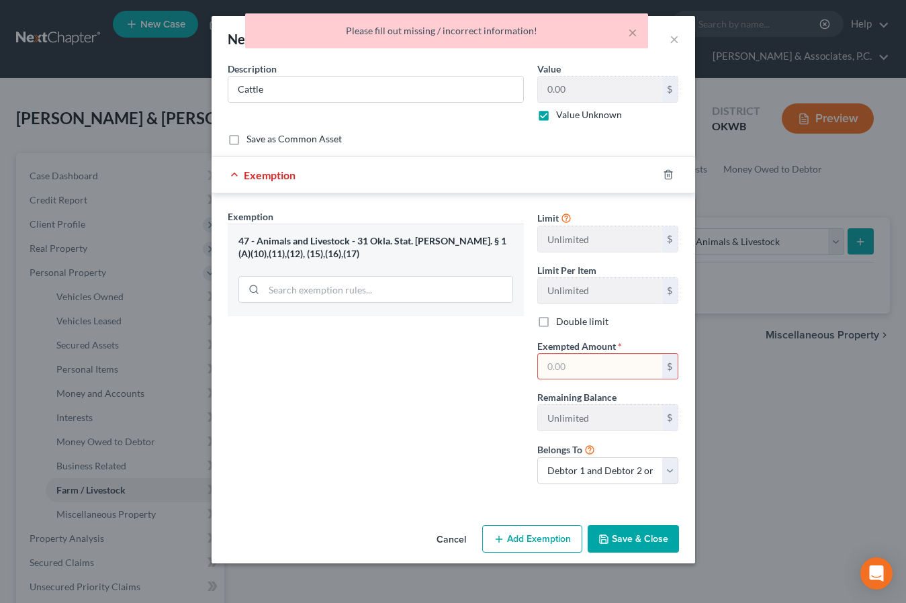
click at [568, 371] on input "text" at bounding box center [600, 367] width 124 height 26
type input "0.00"
click at [660, 545] on button "Save & Close" at bounding box center [633, 539] width 91 height 28
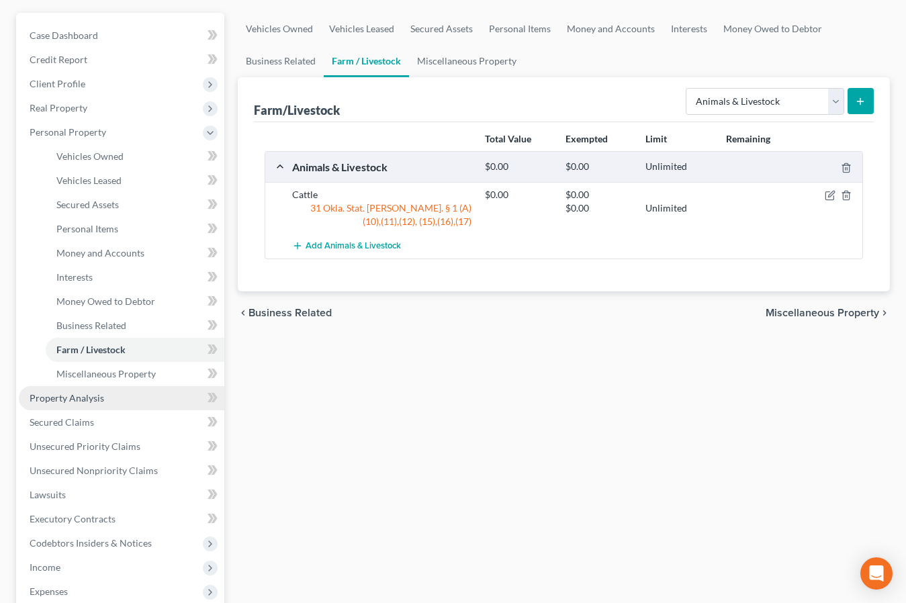
scroll to position [139, 0]
click at [87, 369] on span "Miscellaneous Property" at bounding box center [105, 374] width 99 height 11
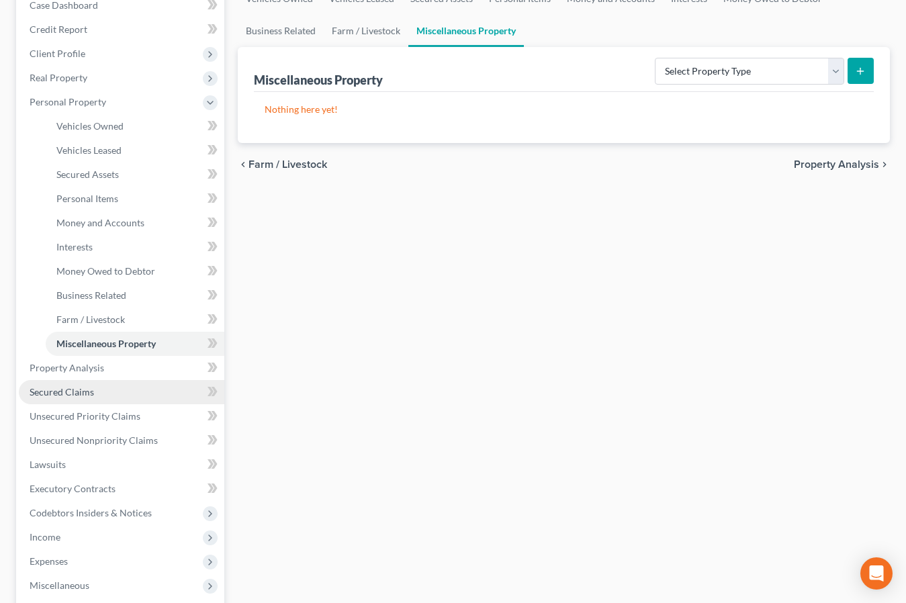
scroll to position [184, 0]
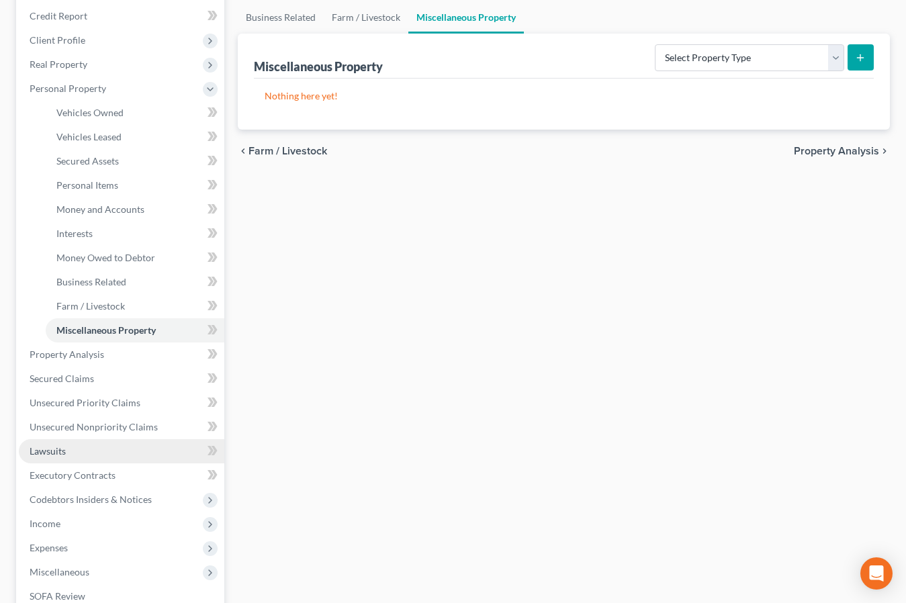
click at [74, 439] on link "Lawsuits" at bounding box center [122, 451] width 206 height 24
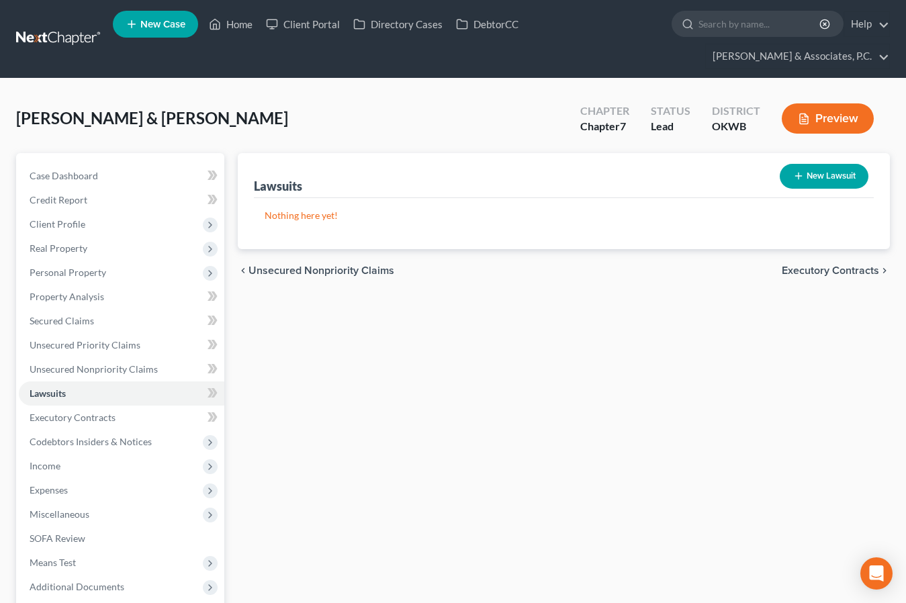
click at [813, 164] on button "New Lawsuit" at bounding box center [824, 176] width 89 height 25
select select "0"
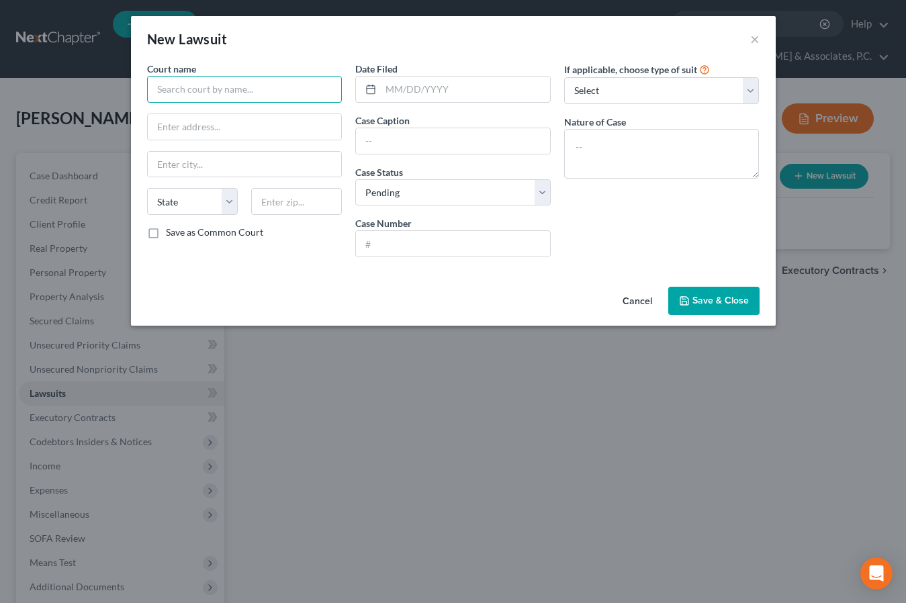
click at [220, 91] on input "text" at bounding box center [244, 89] width 195 height 27
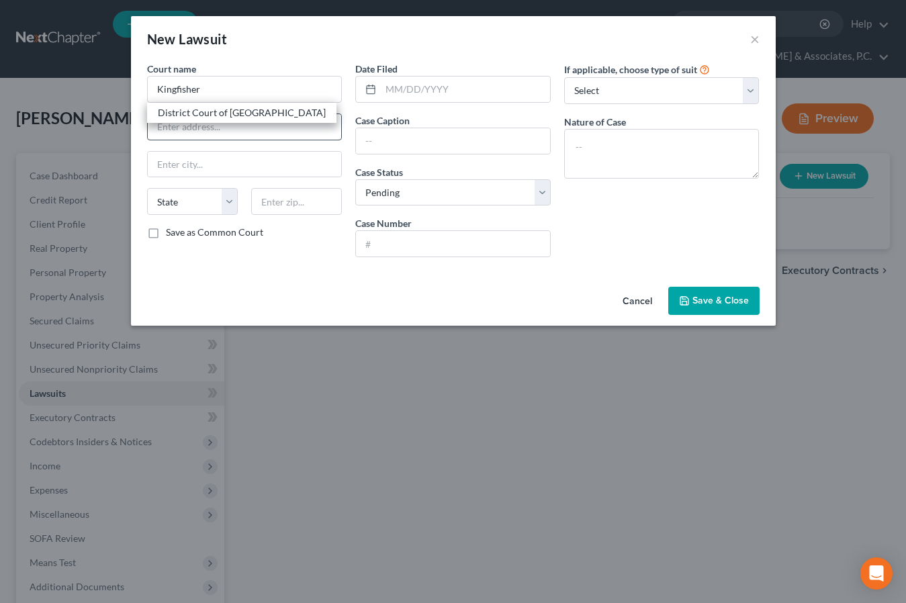
click at [266, 115] on div "District Court of [GEOGRAPHIC_DATA]" at bounding box center [242, 112] width 168 height 13
type input "District Court of [GEOGRAPHIC_DATA]"
type input "[STREET_ADDRESS]"
type input "Kingfisher"
select select "37"
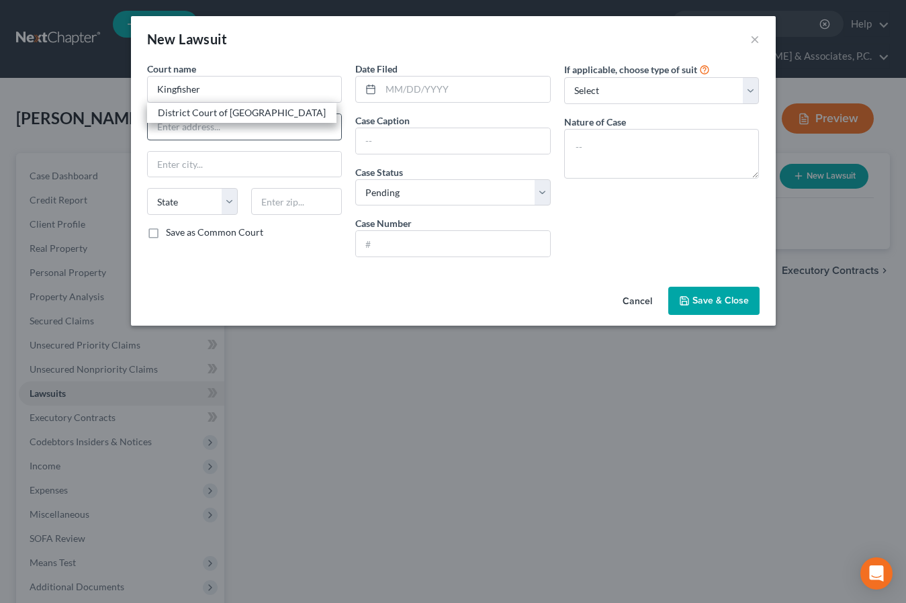
type input "73750"
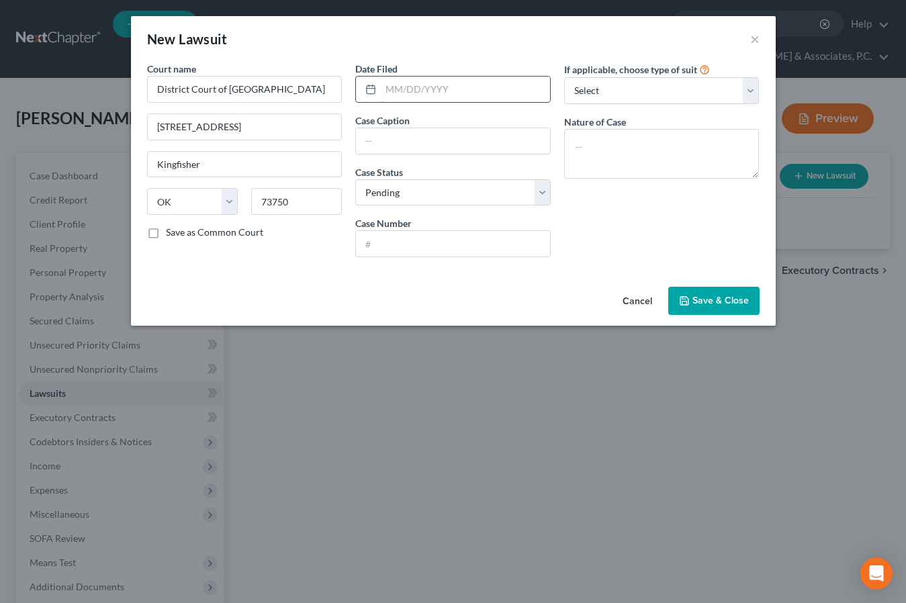
click at [408, 91] on input "text" at bounding box center [465, 90] width 169 height 26
type input "[DATE]"
click at [413, 140] on input "text" at bounding box center [453, 141] width 194 height 26
paste input "[PERSON_NAME] VS. VELOCITY INVESTMENTS LLC"
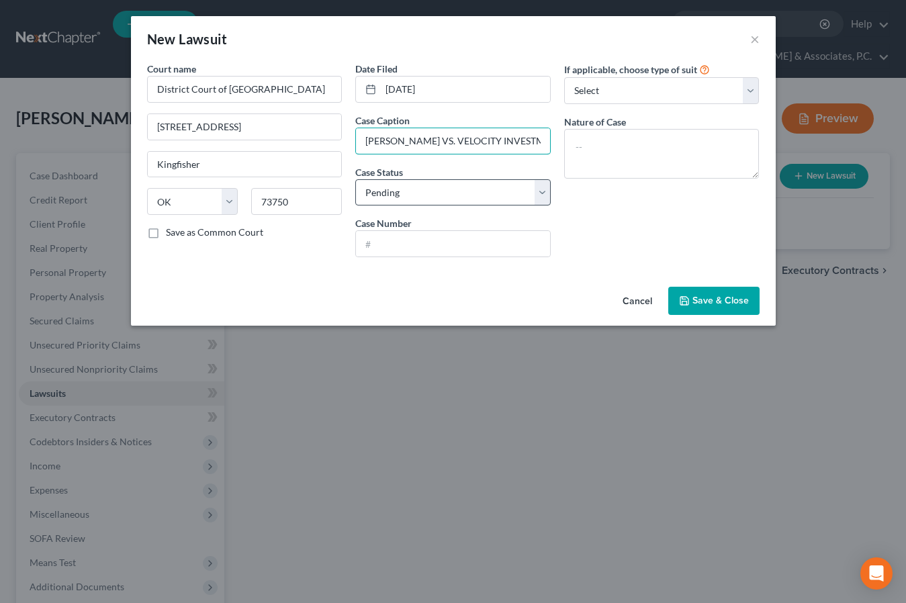
type input "[PERSON_NAME] VS. VELOCITY INVESTMENTS LLC"
click at [410, 247] on input "text" at bounding box center [453, 244] width 194 height 26
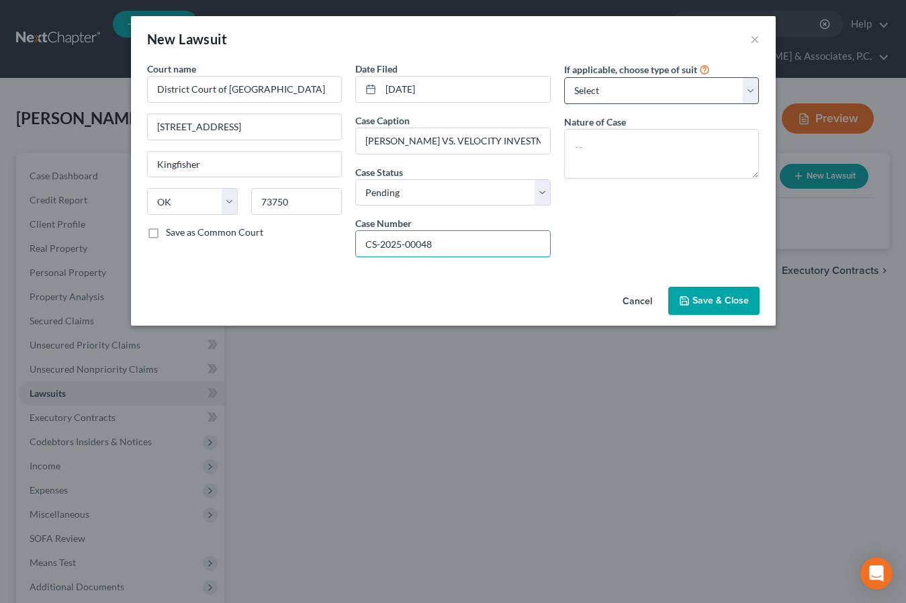
type input "CS-2025-00048"
click at [722, 304] on span "Save & Close" at bounding box center [721, 300] width 56 height 11
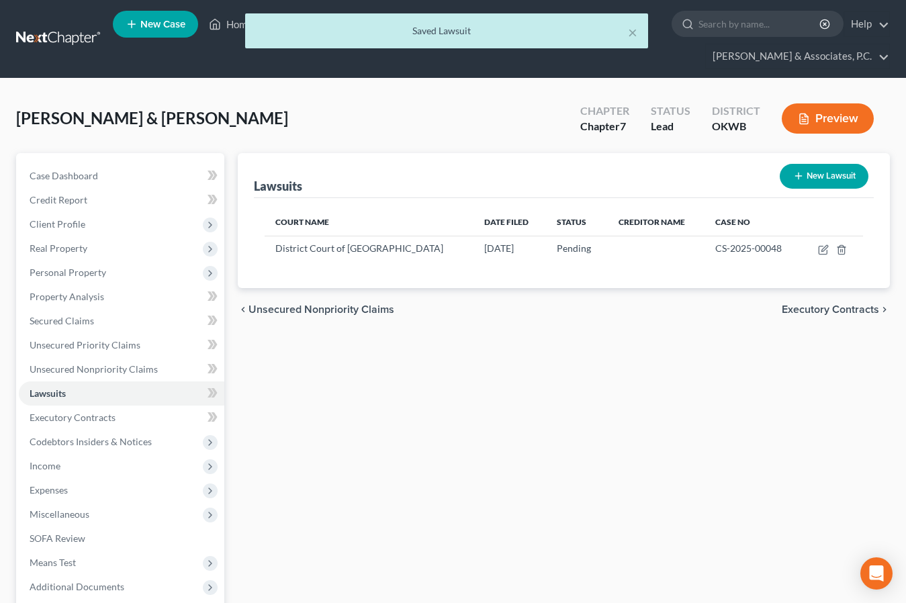
click at [810, 164] on button "New Lawsuit" at bounding box center [824, 176] width 89 height 25
select select "0"
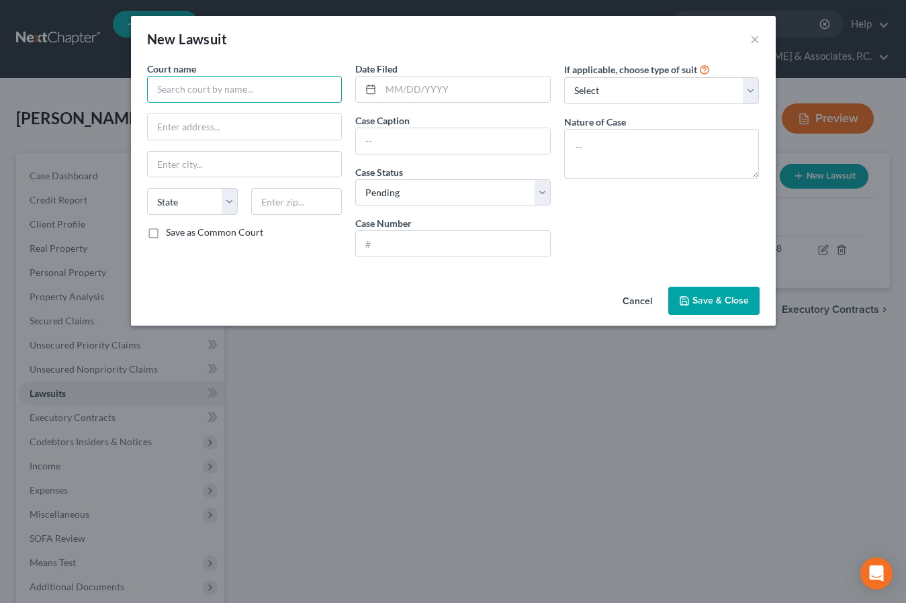
click at [222, 96] on input "text" at bounding box center [244, 89] width 195 height 27
type input "k"
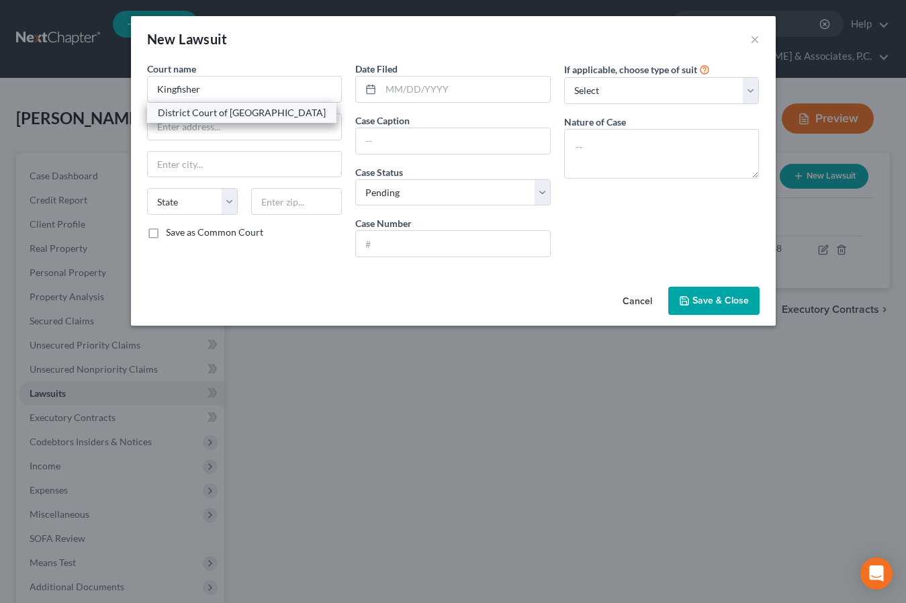
click at [229, 115] on div "District Court of [GEOGRAPHIC_DATA]" at bounding box center [242, 112] width 168 height 13
type input "District Court of [GEOGRAPHIC_DATA]"
type input "[STREET_ADDRESS]"
type input "Kingfisher"
select select "37"
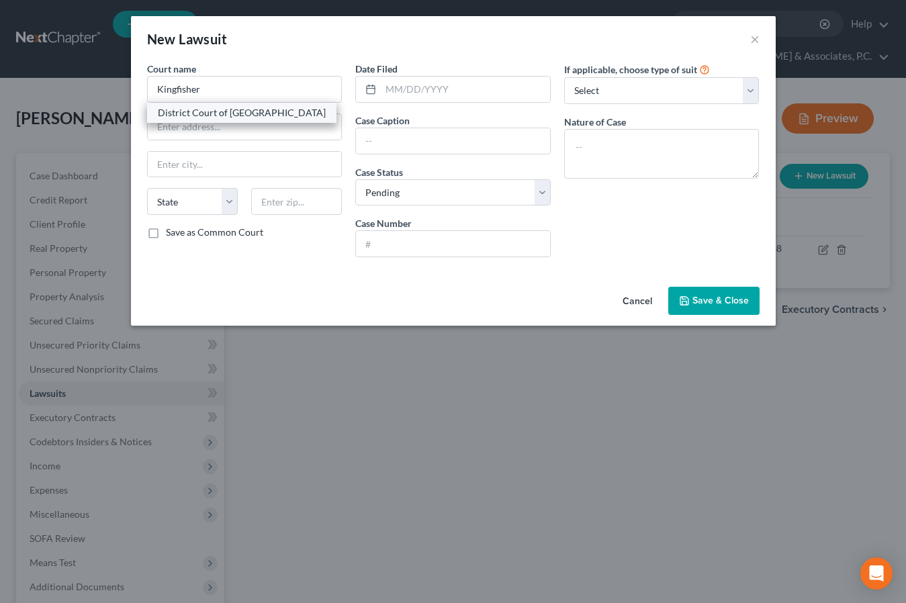
type input "73750"
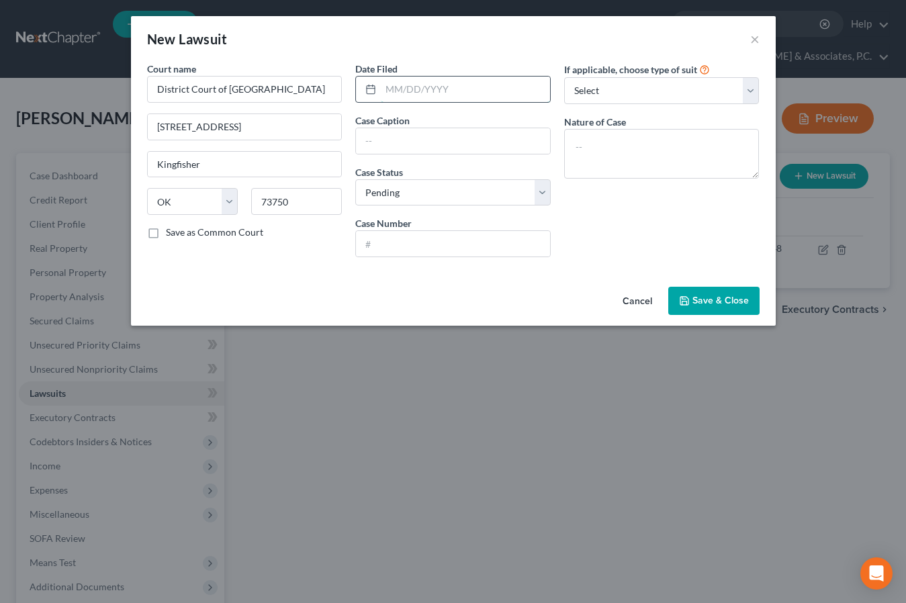
click at [396, 95] on input "text" at bounding box center [465, 90] width 169 height 26
click at [386, 146] on input "text" at bounding box center [453, 141] width 194 height 26
paste input "GALAXY INTERNATIONAL PURCHASING, LLC VS. [GEOGRAPHIC_DATA][PERSON_NAME][GEOGRAP…"
type input "GALAXY INTERNATIONAL PURCHASING, LLC VS. [GEOGRAPHIC_DATA][PERSON_NAME][GEOGRAP…"
click at [396, 91] on input "text" at bounding box center [465, 90] width 169 height 26
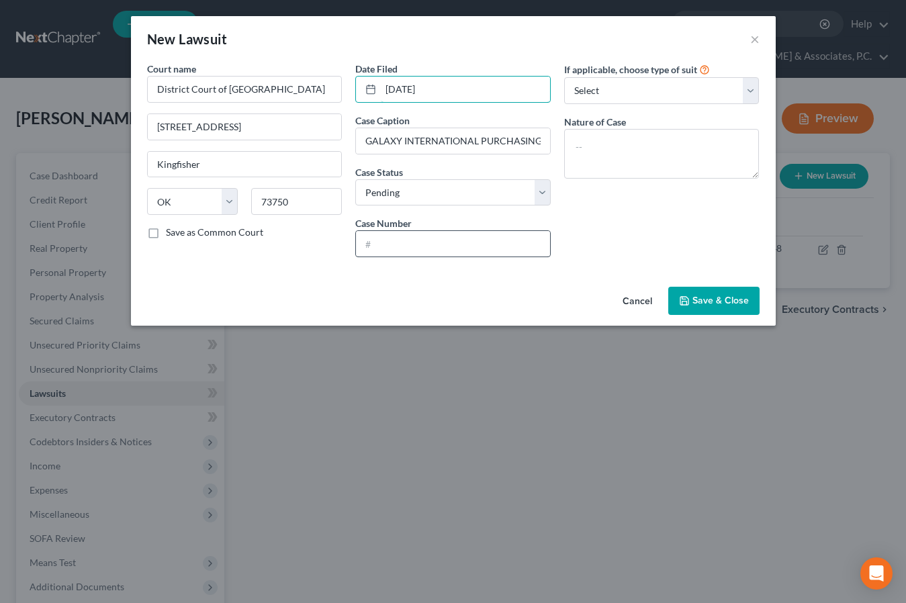
type input "[DATE]"
click at [427, 245] on input "text" at bounding box center [453, 244] width 194 height 26
paste input "CS-2025-00085"
type input "CS-2025-00085"
click at [457, 89] on input "[DATE]" at bounding box center [465, 90] width 169 height 26
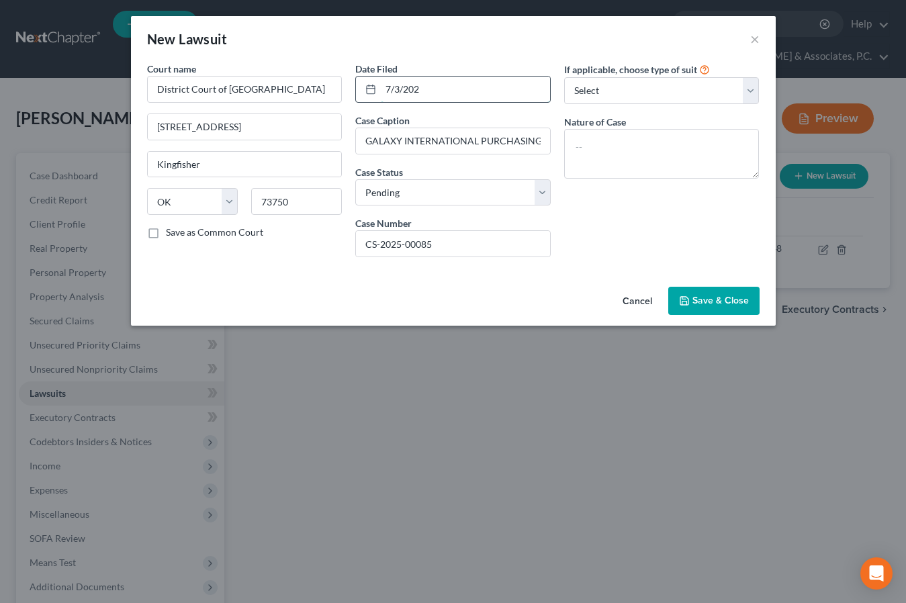
type input "[DATE]"
click at [721, 297] on span "Save & Close" at bounding box center [721, 300] width 56 height 11
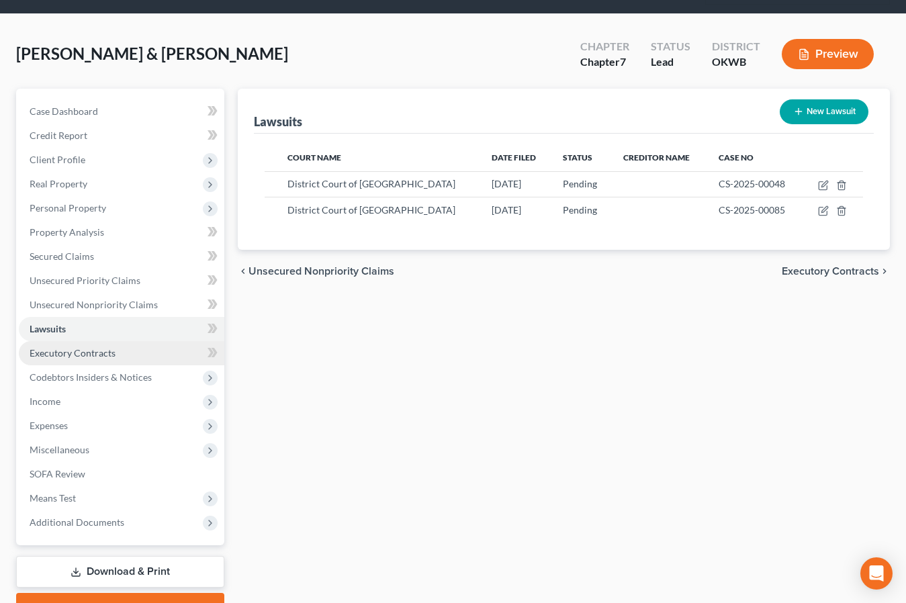
scroll to position [65, 0]
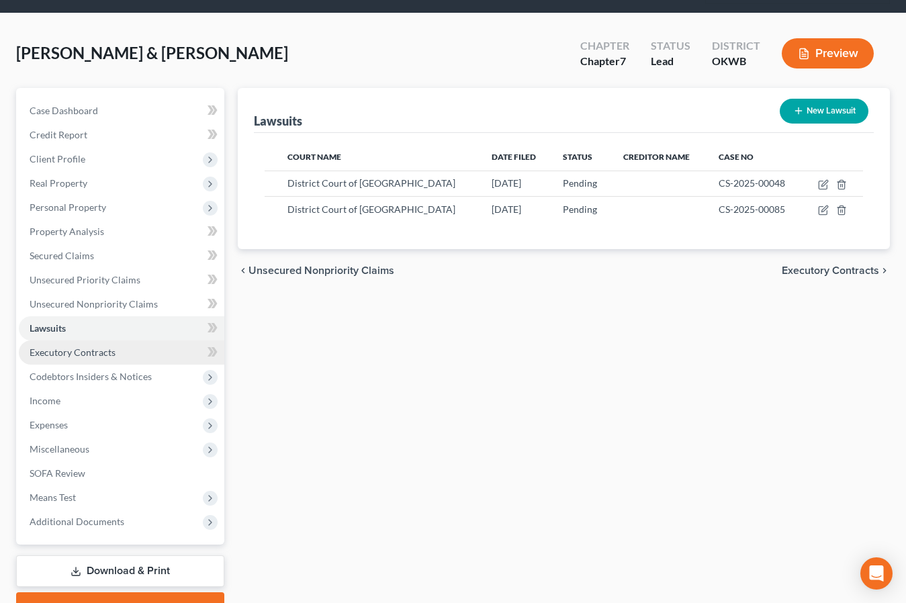
click at [81, 341] on link "Executory Contracts" at bounding box center [122, 353] width 206 height 24
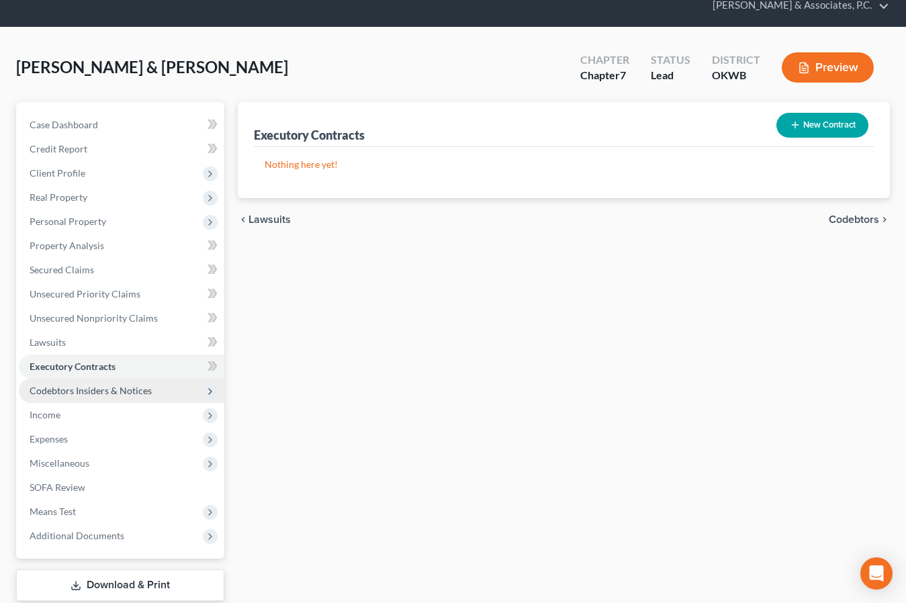
click at [95, 385] on span "Codebtors Insiders & Notices" at bounding box center [91, 390] width 122 height 11
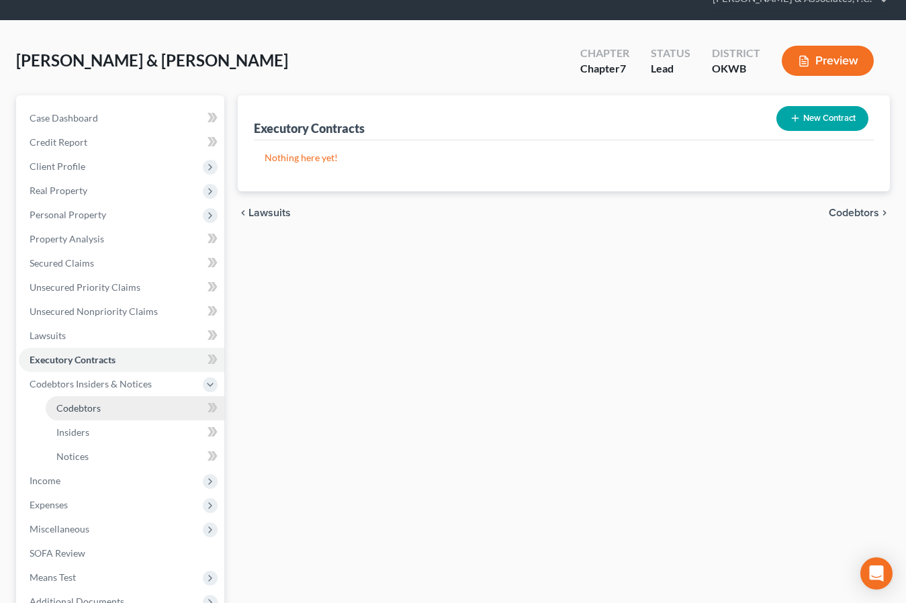
scroll to position [83, 0]
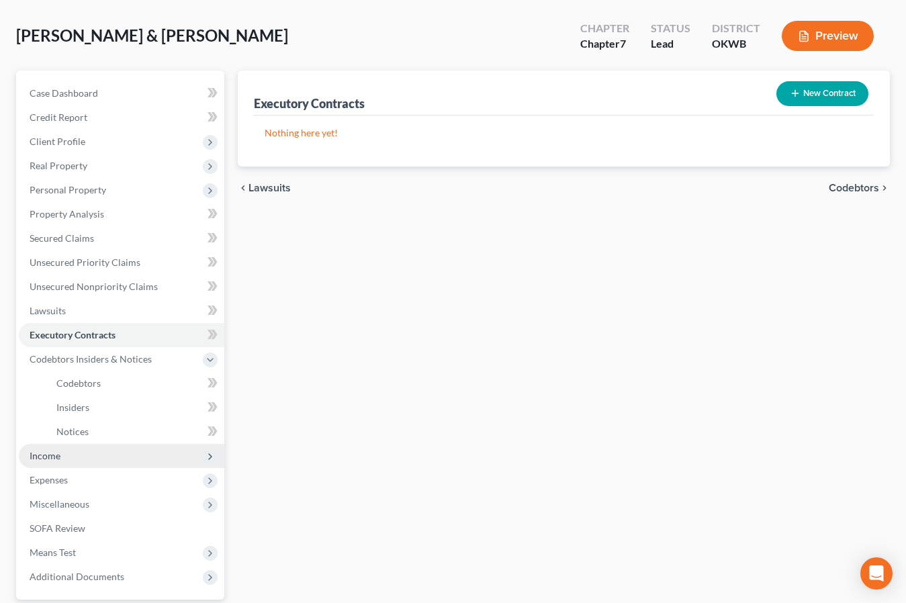
click at [61, 444] on span "Income" at bounding box center [122, 456] width 206 height 24
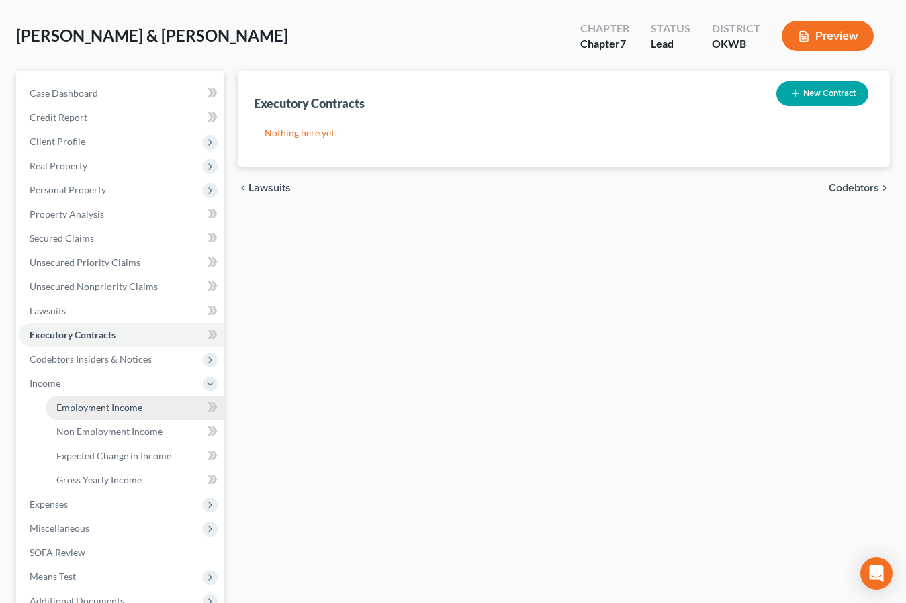
click at [107, 402] on span "Employment Income" at bounding box center [99, 407] width 86 height 11
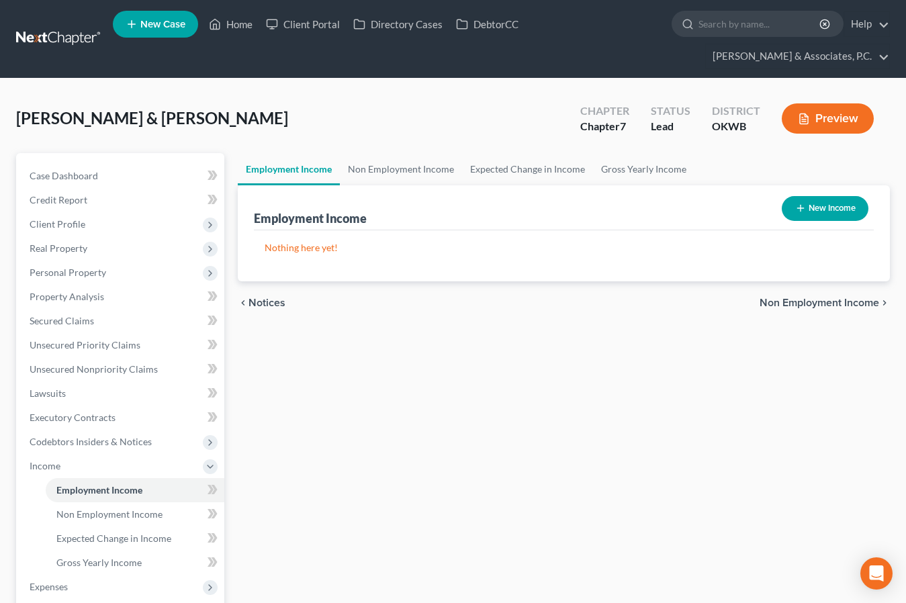
click at [825, 196] on button "New Income" at bounding box center [825, 208] width 87 height 25
select select "0"
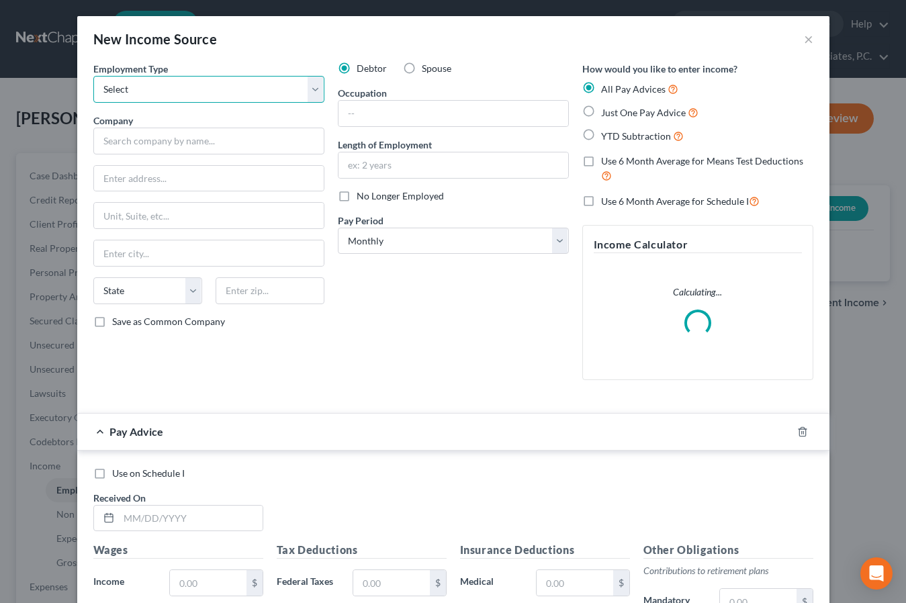
select select "0"
click at [185, 136] on input "text" at bounding box center [208, 141] width 231 height 27
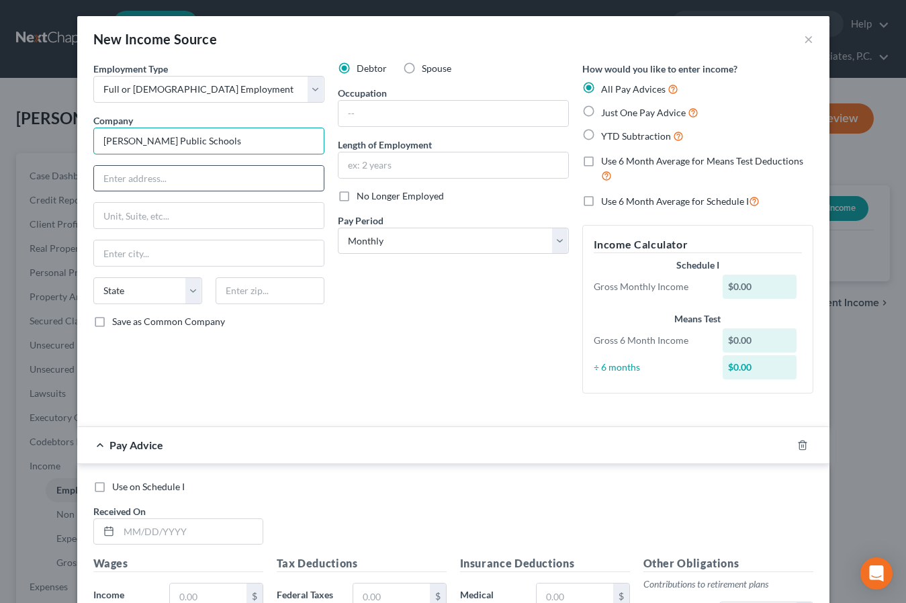
type input "[PERSON_NAME] Public Schools"
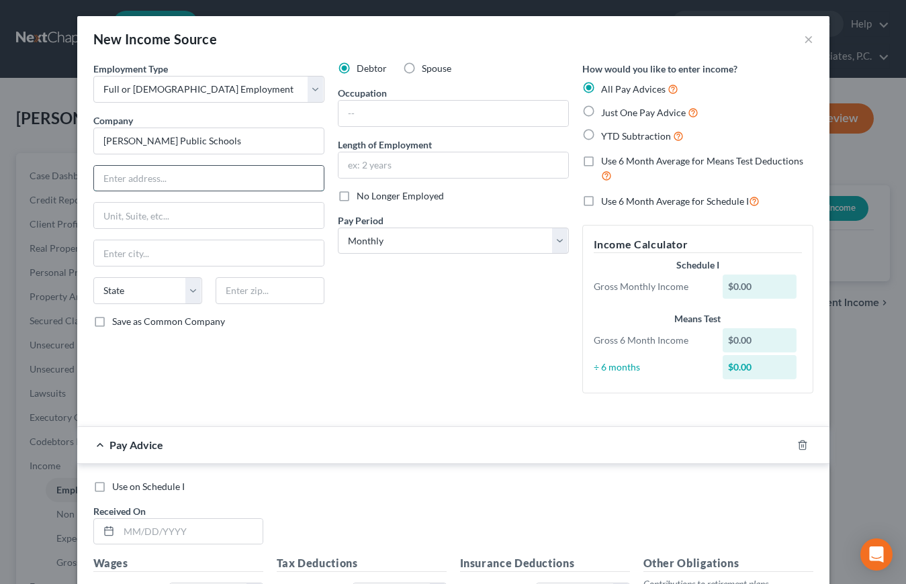
click at [150, 179] on input "text" at bounding box center [209, 179] width 230 height 26
paste input "[STREET_ADDRESS][US_STATE][PERSON_NAME]"
drag, startPoint x: 280, startPoint y: 181, endPoint x: 181, endPoint y: 179, distance: 99.5
click at [181, 179] on input "[STREET_ADDRESS][US_STATE][PERSON_NAME]" at bounding box center [209, 179] width 230 height 26
type input "[STREET_ADDRESS][US_STATE][PERSON_NAME]"
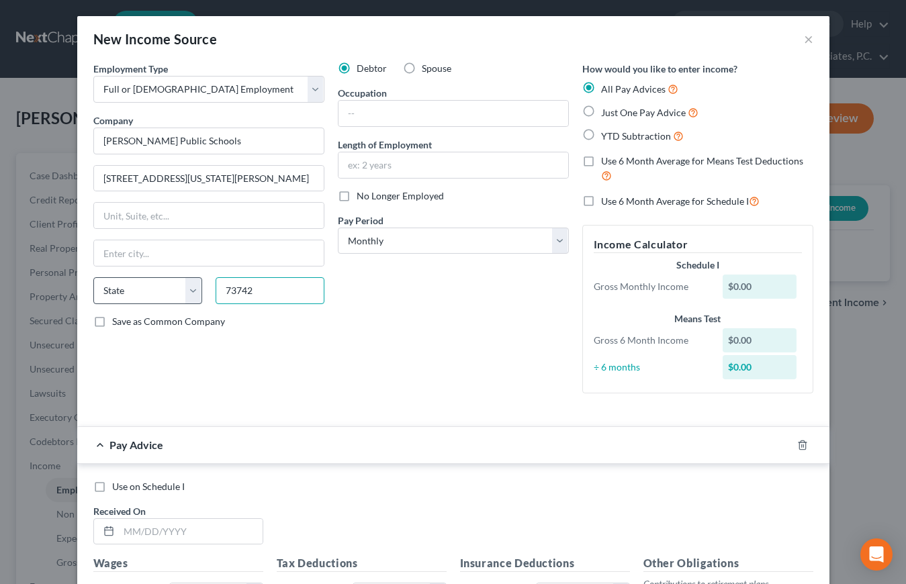
type input "73742"
type input "[PERSON_NAME]"
select select "37"
click at [310, 180] on input "[STREET_ADDRESS][US_STATE][PERSON_NAME]" at bounding box center [209, 179] width 230 height 26
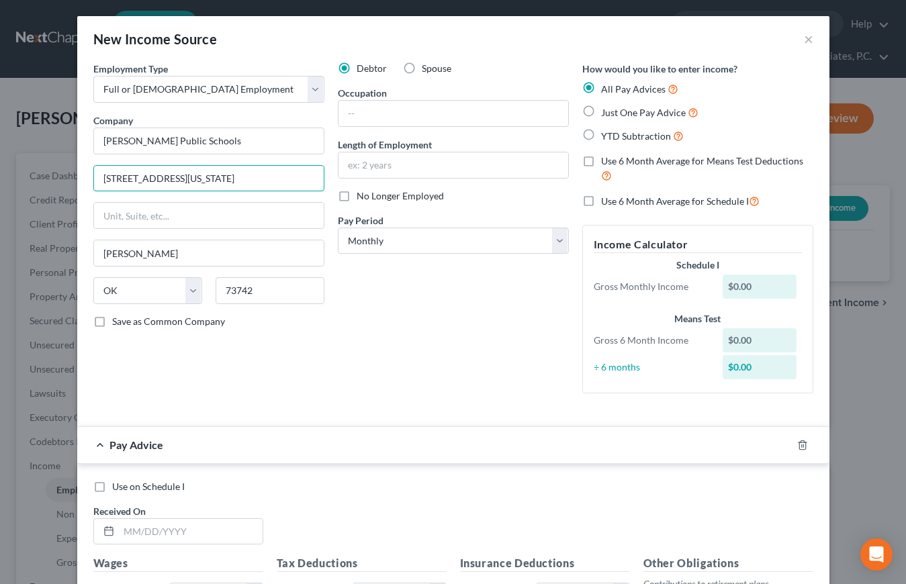
type input "[STREET_ADDRESS][US_STATE]"
click at [482, 325] on div "Debtor Spouse Occupation Length of Employment No Longer Employed Pay Period * S…" at bounding box center [453, 233] width 245 height 343
click at [367, 109] on input "text" at bounding box center [454, 114] width 230 height 26
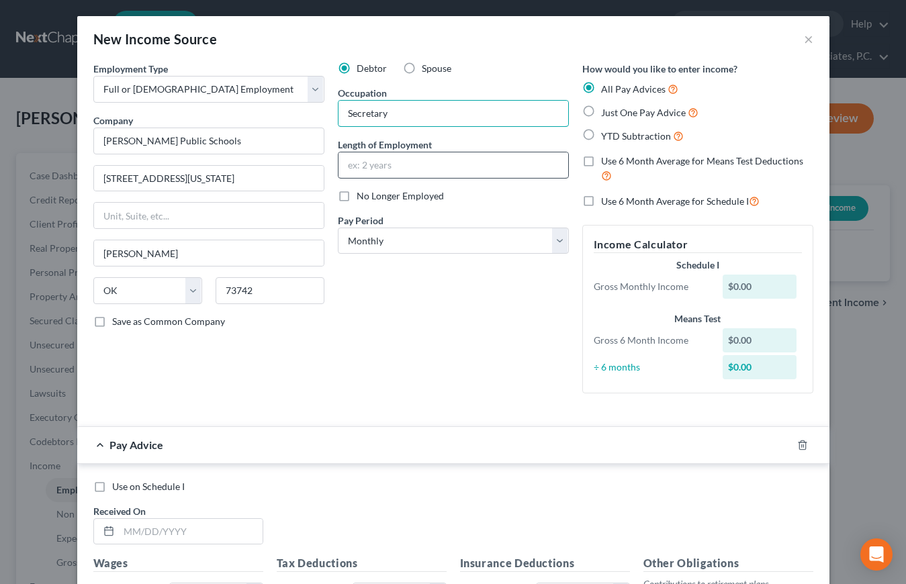
type input "Secretary"
click at [368, 168] on input "text" at bounding box center [454, 165] width 230 height 26
type input "10 years"
click at [411, 289] on div "Debtor Spouse Occupation Secretary Length of Employment 10 years No Longer Empl…" at bounding box center [453, 233] width 245 height 343
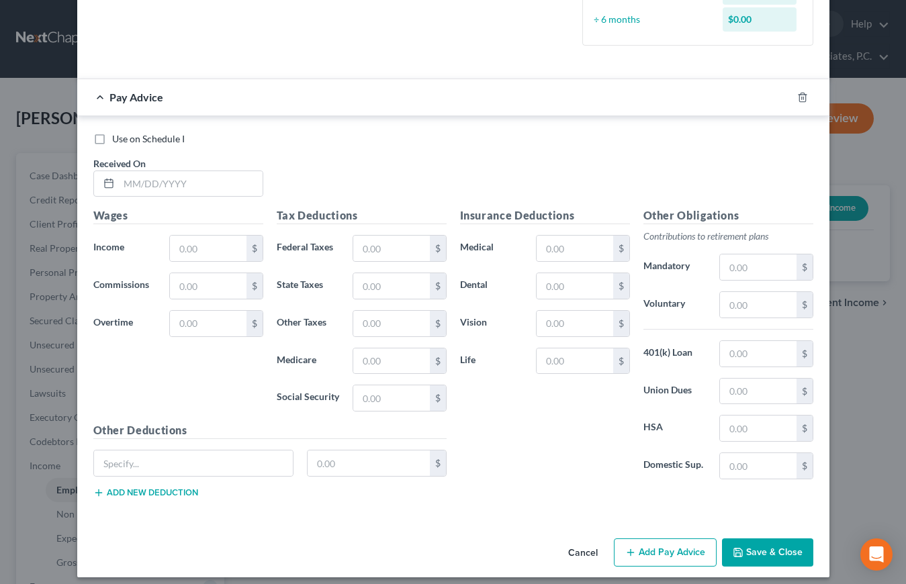
scroll to position [347, 0]
click at [154, 181] on input "text" at bounding box center [191, 185] width 144 height 26
type input "[DATE]"
click at [196, 251] on input "text" at bounding box center [208, 249] width 76 height 26
drag, startPoint x: 223, startPoint y: 244, endPoint x: 129, endPoint y: 242, distance: 94.1
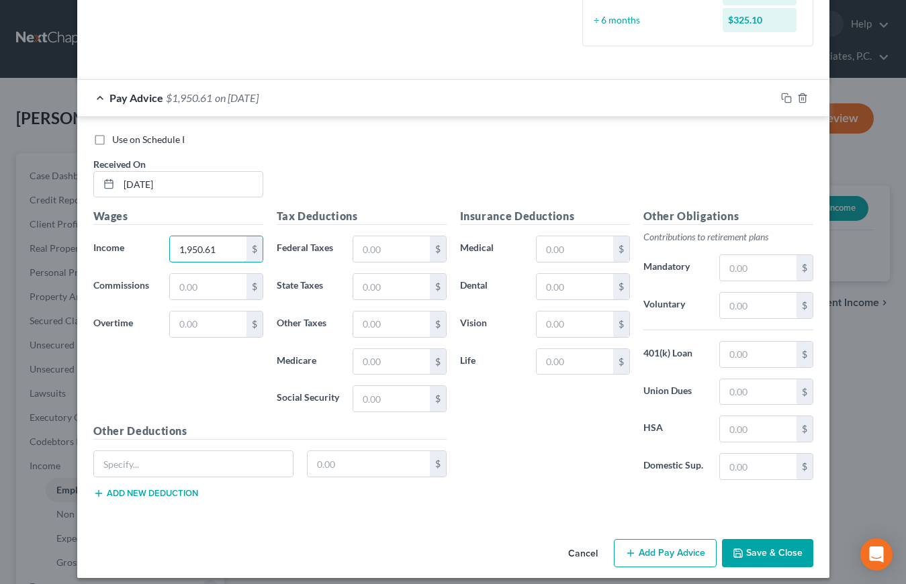
click at [129, 242] on div "Income * 1,950.61 $" at bounding box center [178, 249] width 183 height 27
type input "1,808.33"
click at [414, 251] on input "text" at bounding box center [391, 249] width 76 height 26
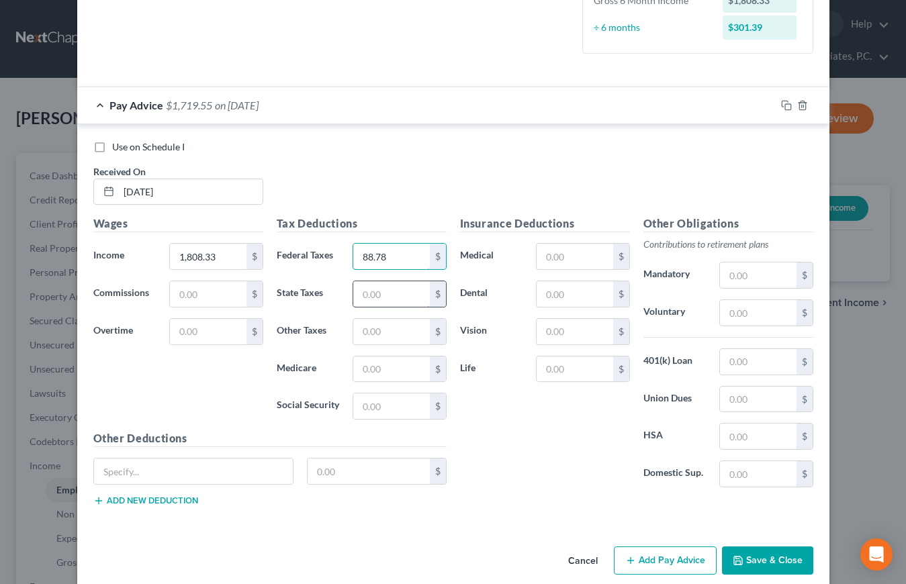
type input "88.78"
type input "47.00"
drag, startPoint x: 396, startPoint y: 400, endPoint x: 386, endPoint y: 396, distance: 10.2
click at [396, 399] on input "text" at bounding box center [391, 407] width 76 height 26
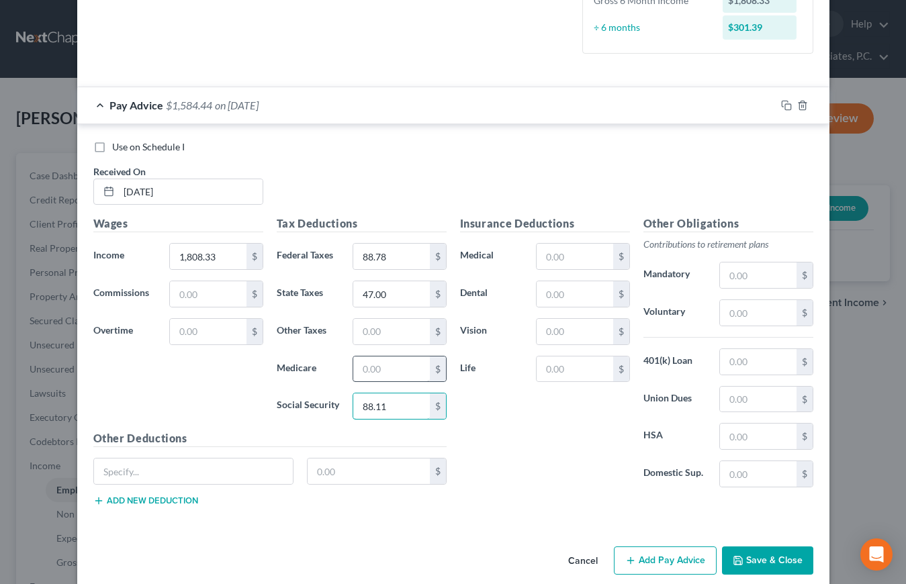
type input "88.11"
click at [389, 369] on input "text" at bounding box center [391, 370] width 76 height 26
type input "20.61"
click at [361, 470] on input "text" at bounding box center [369, 472] width 122 height 26
type input "529.44"
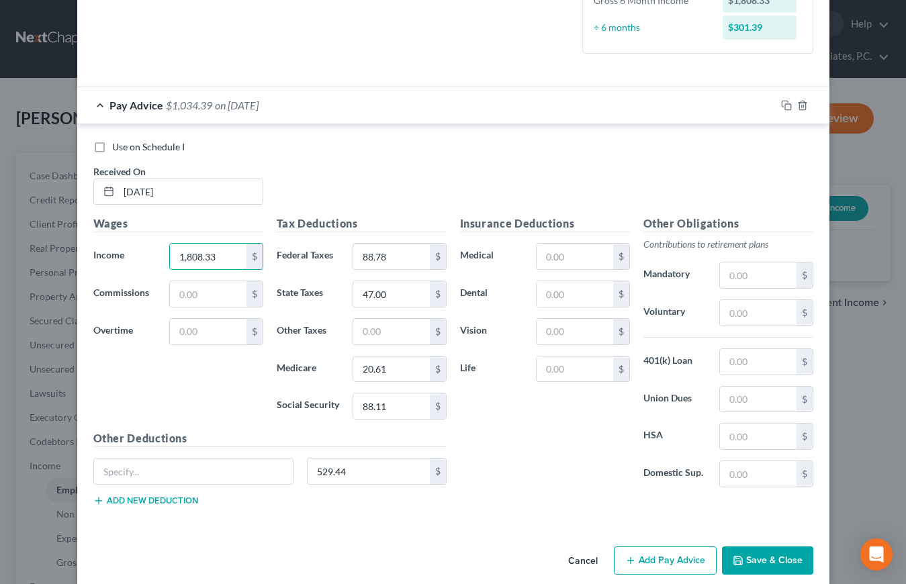
drag, startPoint x: 222, startPoint y: 253, endPoint x: 138, endPoint y: 249, distance: 83.4
click at [138, 249] on div "Income * 1,808.33 $" at bounding box center [178, 256] width 183 height 27
type input "1,950.61"
click at [132, 496] on button "Add new deduction" at bounding box center [145, 501] width 105 height 11
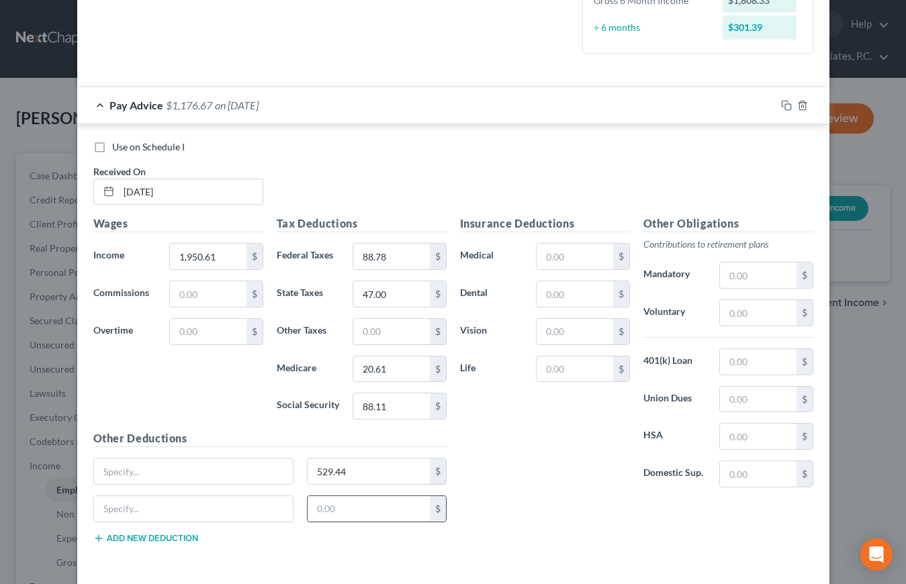
click at [377, 509] on input "text" at bounding box center [369, 509] width 122 height 26
type input "7"
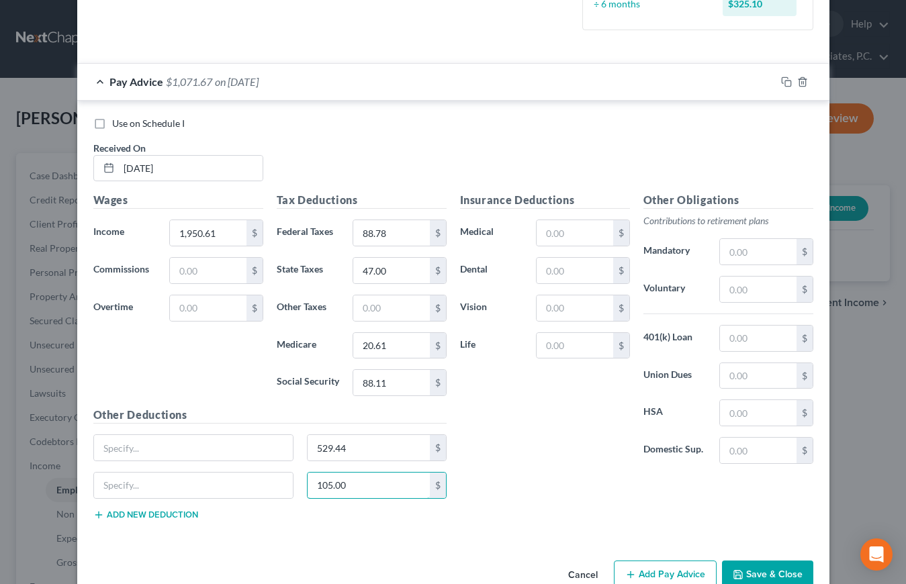
scroll to position [367, 0]
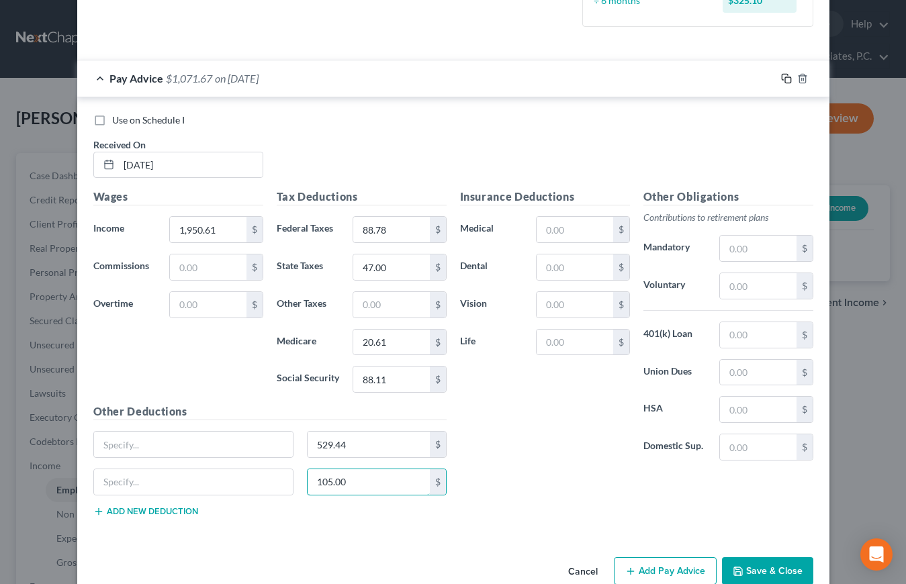
type input "105.00"
click at [787, 75] on icon "button" at bounding box center [786, 78] width 11 height 11
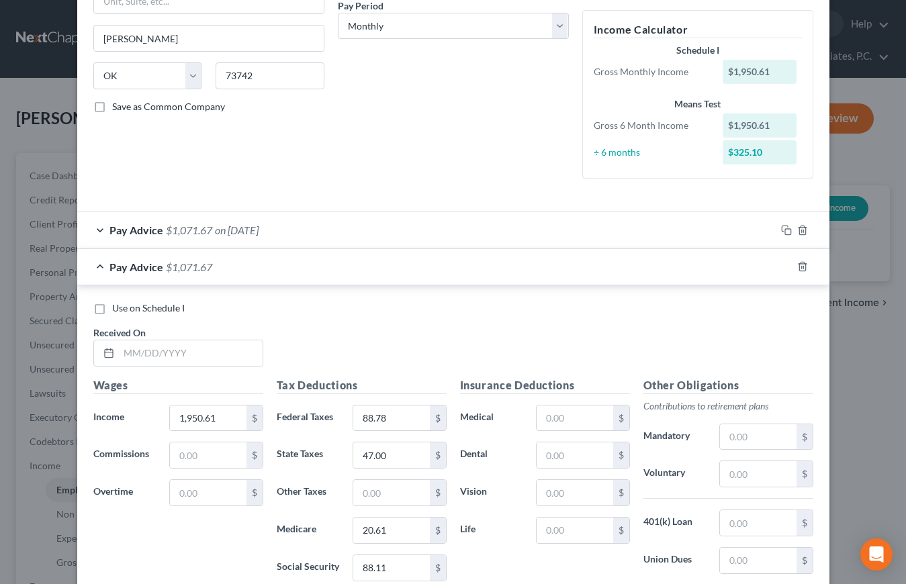
scroll to position [212, 0]
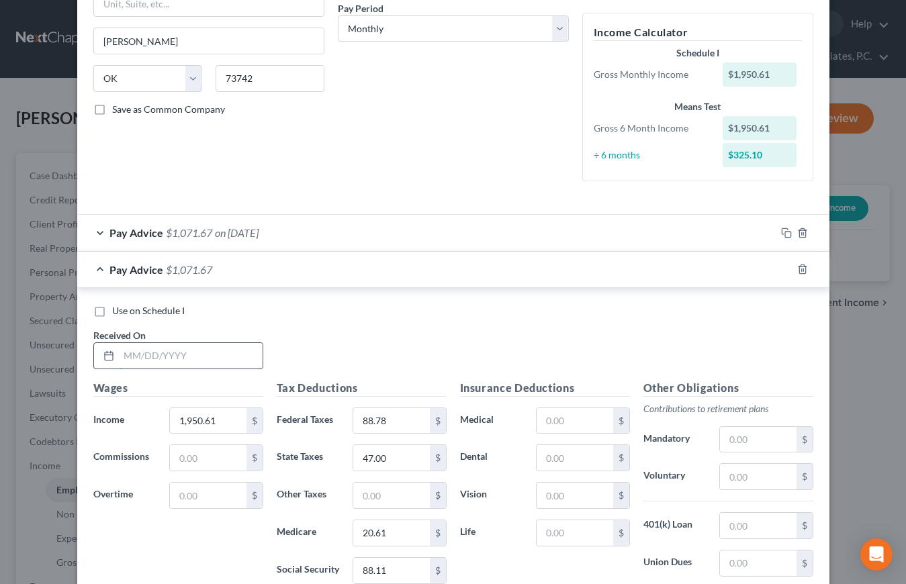
click at [173, 353] on input "text" at bounding box center [191, 356] width 144 height 26
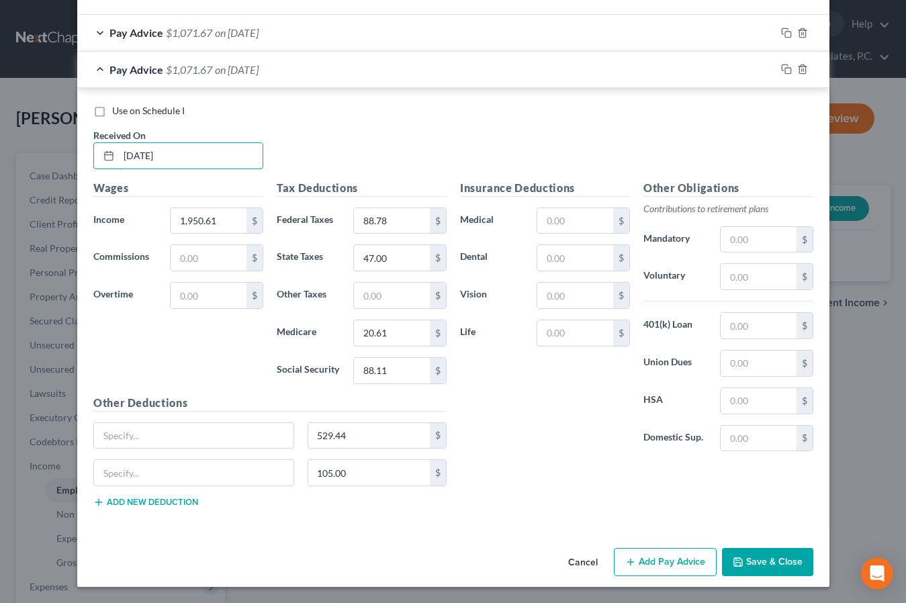
scroll to position [409, 0]
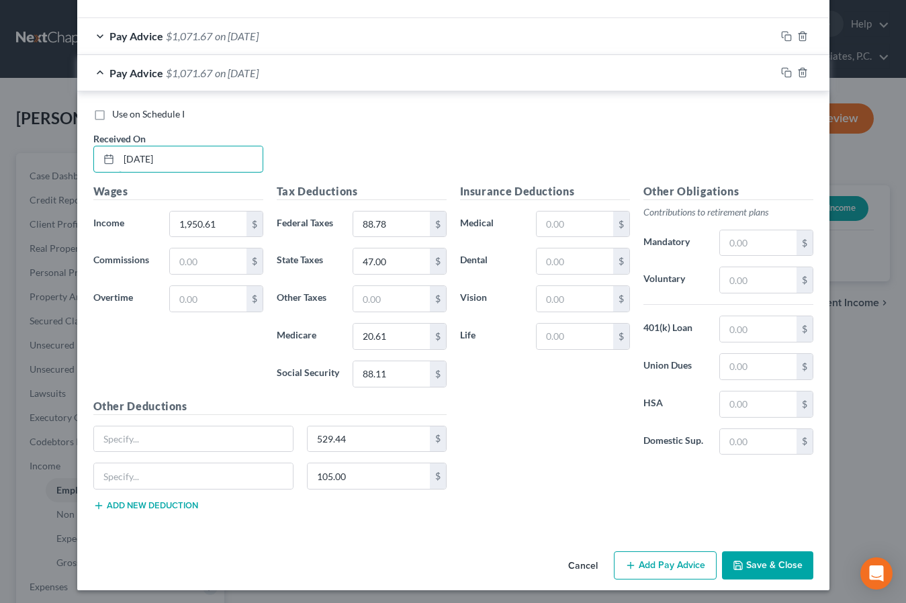
type input "[DATE]"
click at [789, 71] on icon "button" at bounding box center [786, 72] width 11 height 11
click at [148, 151] on input "text" at bounding box center [191, 159] width 144 height 26
type input "[DATE]"
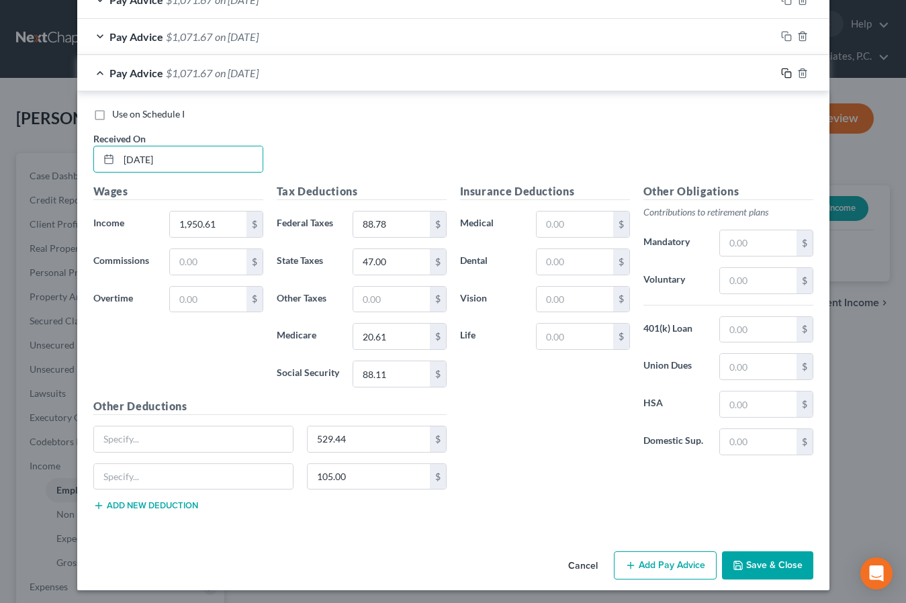
click at [790, 71] on icon "button" at bounding box center [786, 73] width 11 height 11
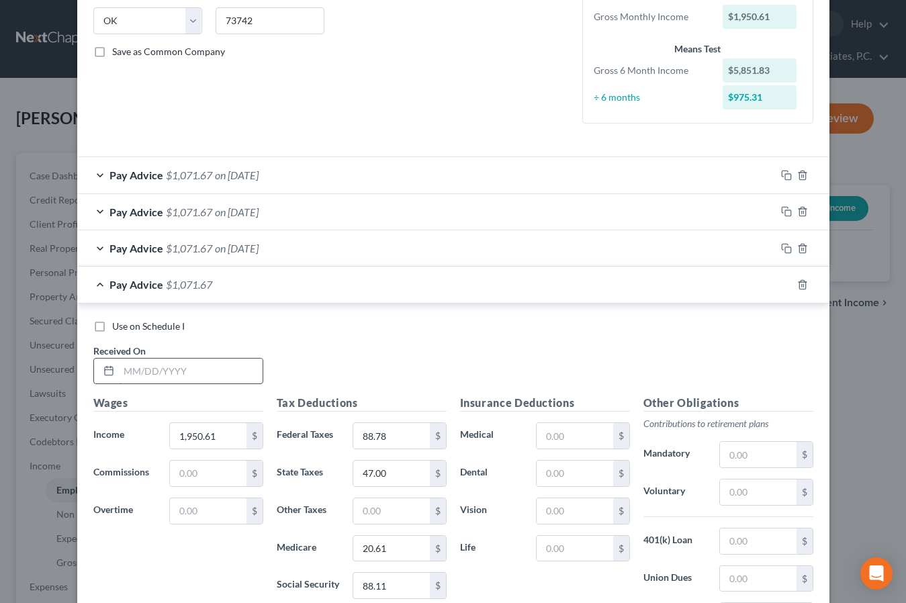
scroll to position [272, 0]
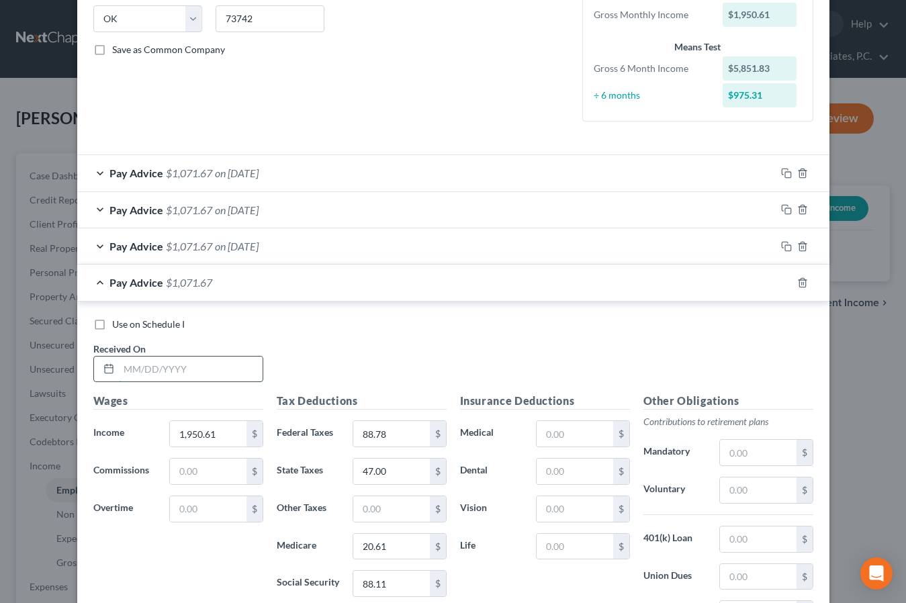
click at [187, 358] on input "text" at bounding box center [191, 370] width 144 height 26
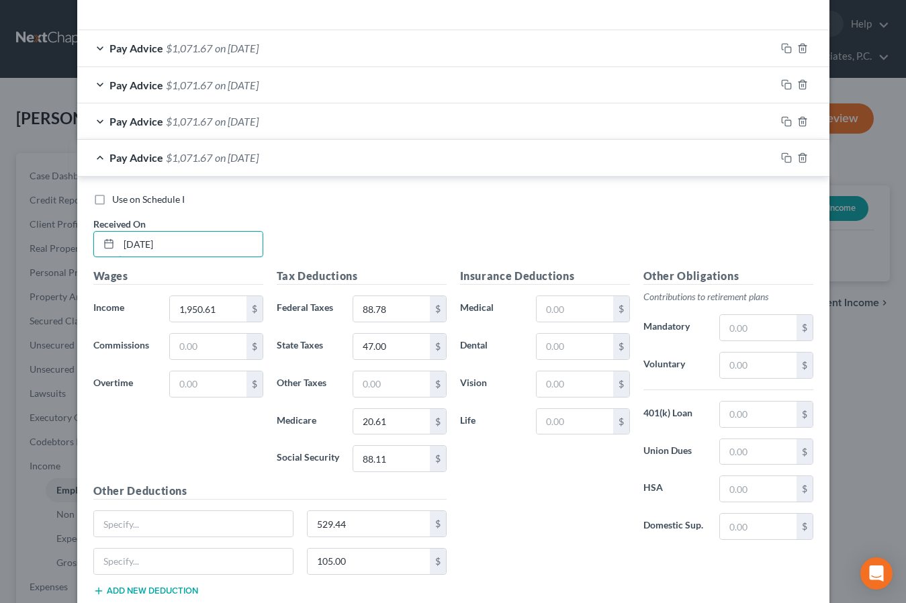
scroll to position [423, 0]
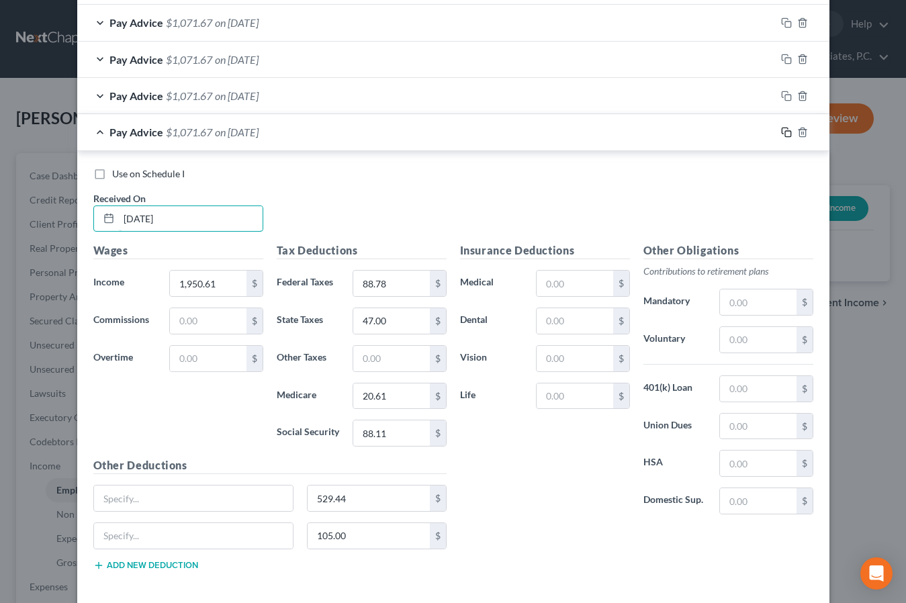
type input "[DATE]"
click at [785, 131] on rect "button" at bounding box center [788, 134] width 6 height 6
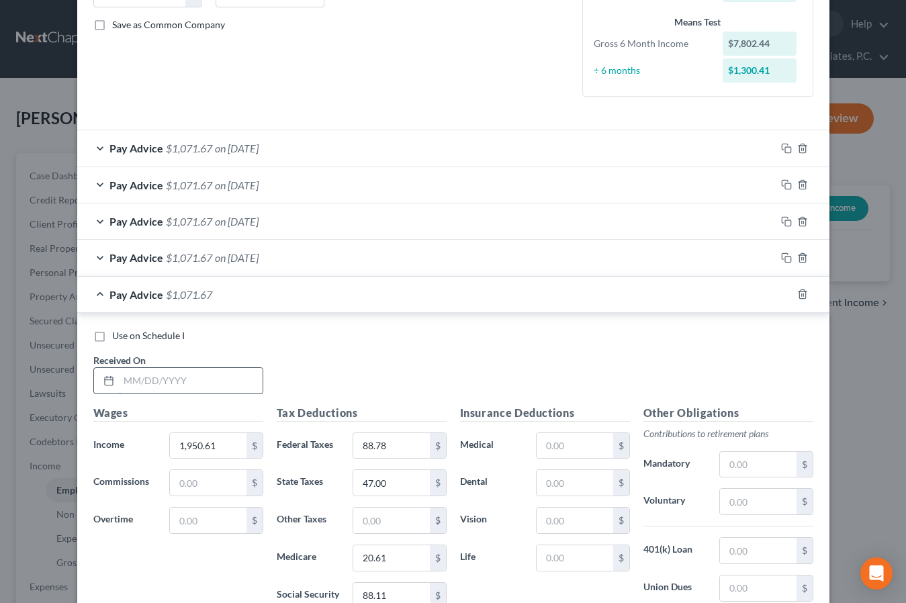
scroll to position [306, 0]
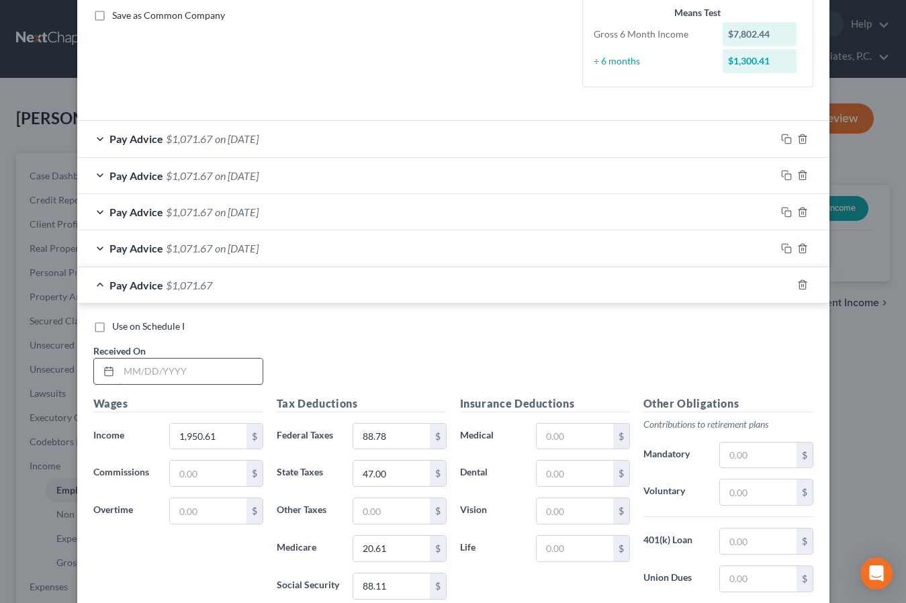
click at [233, 371] on input "text" at bounding box center [191, 372] width 144 height 26
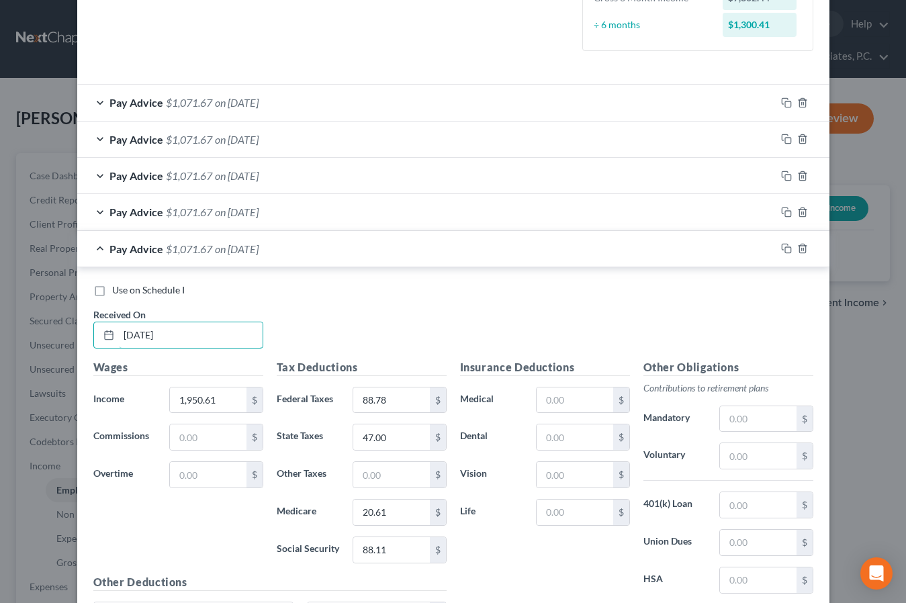
scroll to position [342, 0]
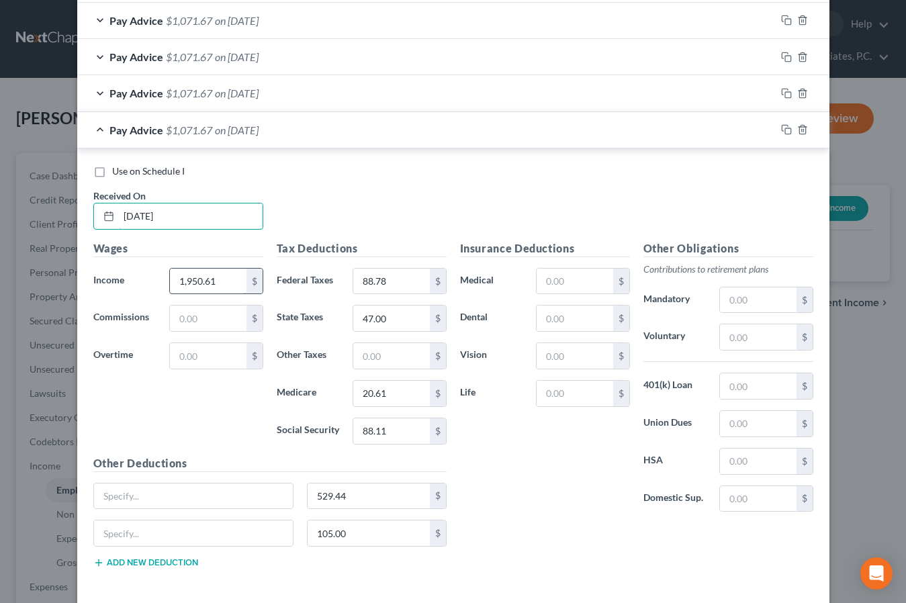
type input "[DATE]"
drag, startPoint x: 232, startPoint y: 283, endPoint x: 169, endPoint y: 279, distance: 63.3
click at [169, 279] on div "1,950.61 $" at bounding box center [215, 281] width 93 height 27
type input "2,079.00"
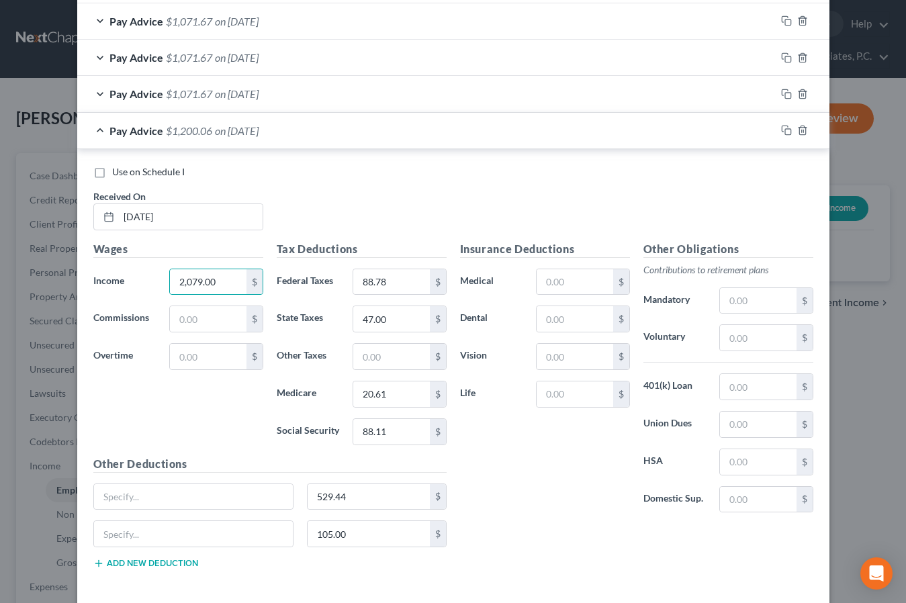
click at [210, 409] on div "Wages Income * 2,079.00 $ Commissions $ Overtime $" at bounding box center [178, 348] width 183 height 215
drag, startPoint x: 405, startPoint y: 279, endPoint x: 335, endPoint y: 277, distance: 69.9
click at [335, 277] on div "Federal Taxes 88.78 $" at bounding box center [361, 282] width 183 height 27
type input "119.15"
drag, startPoint x: 382, startPoint y: 316, endPoint x: 333, endPoint y: 314, distance: 49.1
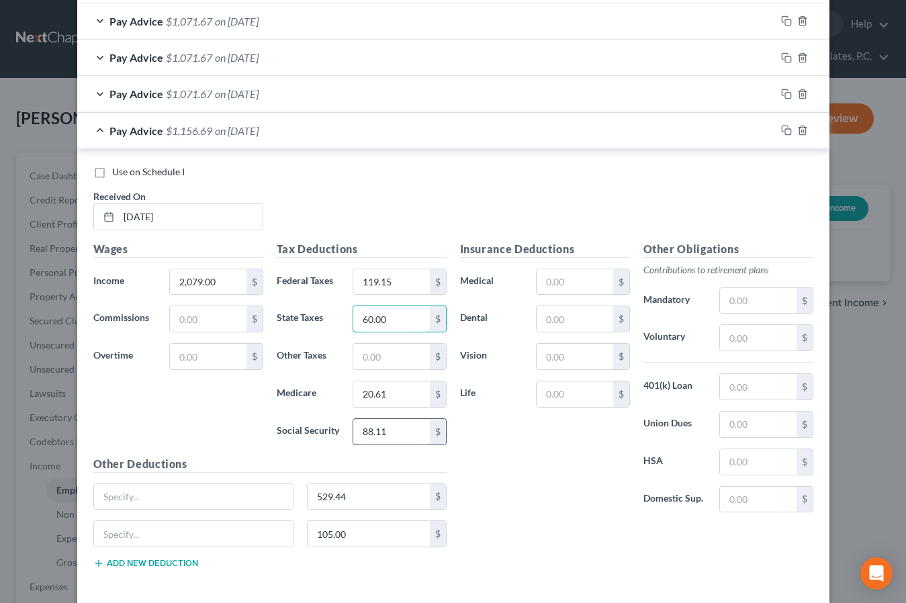
type input "60.00"
drag, startPoint x: 416, startPoint y: 423, endPoint x: 322, endPoint y: 412, distance: 94.7
click at [323, 419] on div "Social Security 88.11 $" at bounding box center [361, 432] width 183 height 27
type input "104.89"
drag, startPoint x: 392, startPoint y: 391, endPoint x: 355, endPoint y: 392, distance: 36.3
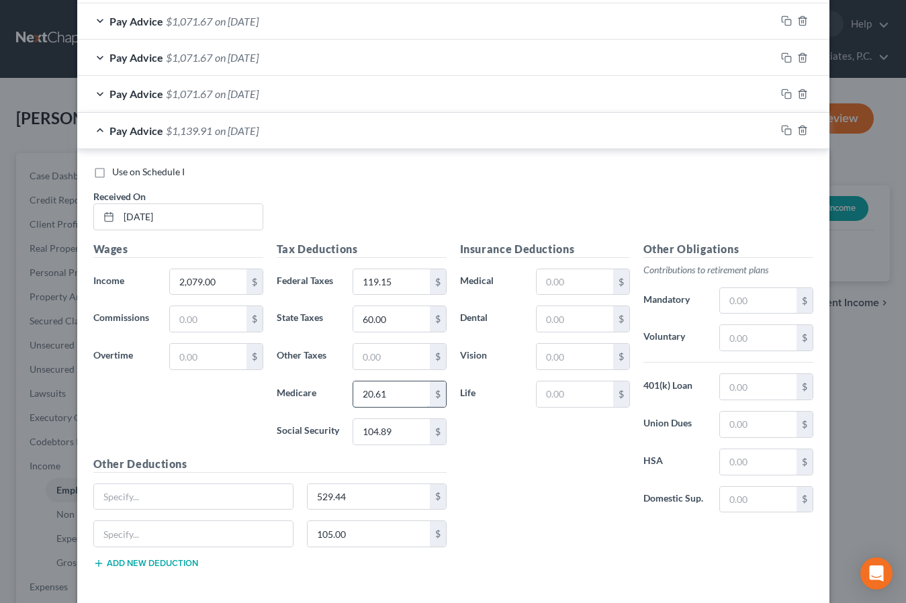
click at [355, 392] on input "20.61" at bounding box center [391, 395] width 76 height 26
type input "24.53"
click at [472, 465] on div "Insurance Deductions Medical $ Dental $ Vision $ Life $" at bounding box center [544, 382] width 183 height 283
drag, startPoint x: 226, startPoint y: 276, endPoint x: 150, endPoint y: 275, distance: 75.2
click at [150, 275] on div "Income * 2,079.00 $" at bounding box center [178, 282] width 183 height 27
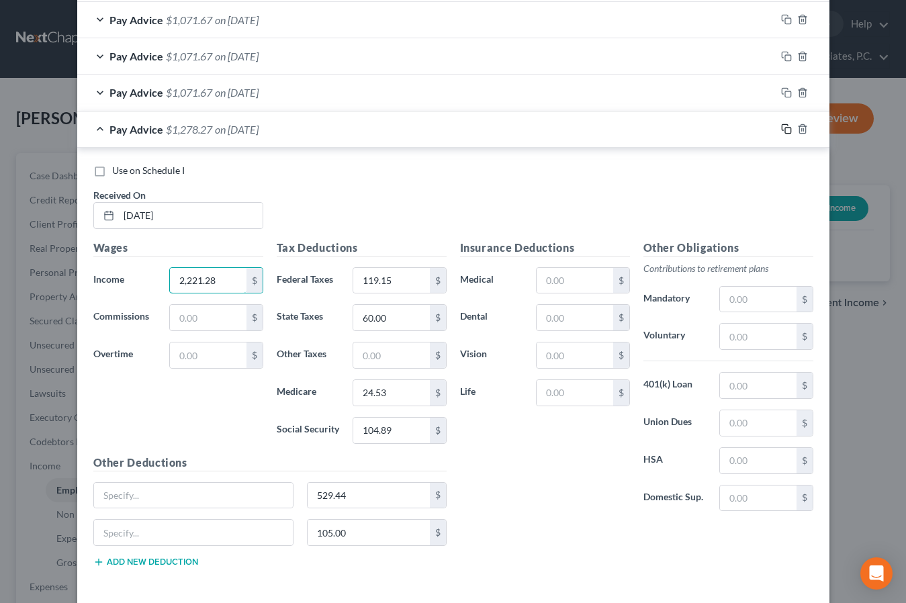
type input "2,221.28"
click at [789, 126] on icon "button" at bounding box center [786, 129] width 11 height 11
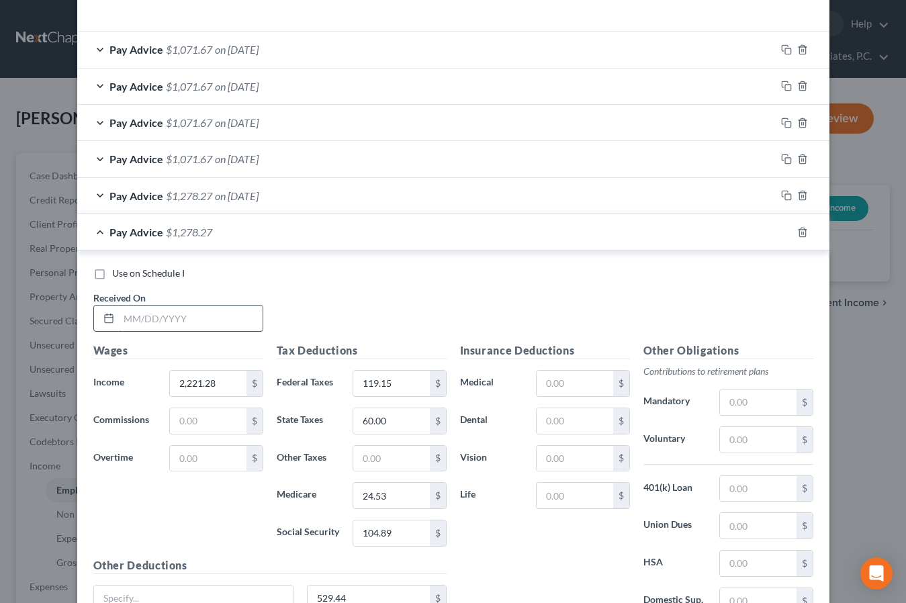
scroll to position [398, 0]
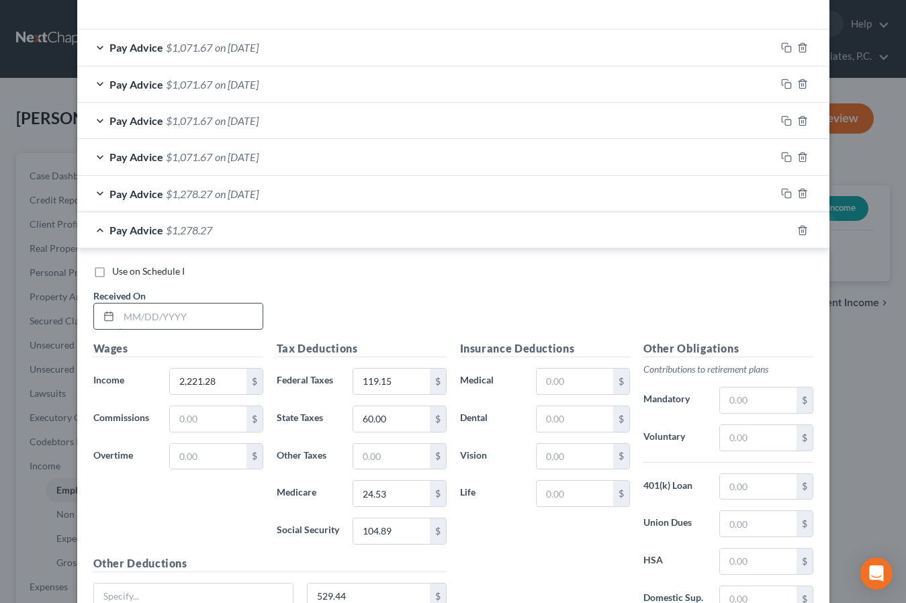
click at [191, 308] on input "text" at bounding box center [191, 317] width 144 height 26
type input "[DATE]"
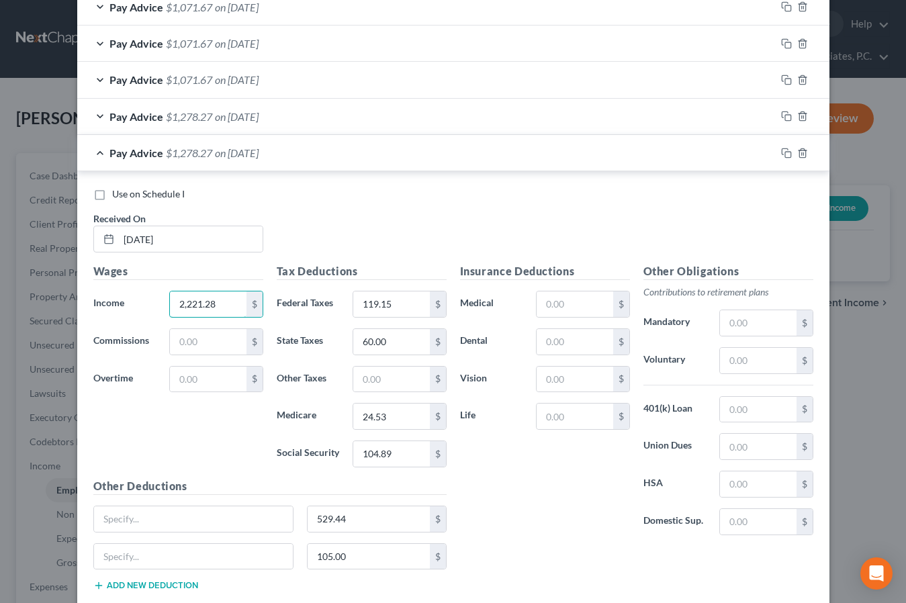
scroll to position [476, 0]
drag, startPoint x: 373, startPoint y: 554, endPoint x: 283, endPoint y: 549, distance: 89.5
click at [284, 550] on div "105.00 $" at bounding box center [270, 562] width 367 height 38
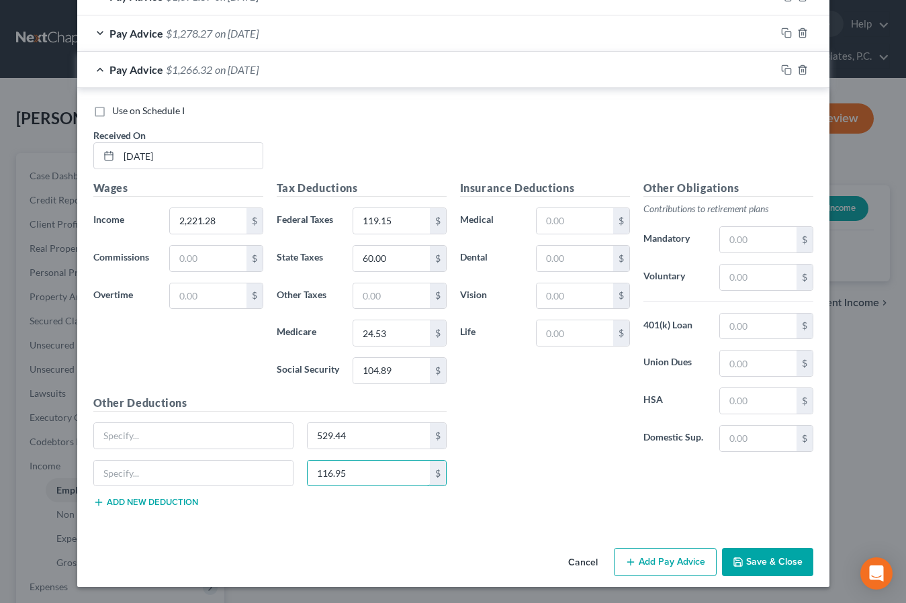
scroll to position [554, 0]
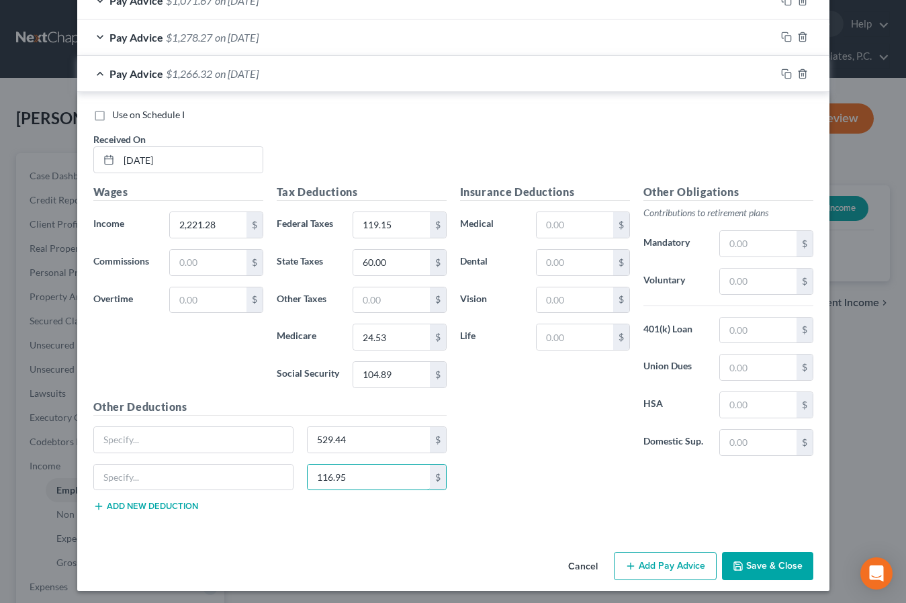
type input "116.95"
click at [785, 567] on button "Save & Close" at bounding box center [767, 566] width 91 height 28
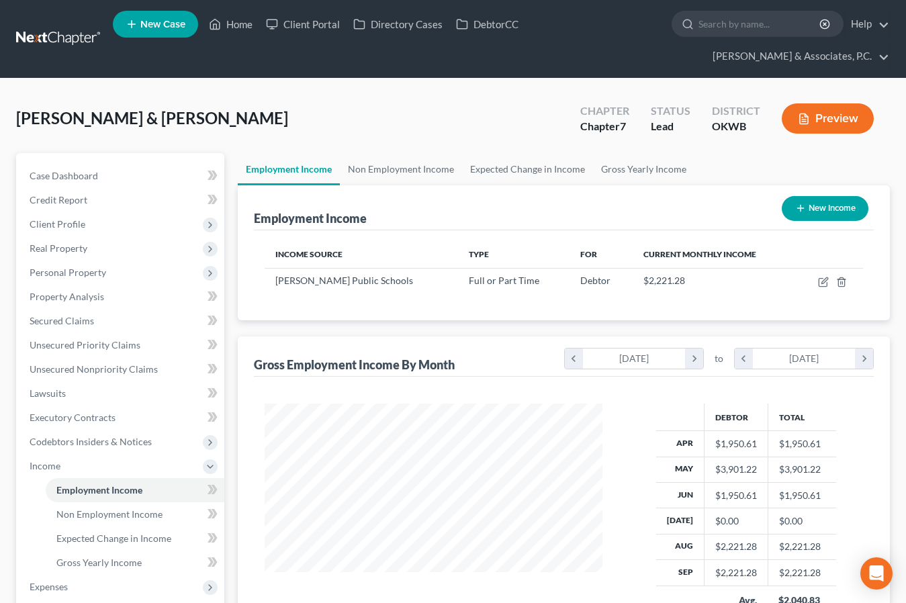
scroll to position [13, 0]
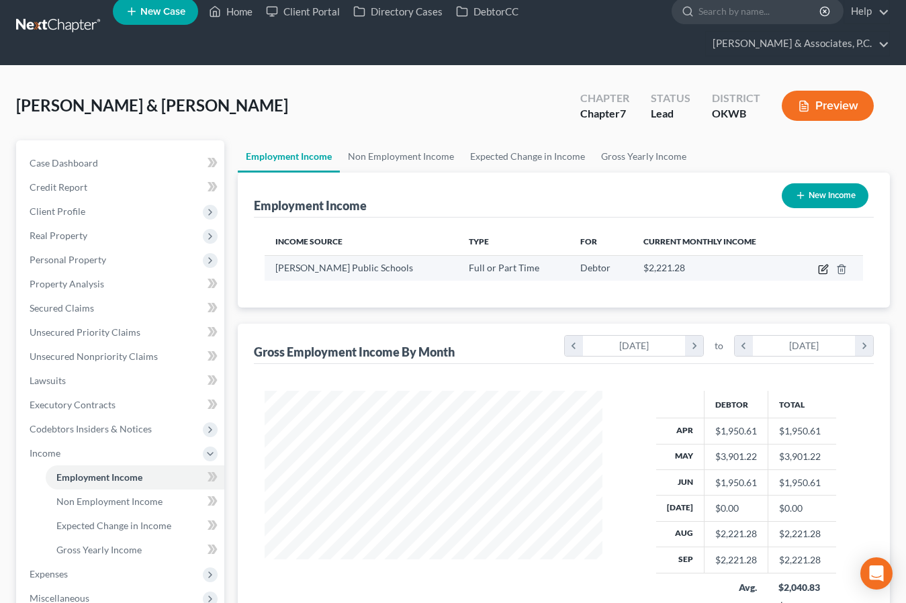
click at [821, 264] on icon "button" at bounding box center [823, 269] width 11 height 11
select select "0"
select select "37"
select select "0"
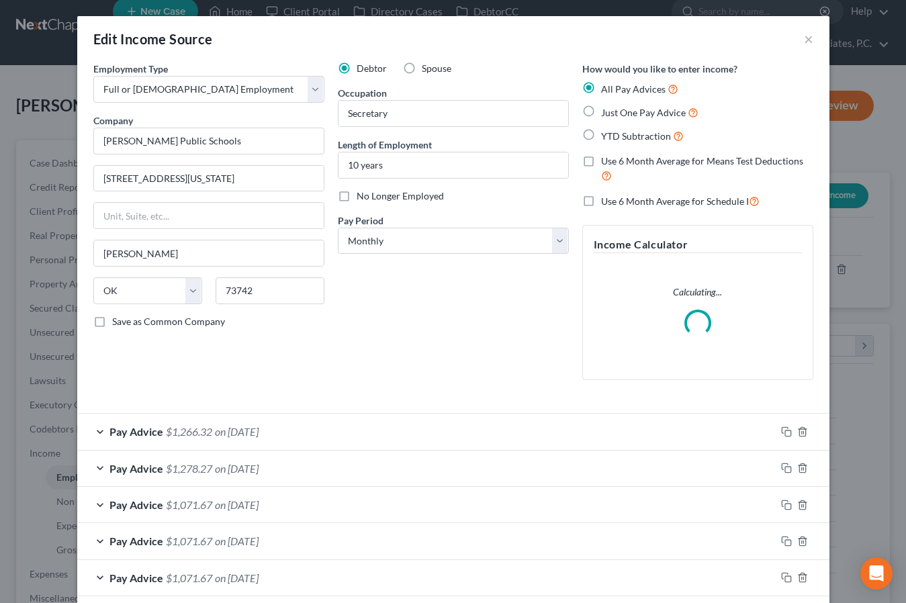
click at [422, 68] on label "Spouse" at bounding box center [437, 68] width 30 height 13
click at [427, 68] on input "Spouse" at bounding box center [431, 66] width 9 height 9
radio input "true"
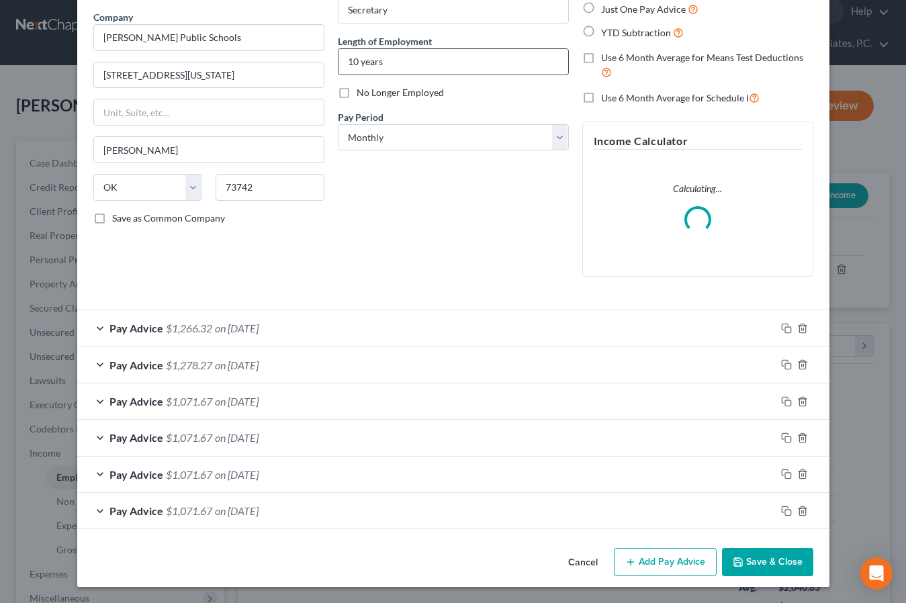
scroll to position [99, 0]
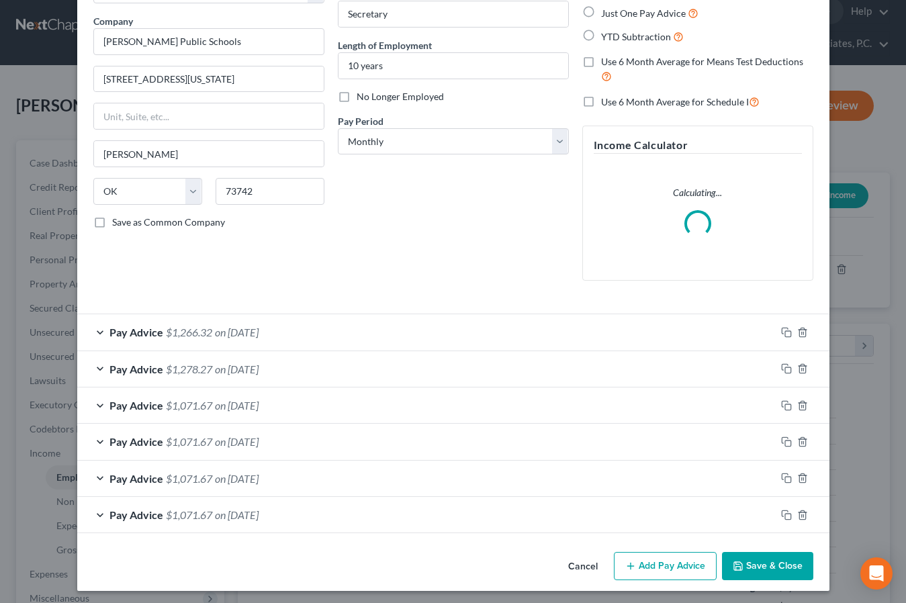
click at [782, 561] on button "Save & Close" at bounding box center [767, 566] width 91 height 28
